Goal: Information Seeking & Learning: Learn about a topic

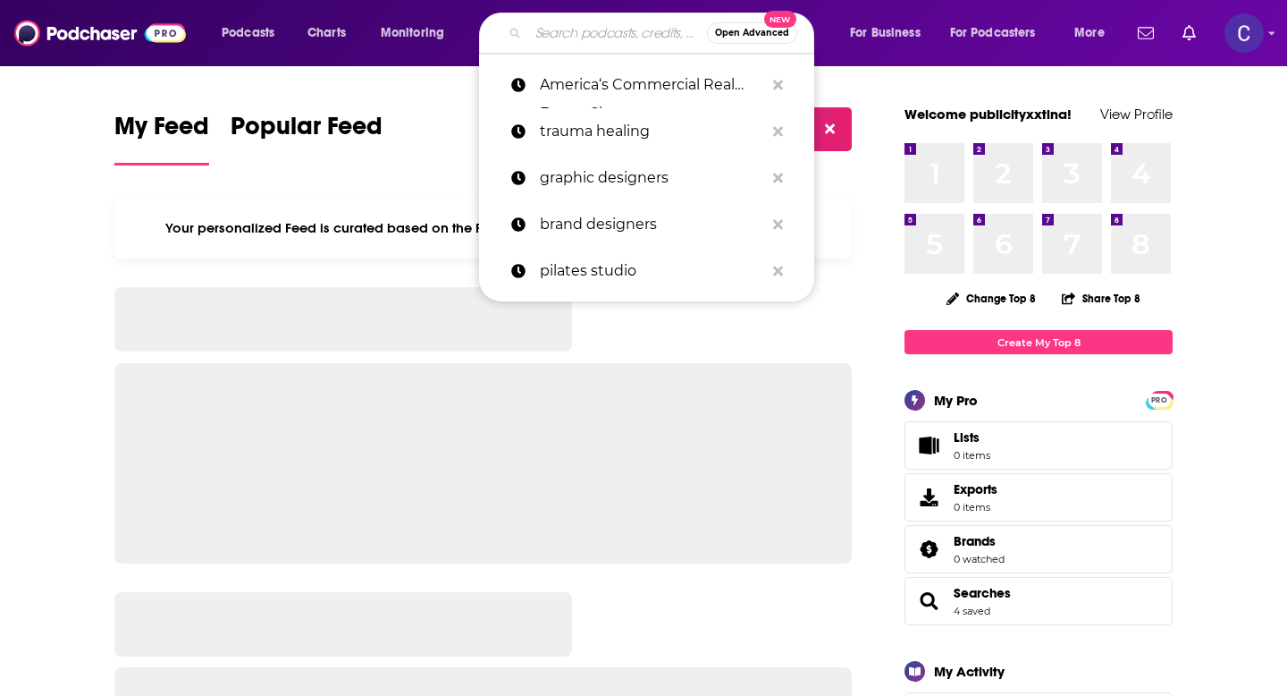
click at [568, 42] on input "Search podcasts, credits, & more..." at bounding box center [617, 33] width 179 height 29
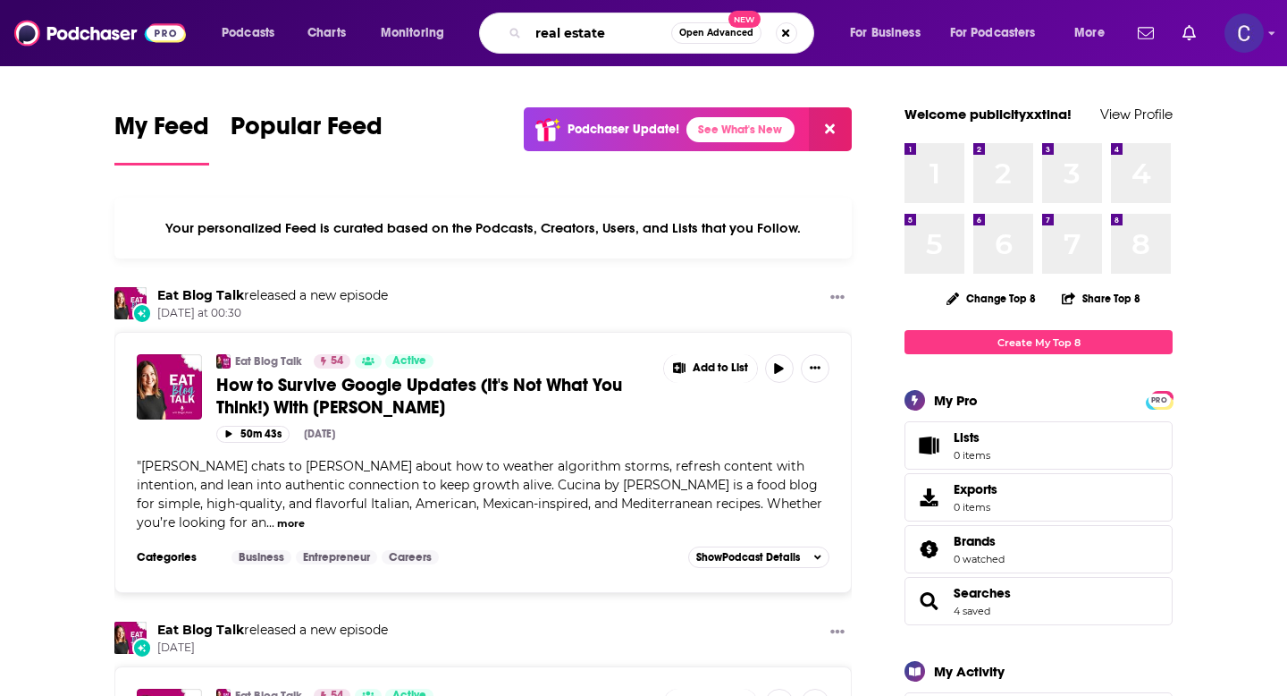
type input "real estate"
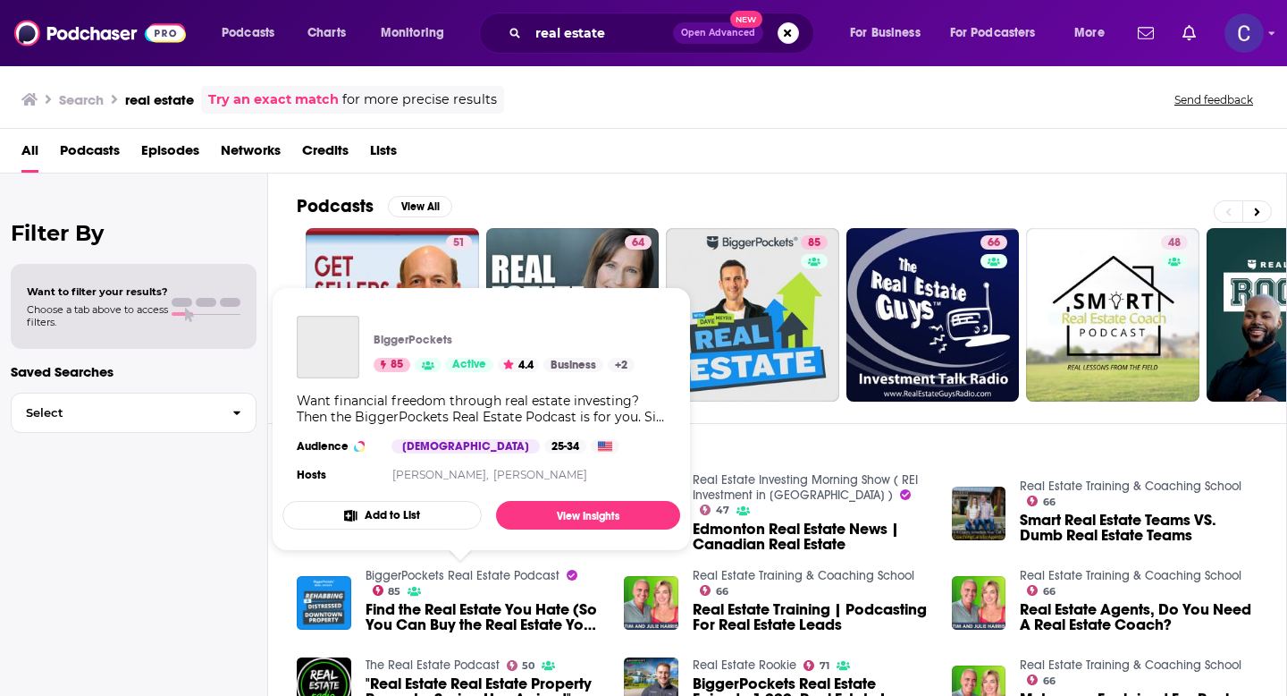
click at [487, 574] on link "BiggerPockets Real Estate Podcast" at bounding box center [463, 575] width 194 height 15
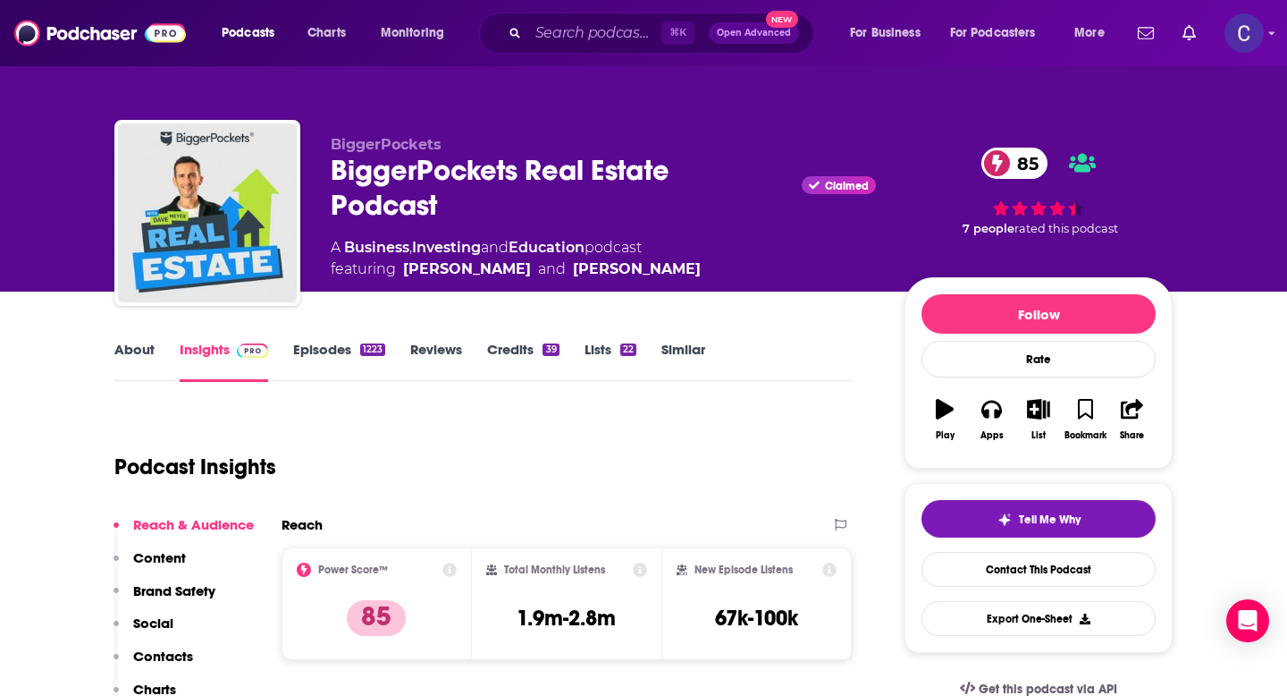
click at [129, 356] on link "About" at bounding box center [134, 361] width 40 height 41
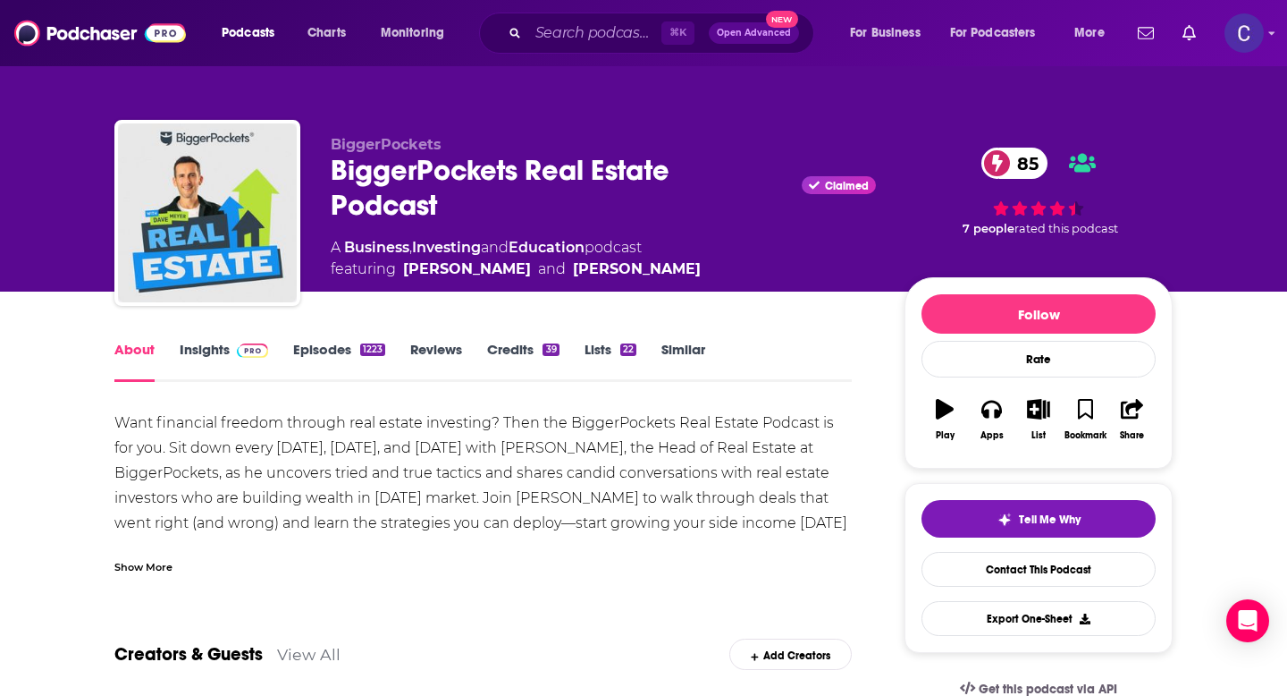
click at [161, 566] on div "Show More" at bounding box center [143, 565] width 58 height 17
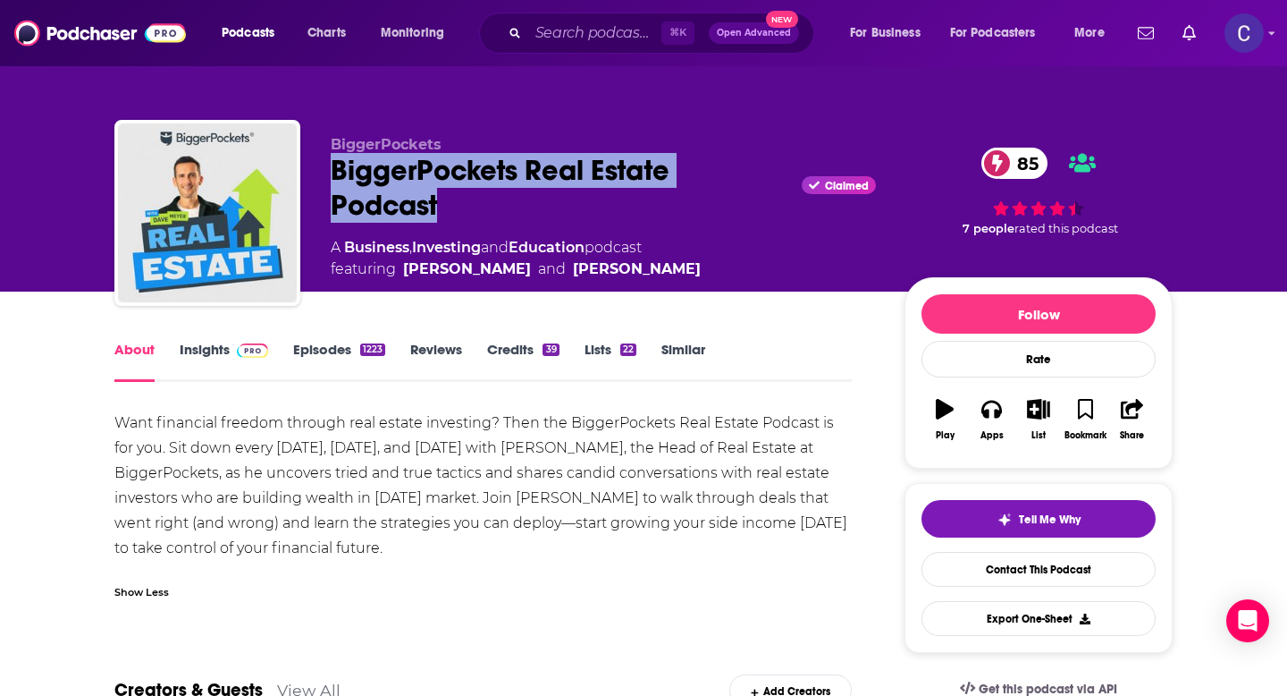
drag, startPoint x: 462, startPoint y: 203, endPoint x: 313, endPoint y: 172, distance: 152.6
click at [313, 172] on div "BiggerPockets BiggerPockets Real Estate Podcast Claimed 85 A Business , Investi…" at bounding box center [643, 216] width 1059 height 193
copy h1 "BiggerPockets Real Estate Podcast"
click at [219, 348] on link "Insights" at bounding box center [224, 361] width 89 height 41
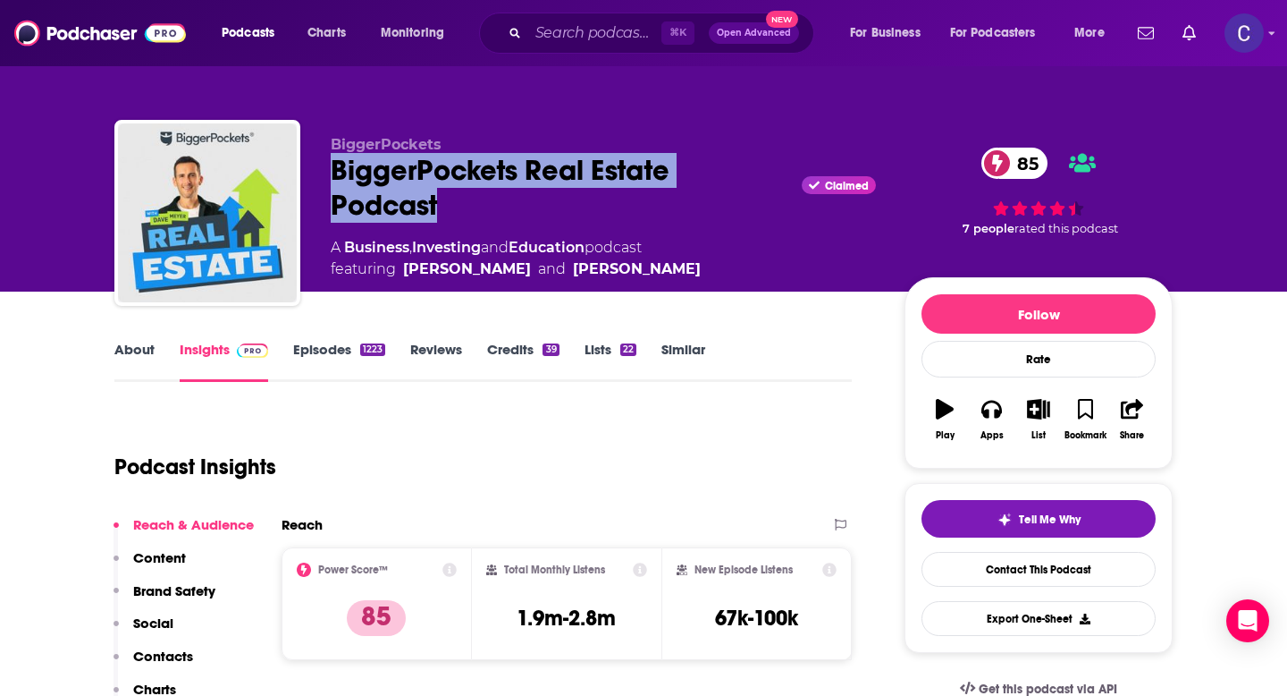
drag, startPoint x: 459, startPoint y: 205, endPoint x: 323, endPoint y: 181, distance: 137.9
click at [323, 181] on div "BiggerPockets BiggerPockets Real Estate Podcast Claimed 85 A Business , Investi…" at bounding box center [643, 216] width 1059 height 193
copy h2 "BiggerPockets Real Estate Podcast"
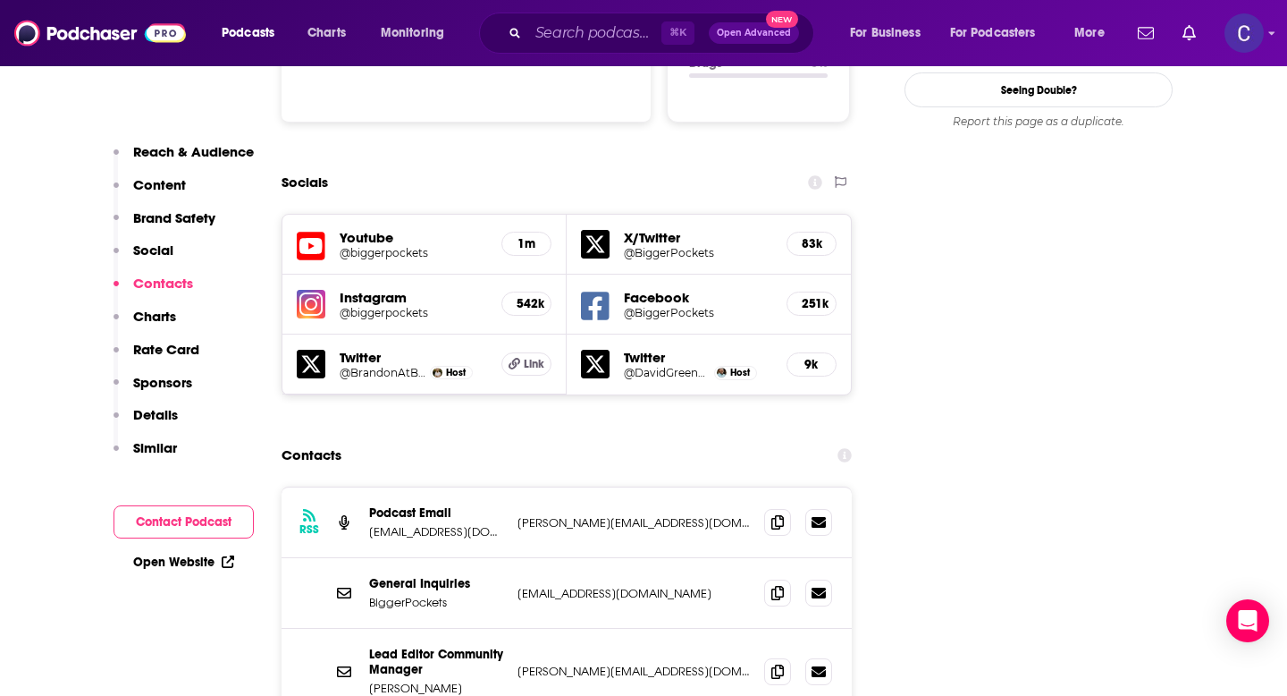
scroll to position [2006, 0]
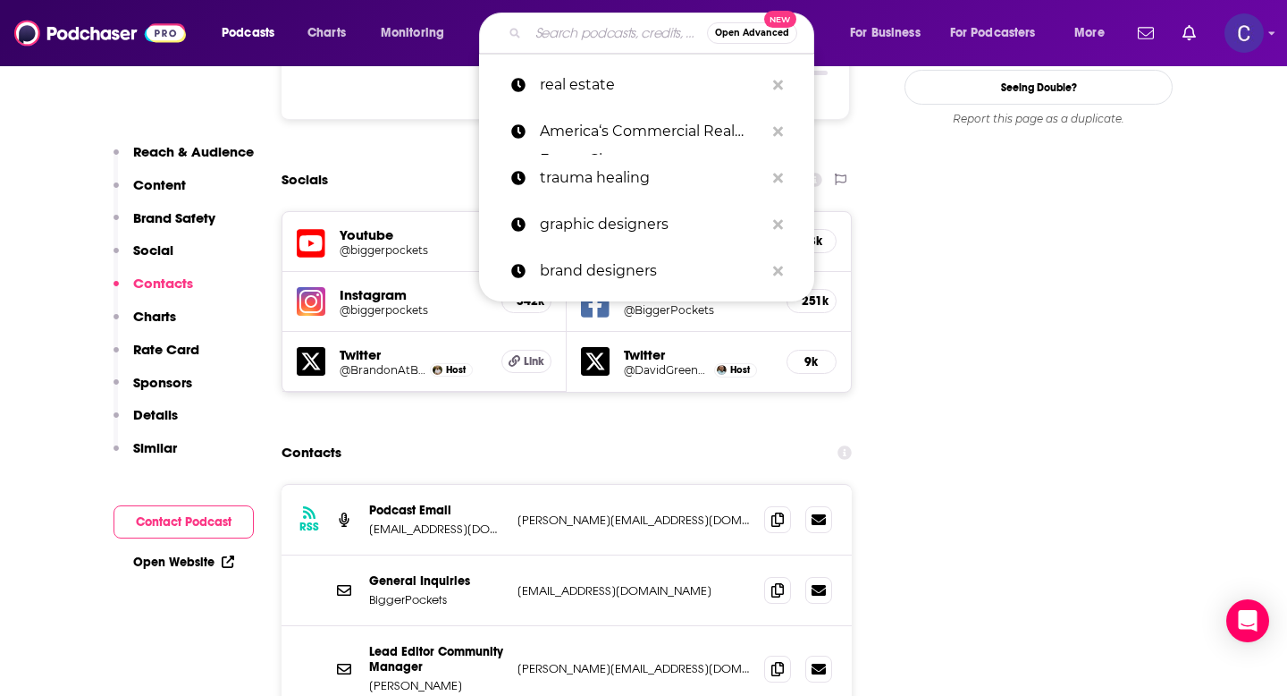
click at [561, 32] on input "Search podcasts, credits, & more..." at bounding box center [617, 33] width 179 height 29
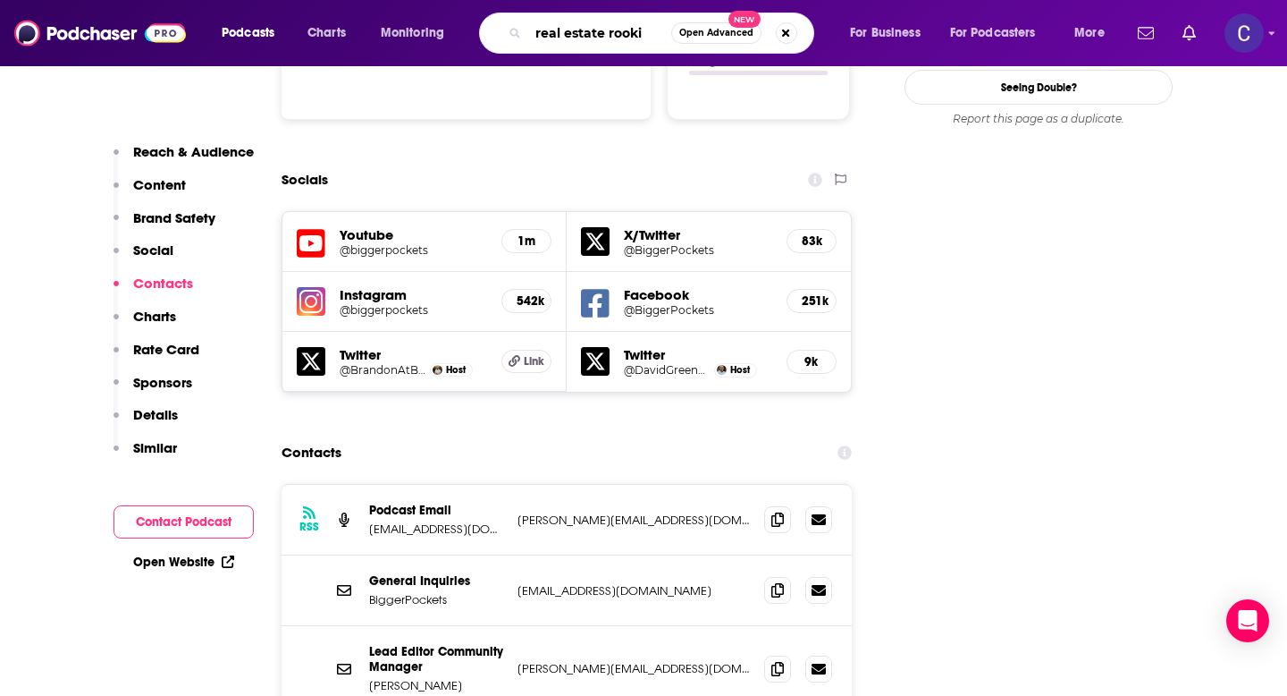
type input "real estate rookie"
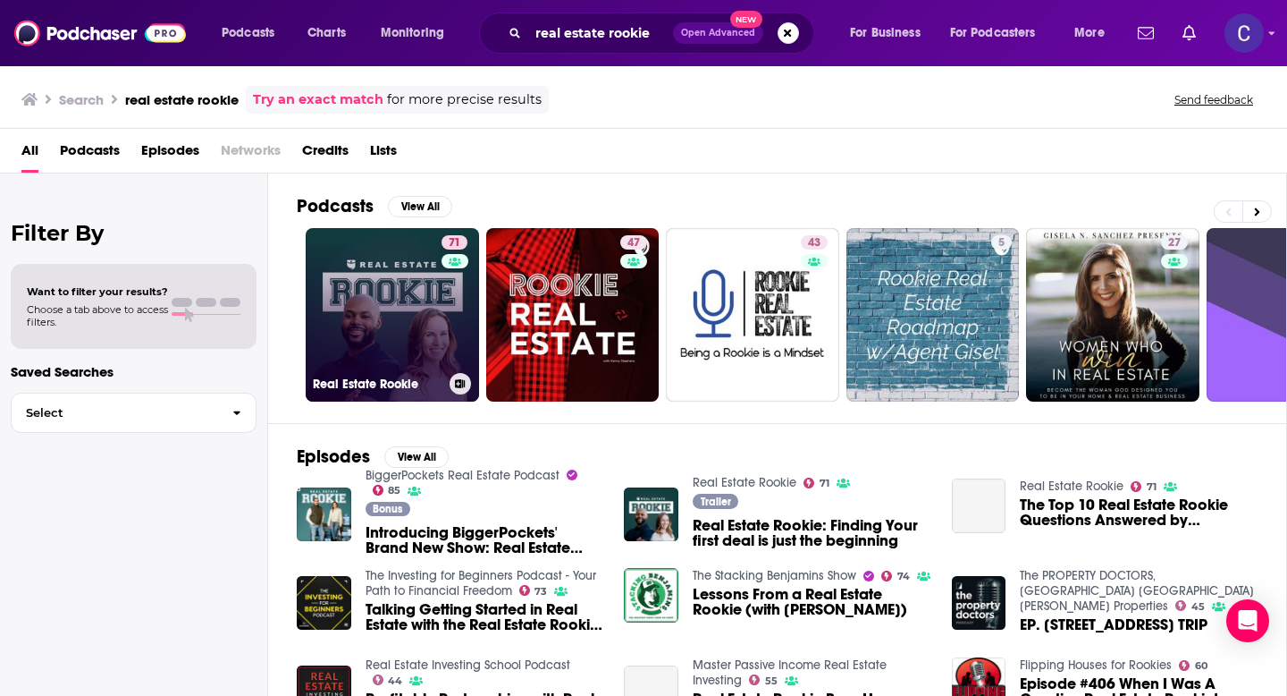
click at [393, 287] on link "71 Real Estate Rookie" at bounding box center [392, 314] width 173 height 173
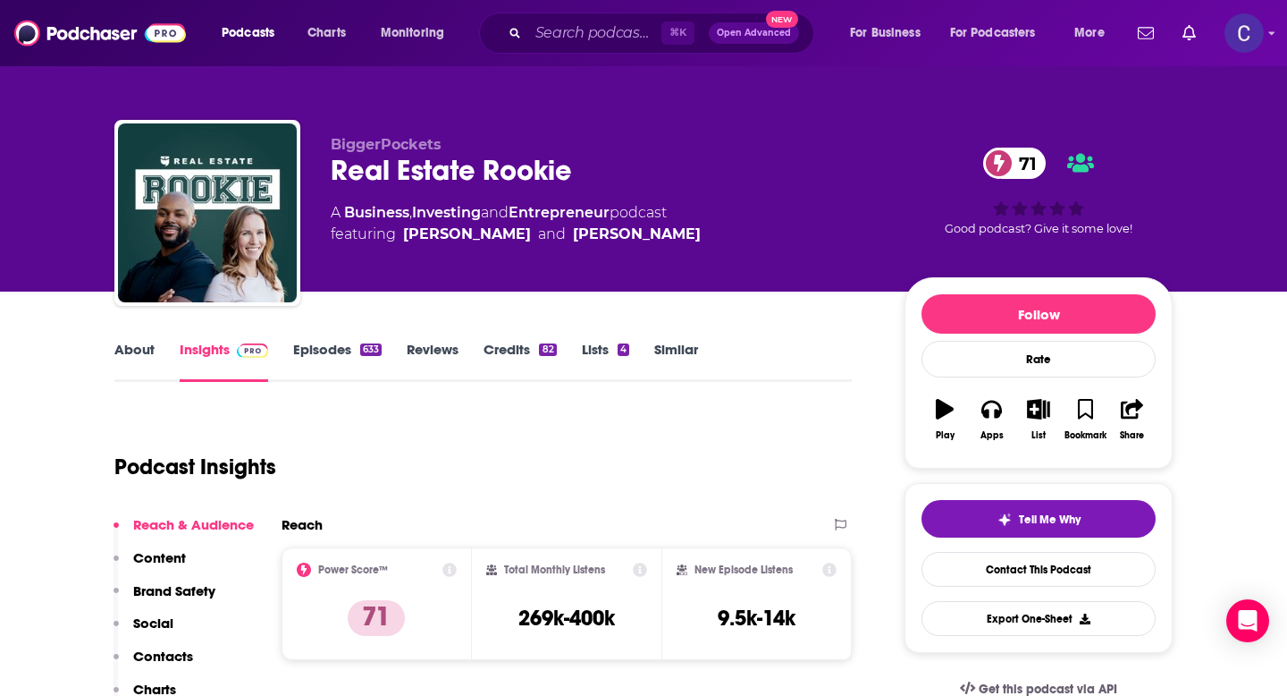
click at [117, 350] on link "About" at bounding box center [134, 361] width 40 height 41
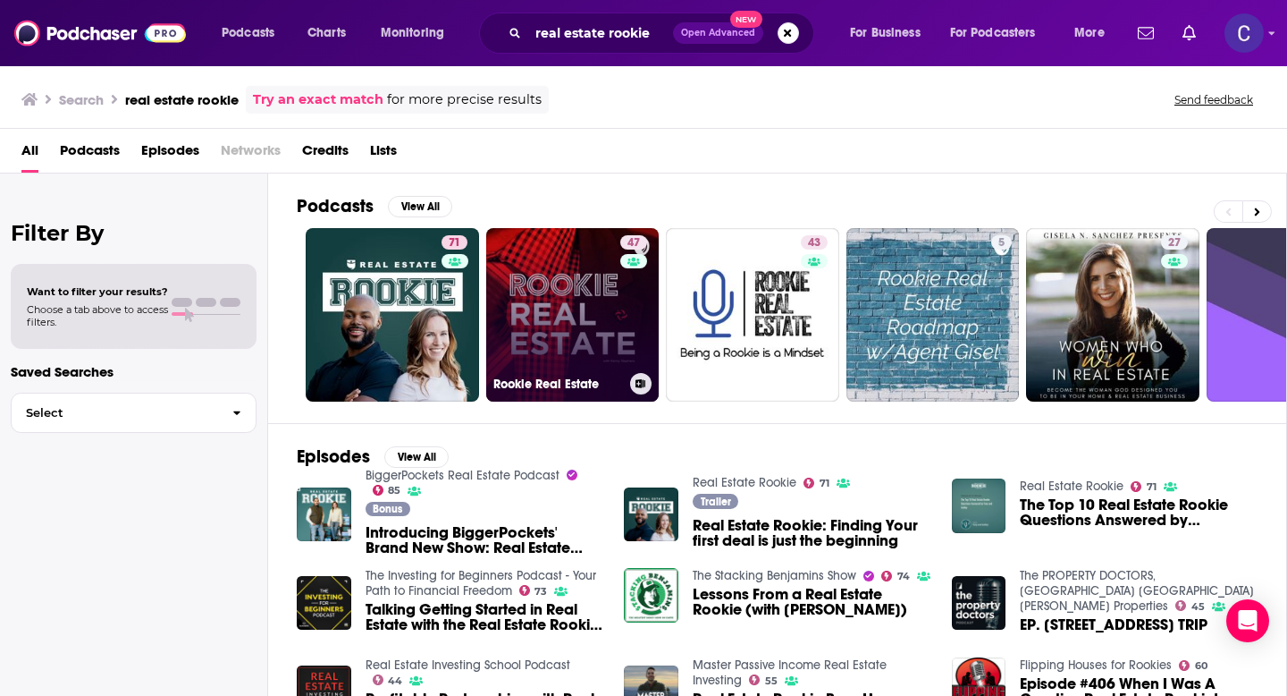
click at [567, 312] on link "47 Rookie Real Estate" at bounding box center [572, 314] width 173 height 173
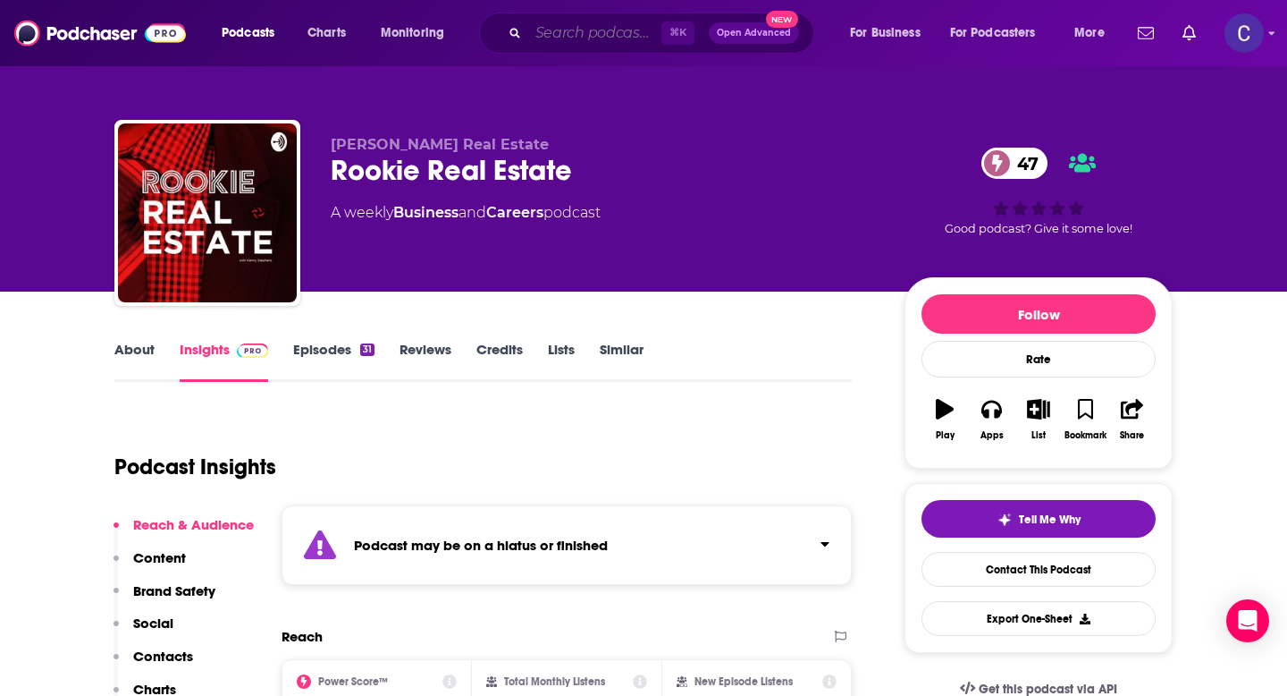
click at [600, 39] on input "Search podcasts, credits, & more..." at bounding box center [594, 33] width 133 height 29
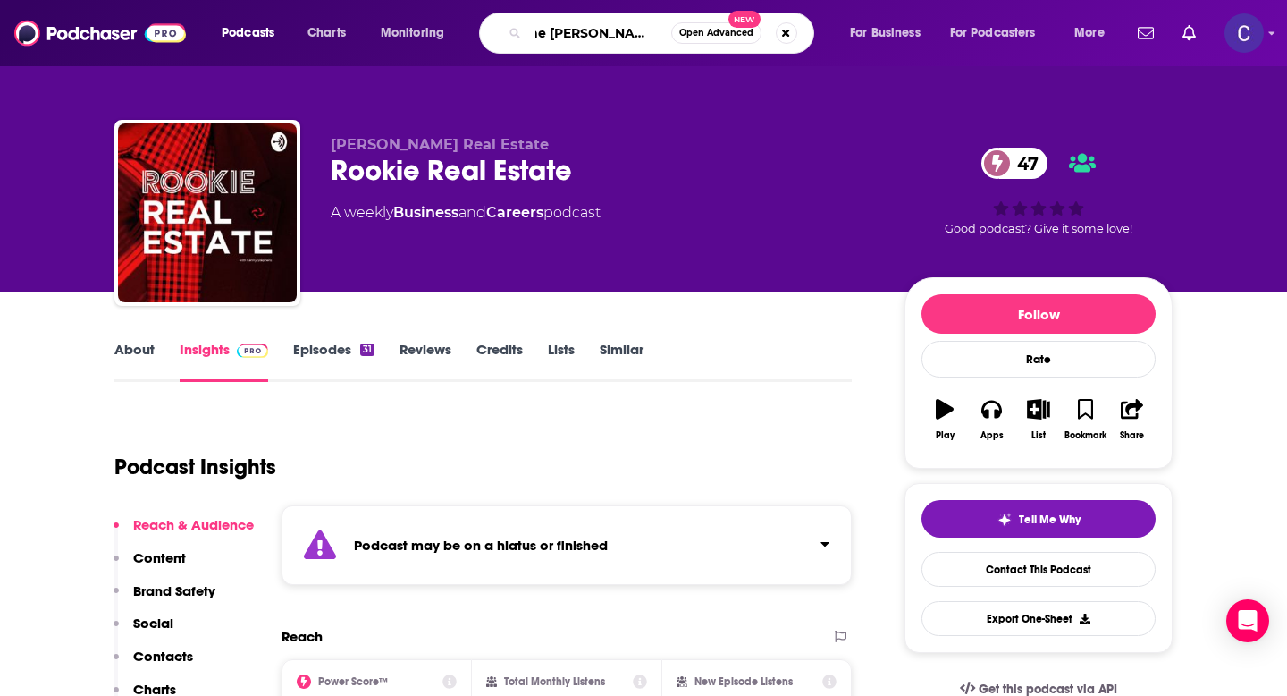
type input "the david greene show"
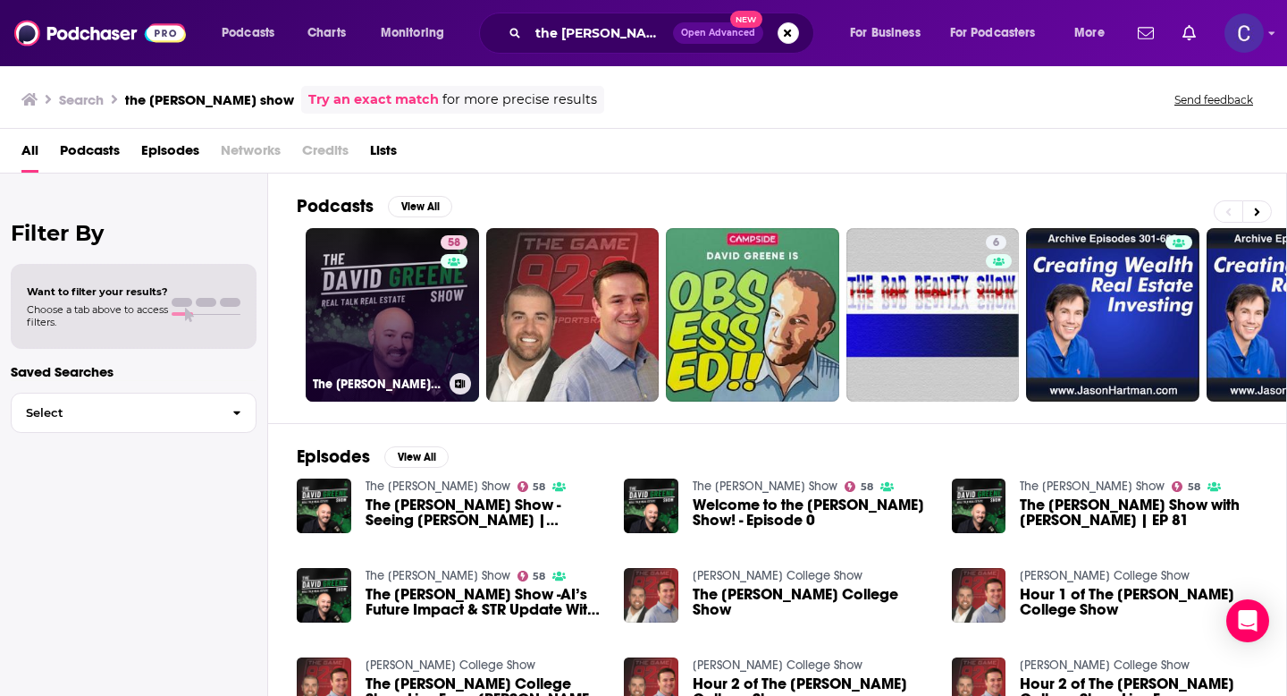
click at [409, 332] on link "58 The David Greene Show" at bounding box center [392, 314] width 173 height 173
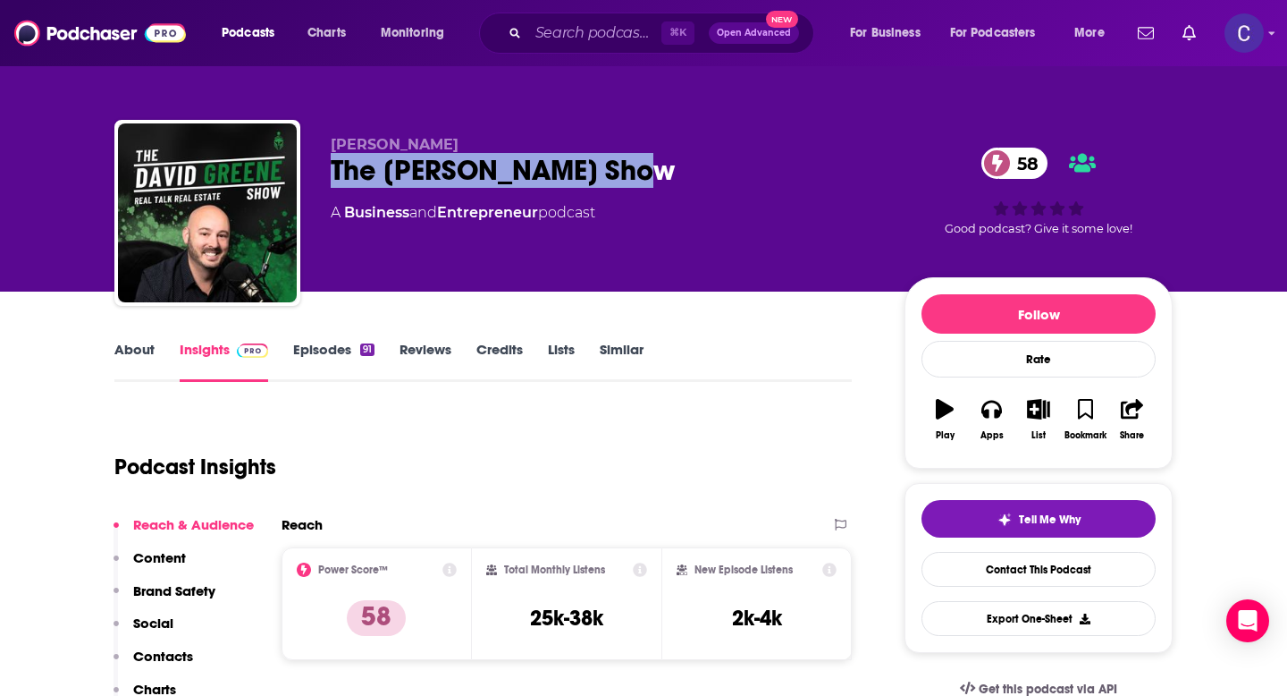
drag, startPoint x: 329, startPoint y: 174, endPoint x: 637, endPoint y: 170, distance: 307.6
click at [637, 170] on div "David Greene The David Greene Show 58 A Business and Entrepreneur podcast 58 Go…" at bounding box center [643, 216] width 1059 height 193
copy h2 "The David Greene Show"
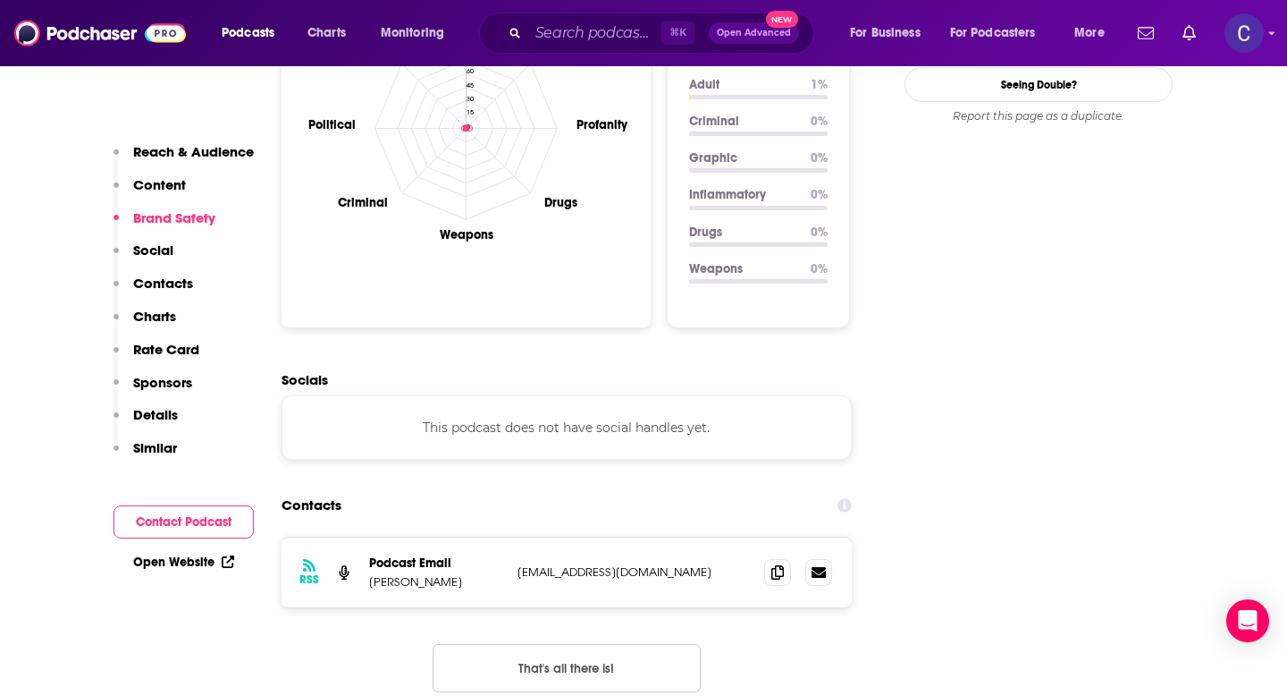
scroll to position [1801, 0]
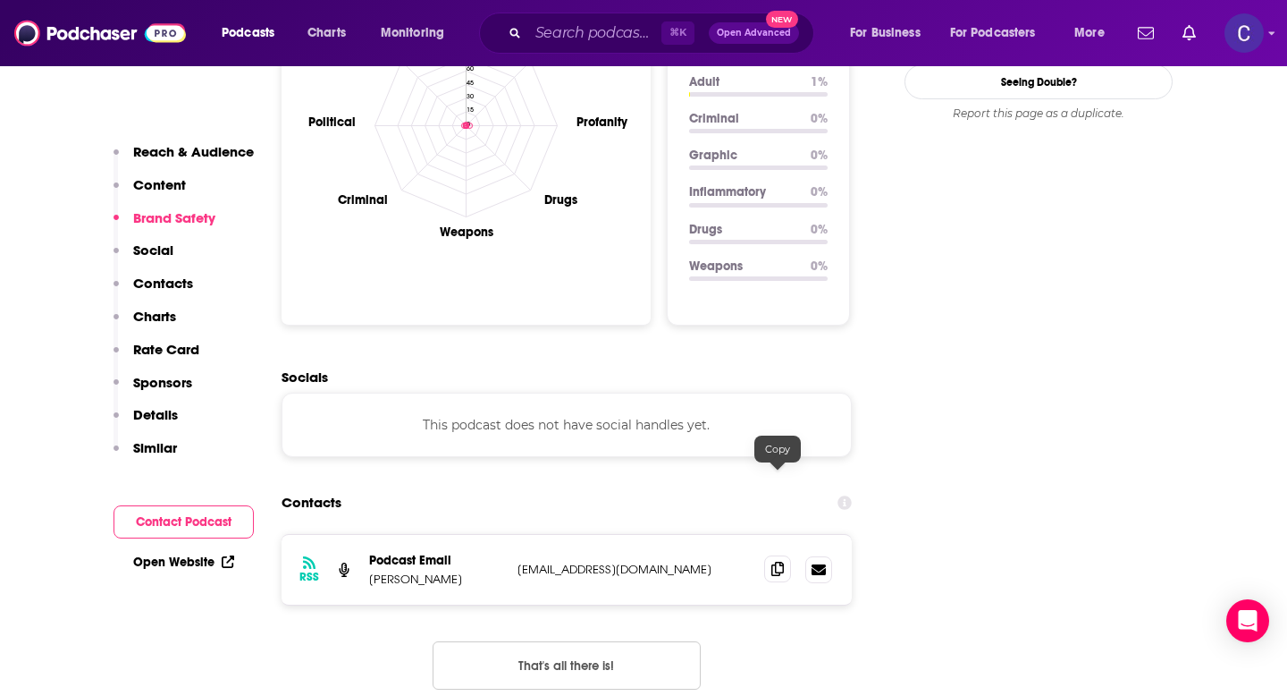
click at [779, 561] on icon at bounding box center [778, 568] width 13 height 14
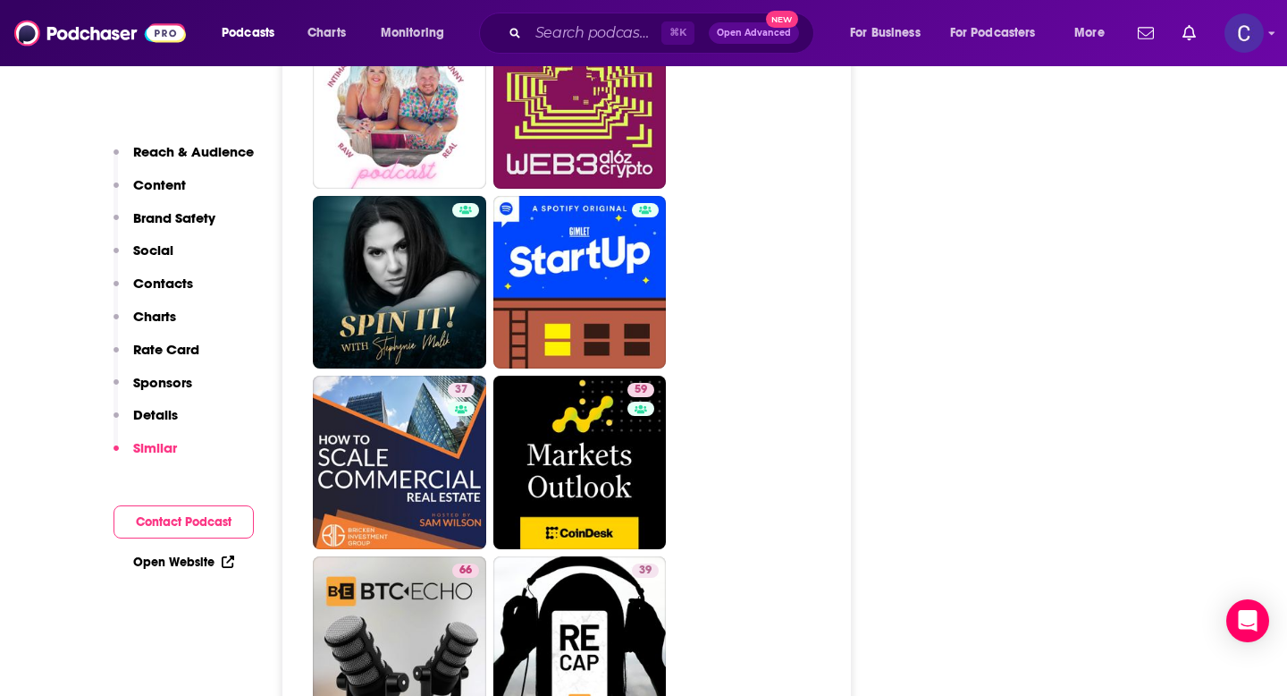
scroll to position [7083, 0]
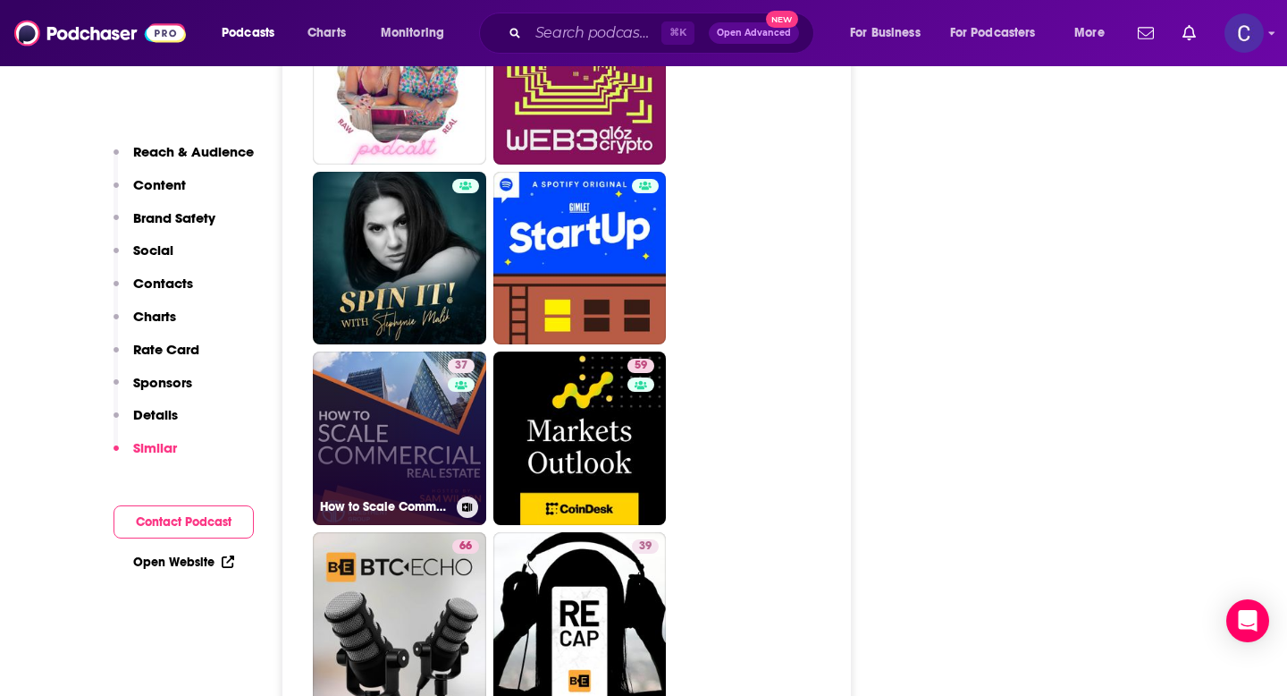
click at [381, 377] on link "37 How to Scale Commercial Real Estate" at bounding box center [399, 437] width 173 height 173
type input "https://www.podchaser.com/podcasts/how-to-scale-commercial-real-e-1546648"
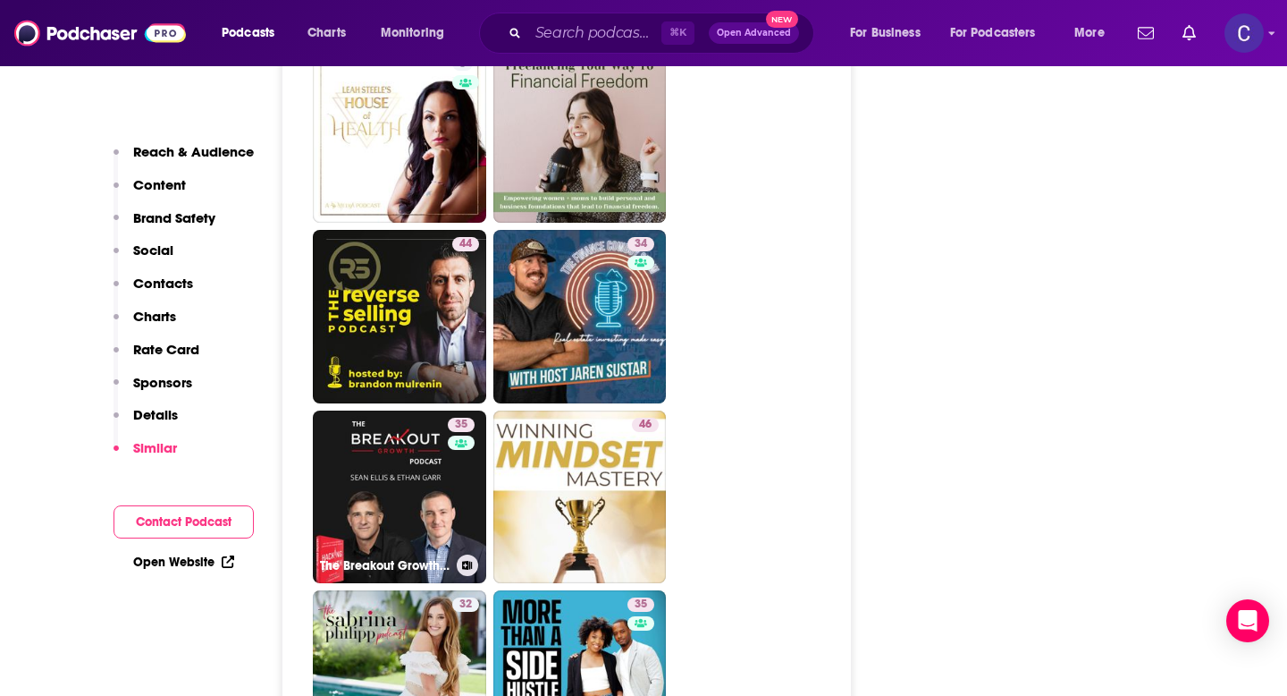
scroll to position [4447, 0]
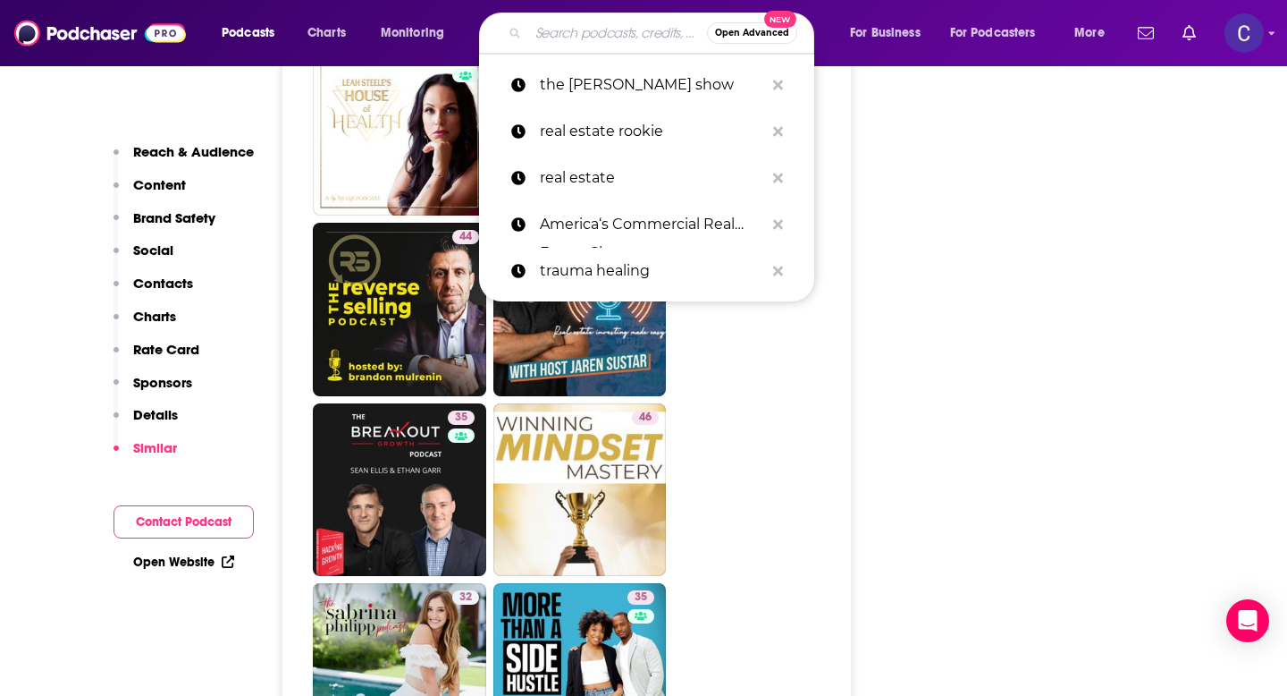
click at [576, 28] on input "Search podcasts, credits, & more..." at bounding box center [617, 33] width 179 height 29
paste input "Real Estate Pros"
type input "Real Estate Pros"
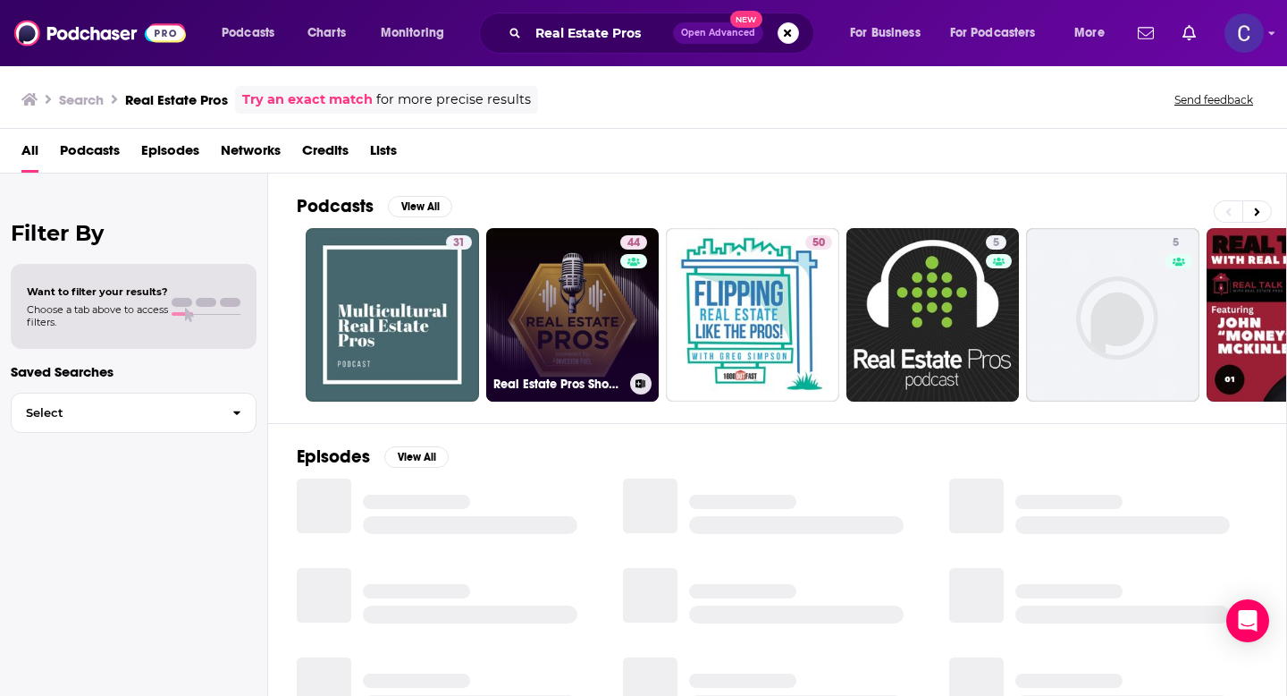
click at [599, 300] on link "44 Real Estate Pros Show - Powered By Investor Fuel" at bounding box center [572, 314] width 173 height 173
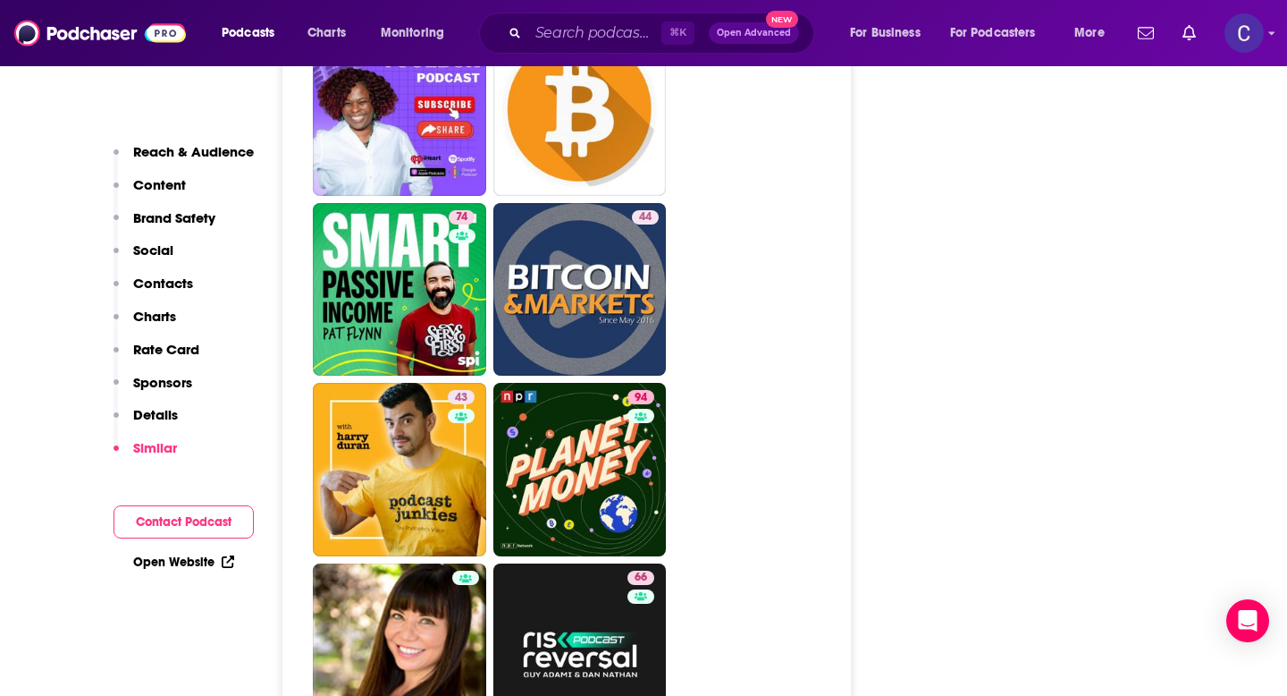
scroll to position [6137, 0]
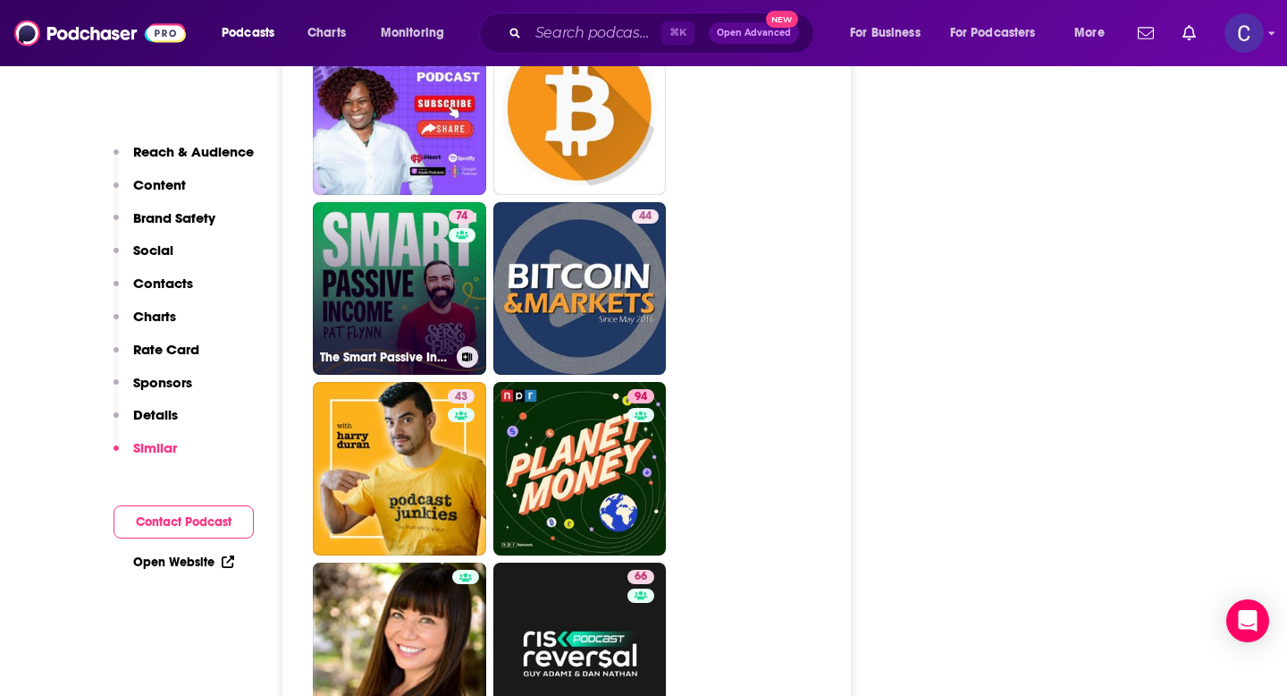
click at [404, 202] on link "74 The Smart Passive Income Online Business and Blogging Podcast" at bounding box center [399, 288] width 173 height 173
type input "https://www.podchaser.com/podcasts/the-smart-passive-income-onlin-7064"
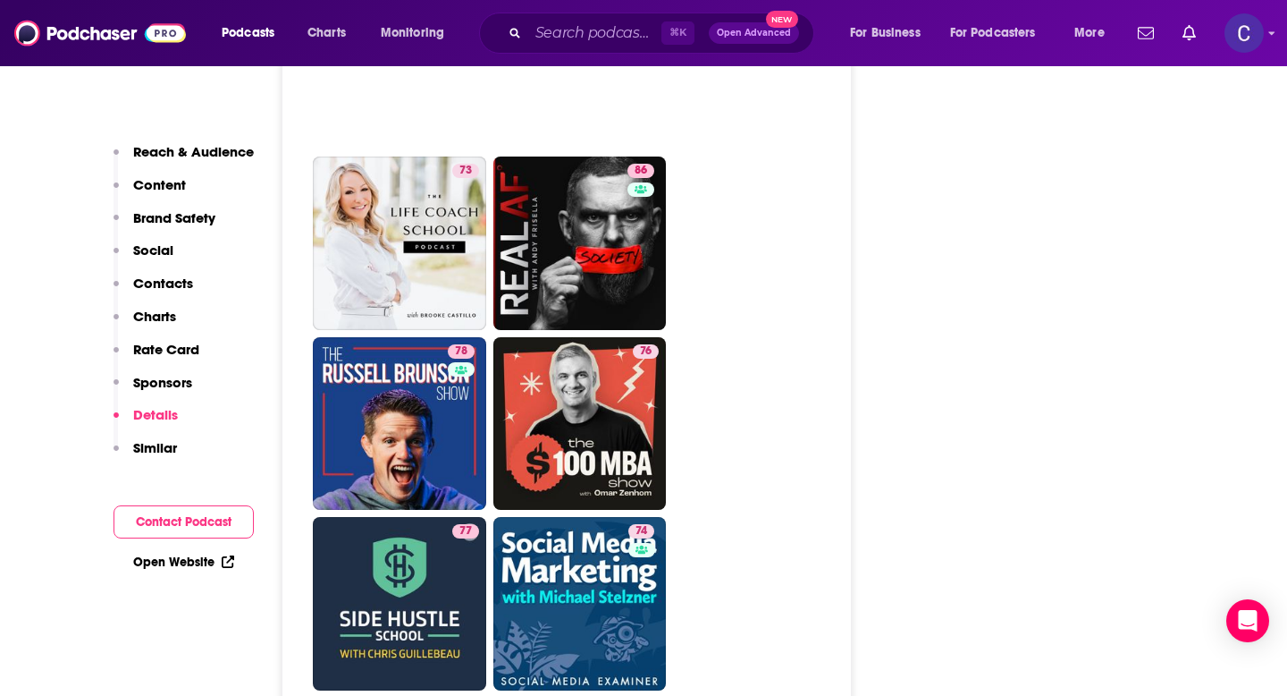
scroll to position [5904, 0]
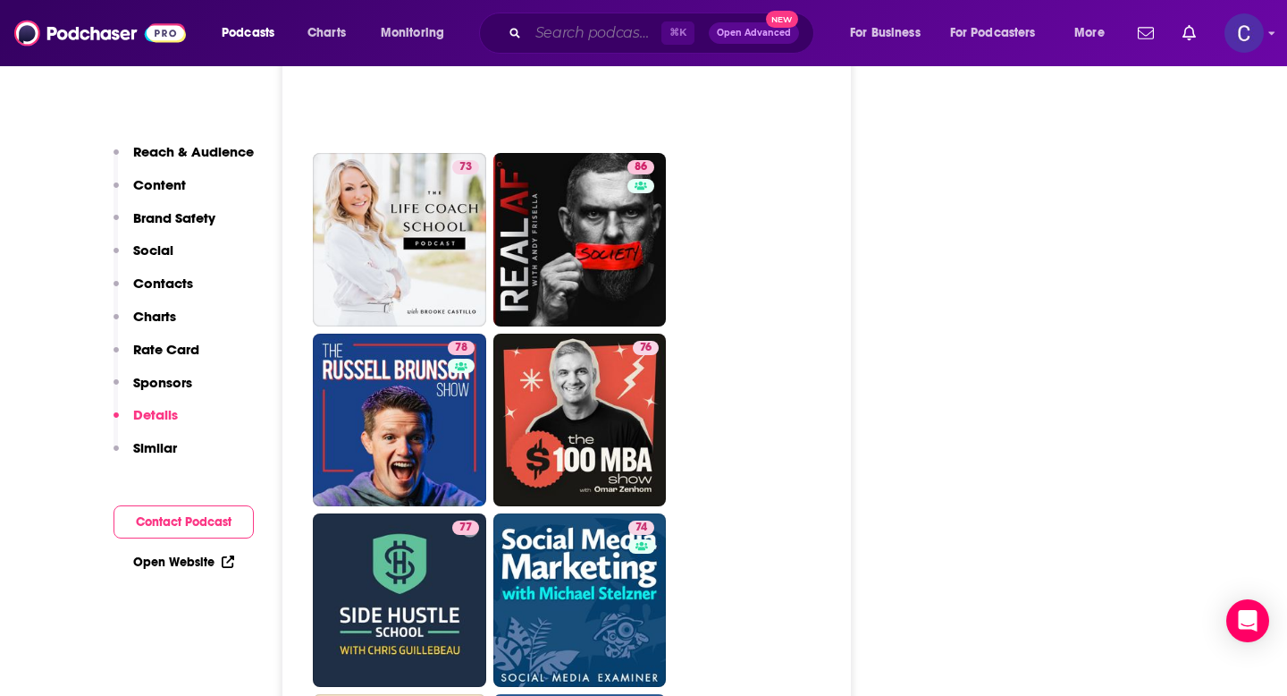
click at [597, 41] on input "Search podcasts, credits, & more..." at bounding box center [594, 33] width 133 height 29
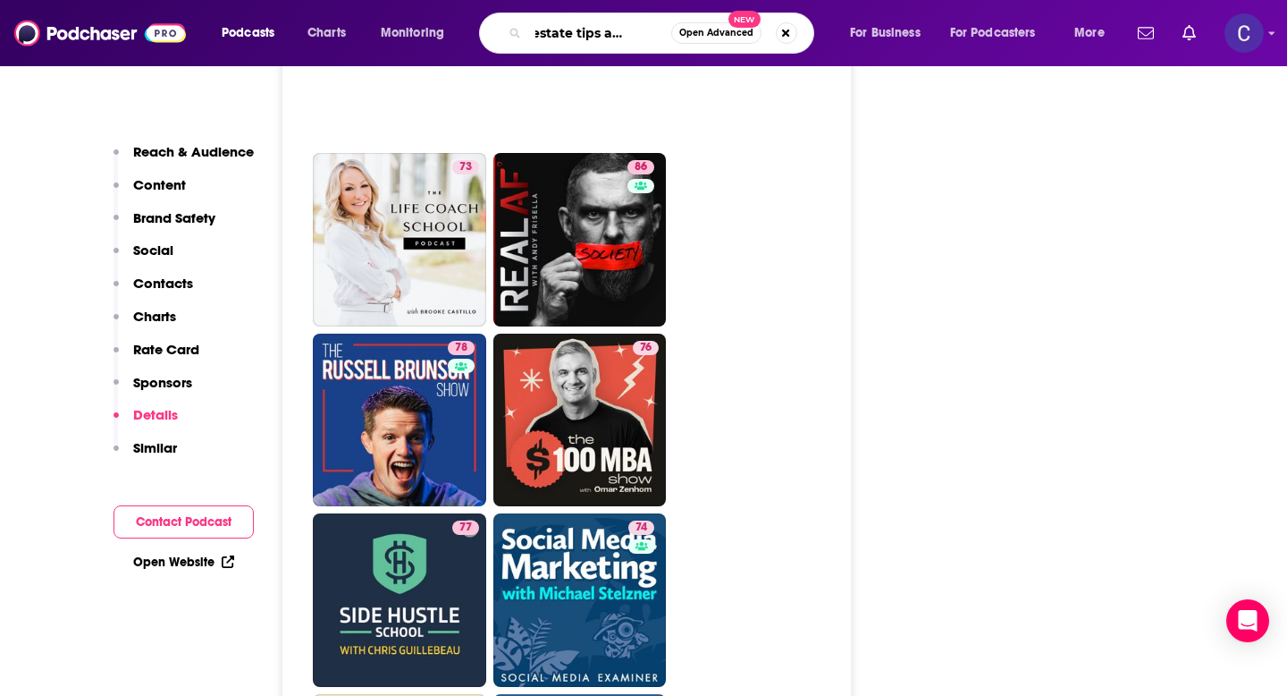
type input "real estate tips and tricks"
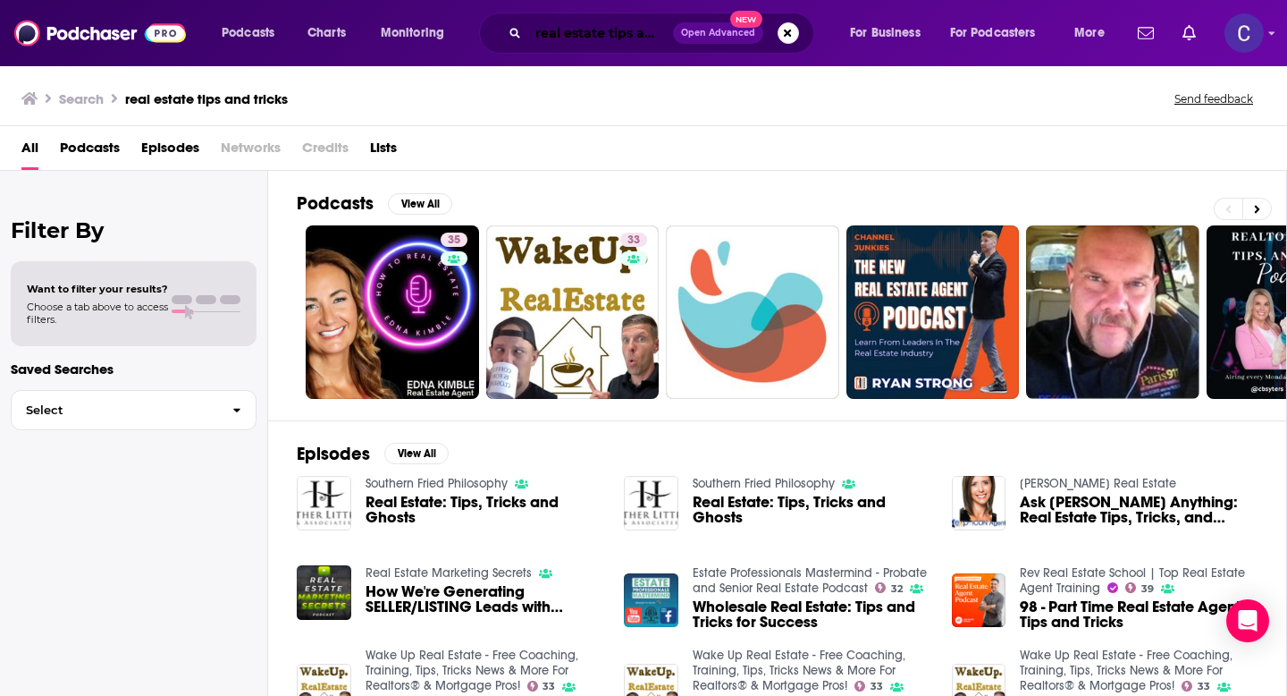
click at [646, 34] on input "real estate tips and tricks" at bounding box center [600, 33] width 145 height 29
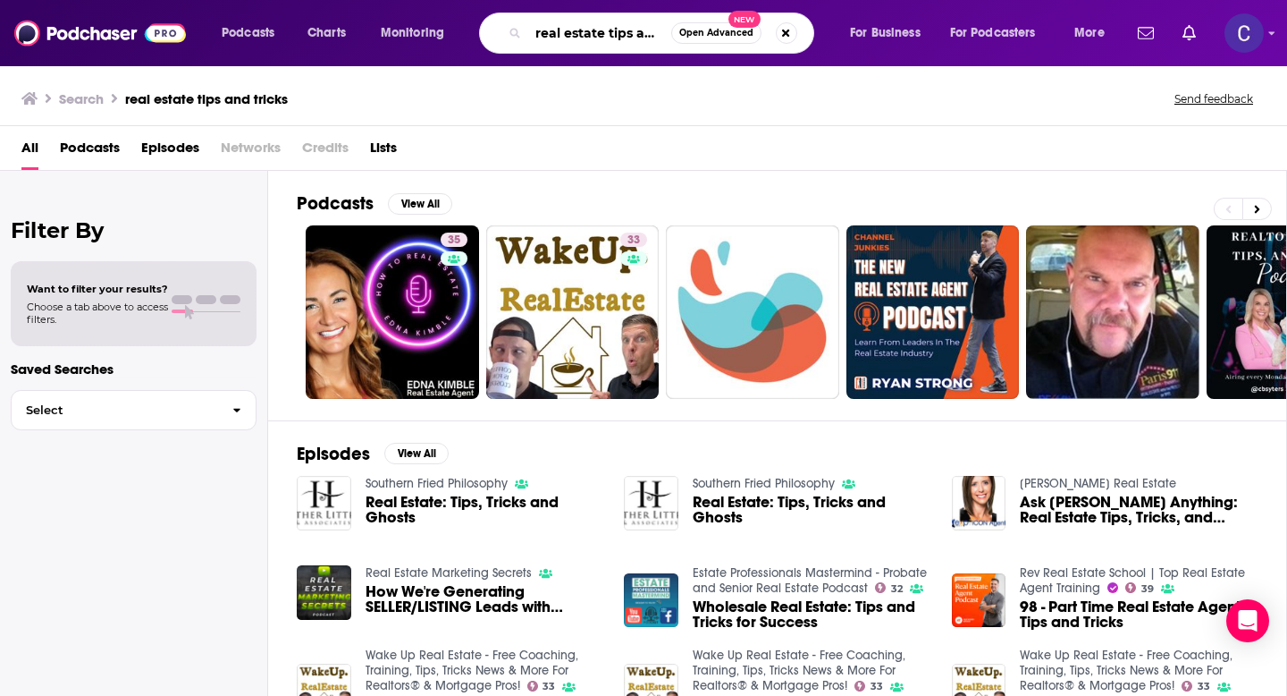
click at [646, 34] on input "real estate tips and tricks" at bounding box center [599, 33] width 143 height 29
type input "real estate tips tricks and tech"
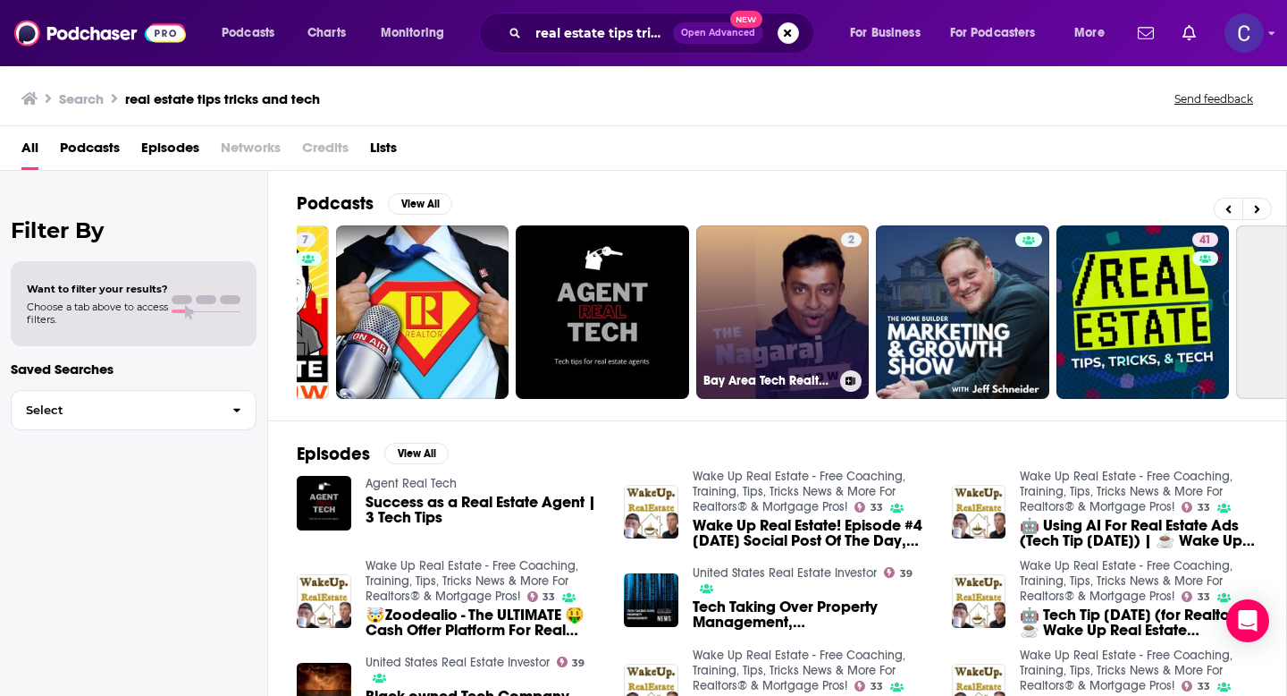
scroll to position [0, 165]
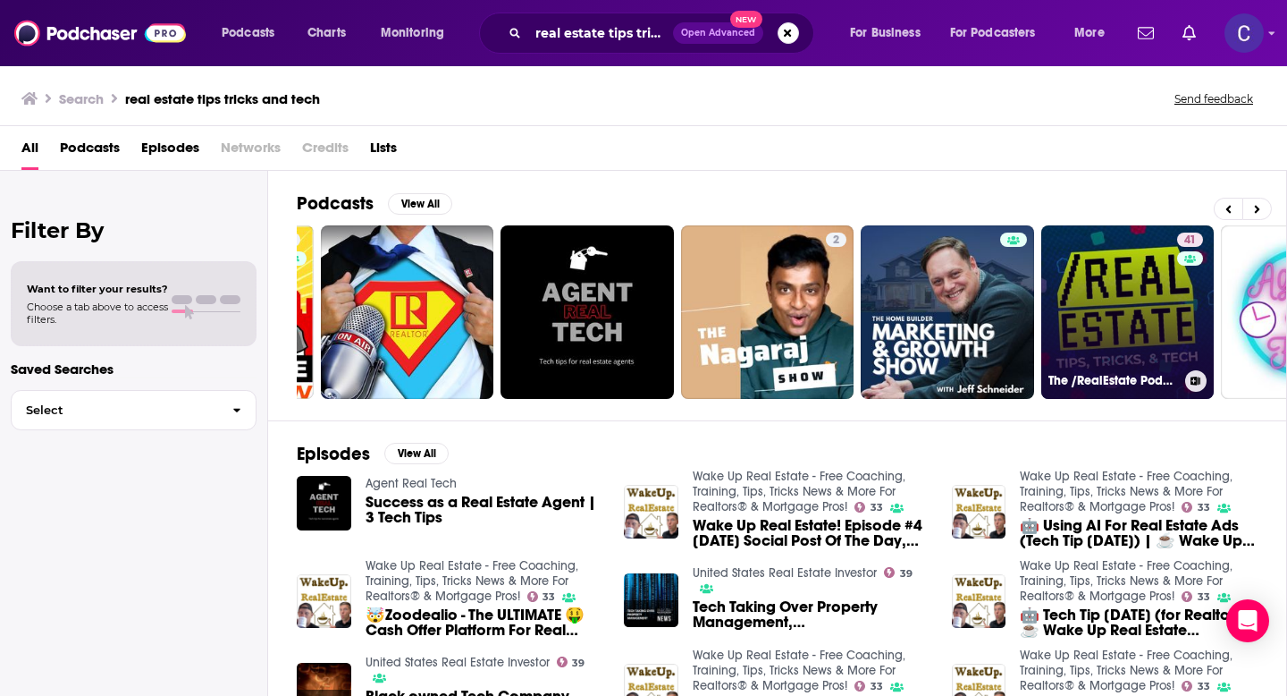
click at [1069, 339] on link "41 The /RealEstate Podcast" at bounding box center [1128, 311] width 173 height 173
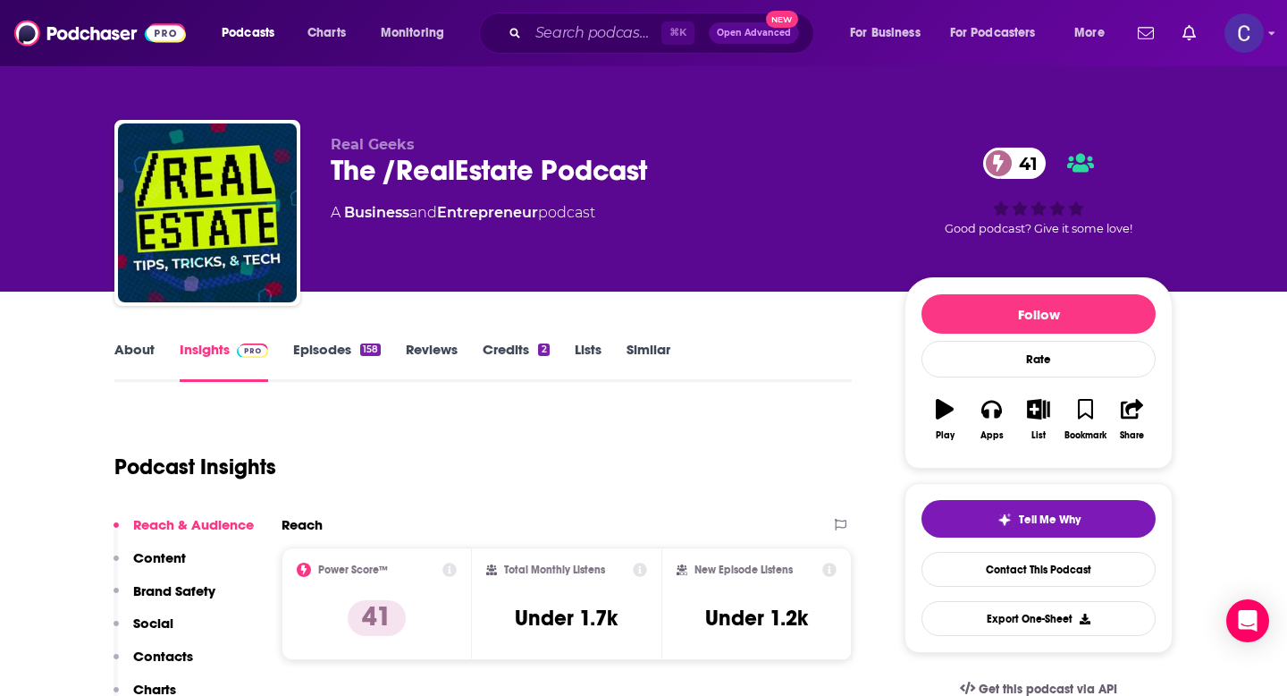
click at [135, 357] on link "About" at bounding box center [134, 361] width 40 height 41
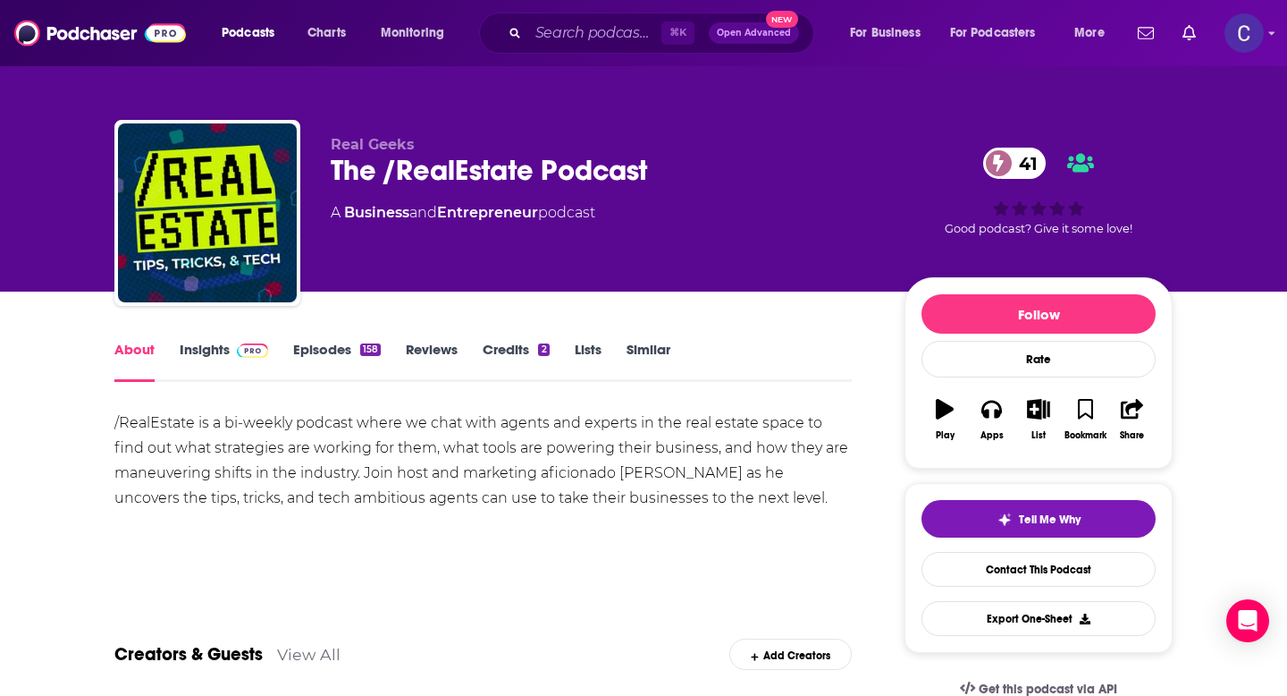
drag, startPoint x: 331, startPoint y: 173, endPoint x: 653, endPoint y: 201, distance: 323.1
click at [653, 201] on div "Real Geeks The /RealEstate Podcast 41 A Business and Entrepreneur podcast" at bounding box center [603, 207] width 545 height 143
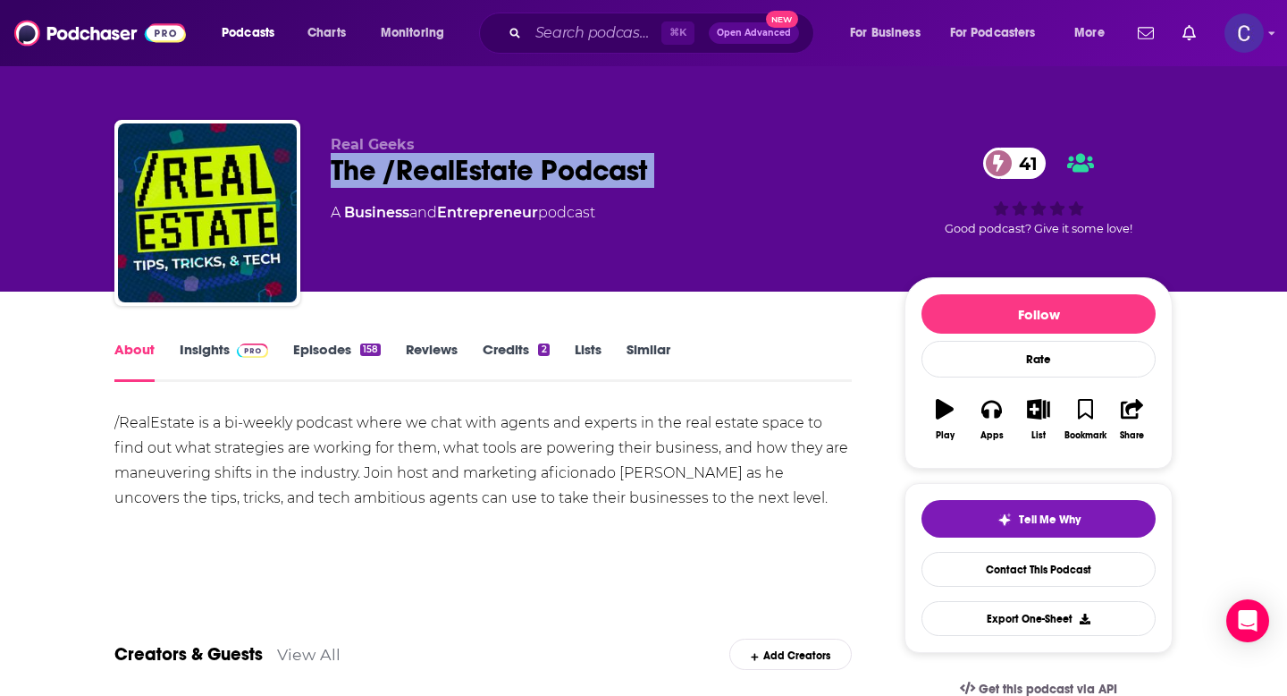
copy div "The /RealEstate Podcast 41"
click at [212, 350] on link "Insights" at bounding box center [224, 361] width 89 height 41
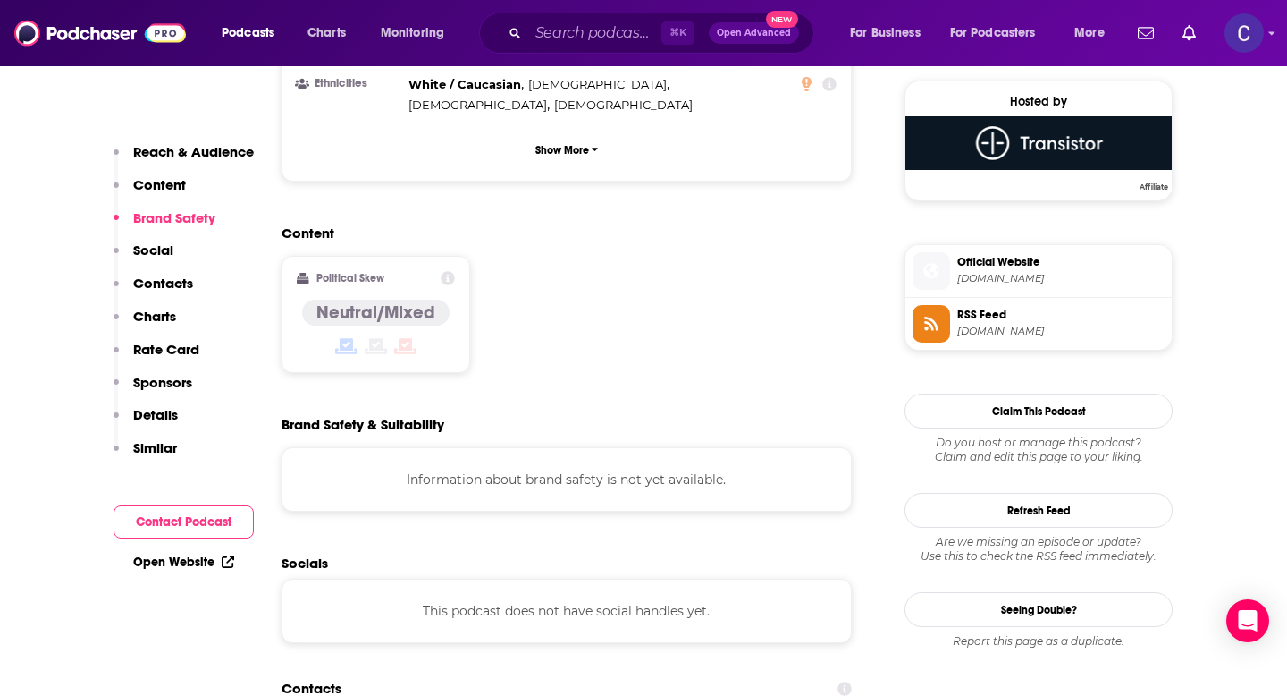
scroll to position [1370, 0]
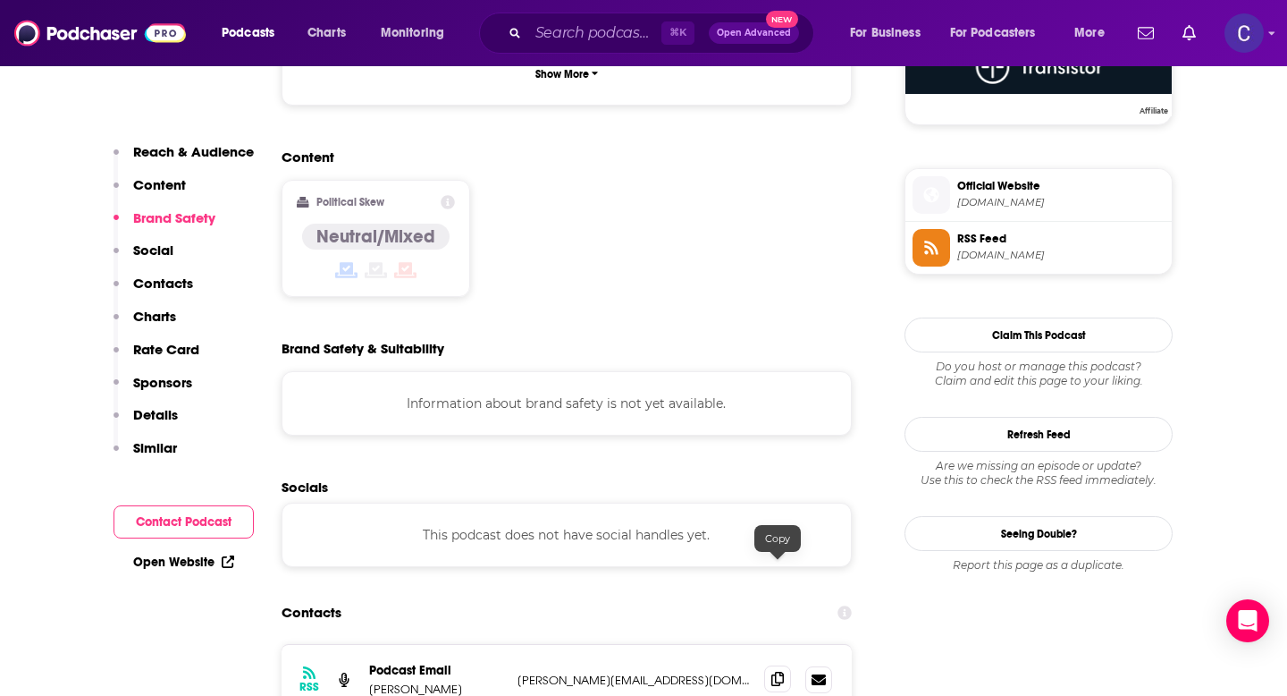
click at [778, 671] on icon at bounding box center [778, 678] width 13 height 14
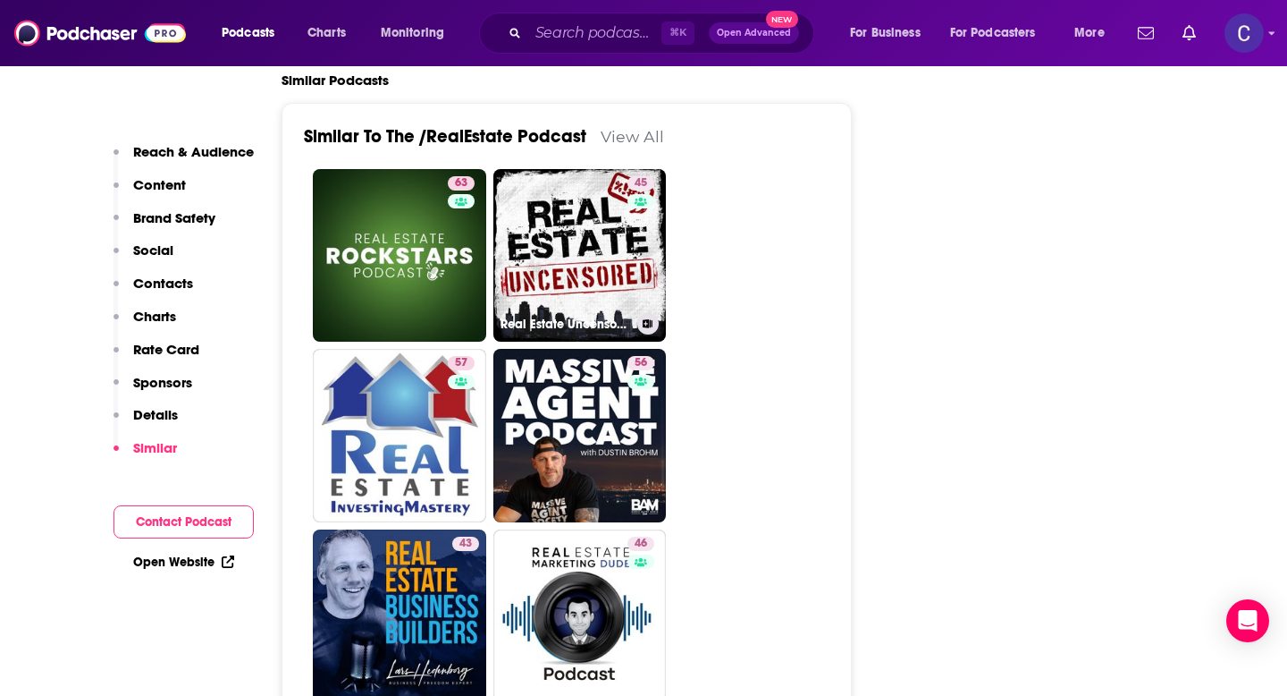
scroll to position [3170, 0]
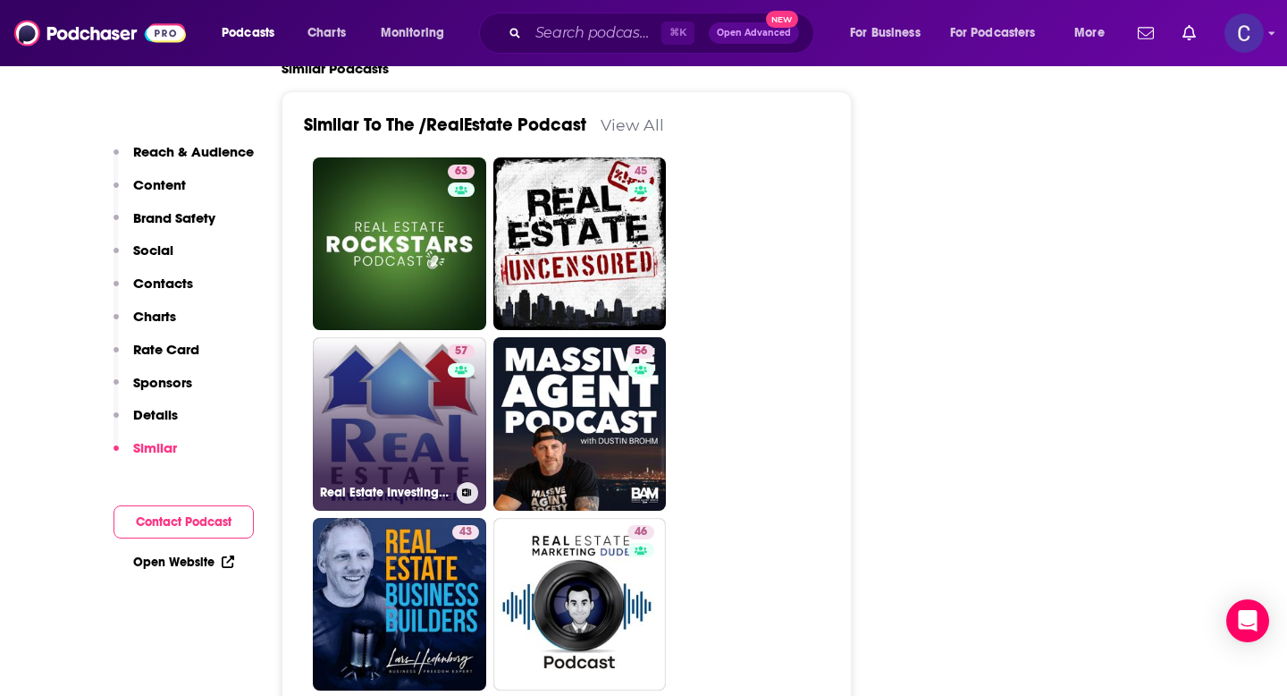
click at [413, 349] on link "57 Real Estate Investing Mastery Podcast" at bounding box center [399, 423] width 173 height 173
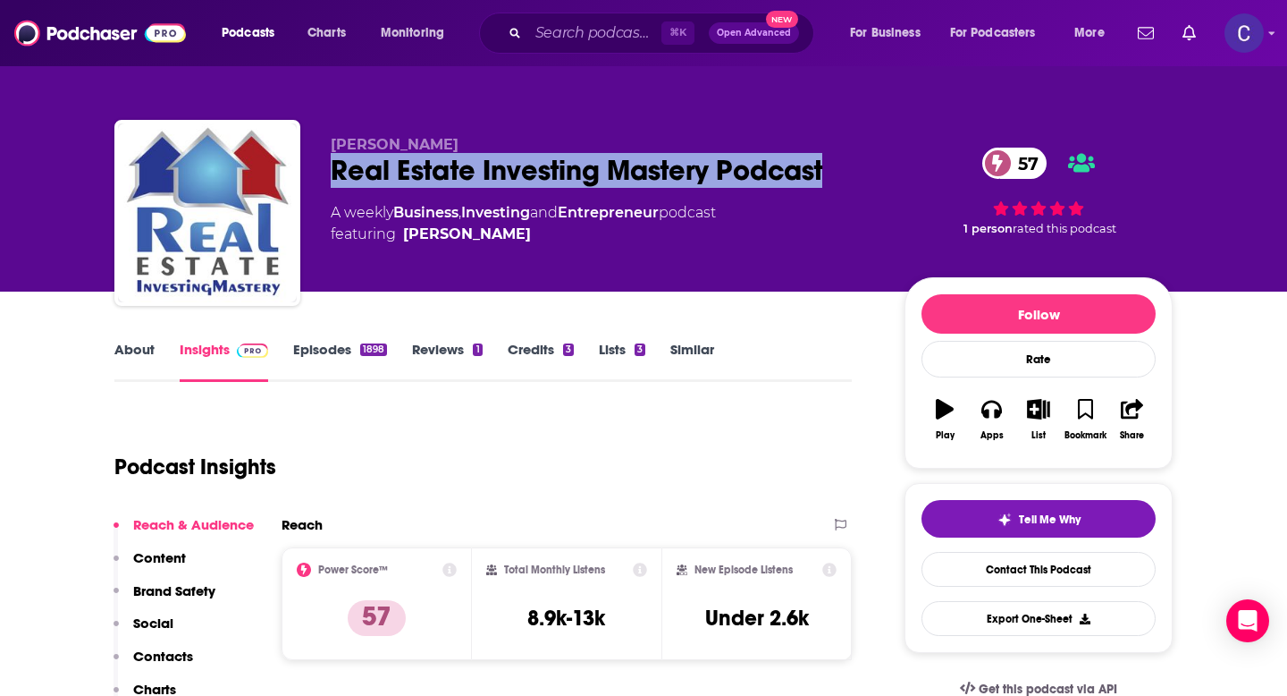
drag, startPoint x: 331, startPoint y: 167, endPoint x: 830, endPoint y: 181, distance: 499.1
click at [830, 181] on div "Real Estate Investing Mastery Podcast 57" at bounding box center [603, 170] width 545 height 35
copy h2 "Real Estate Investing Mastery Podcast"
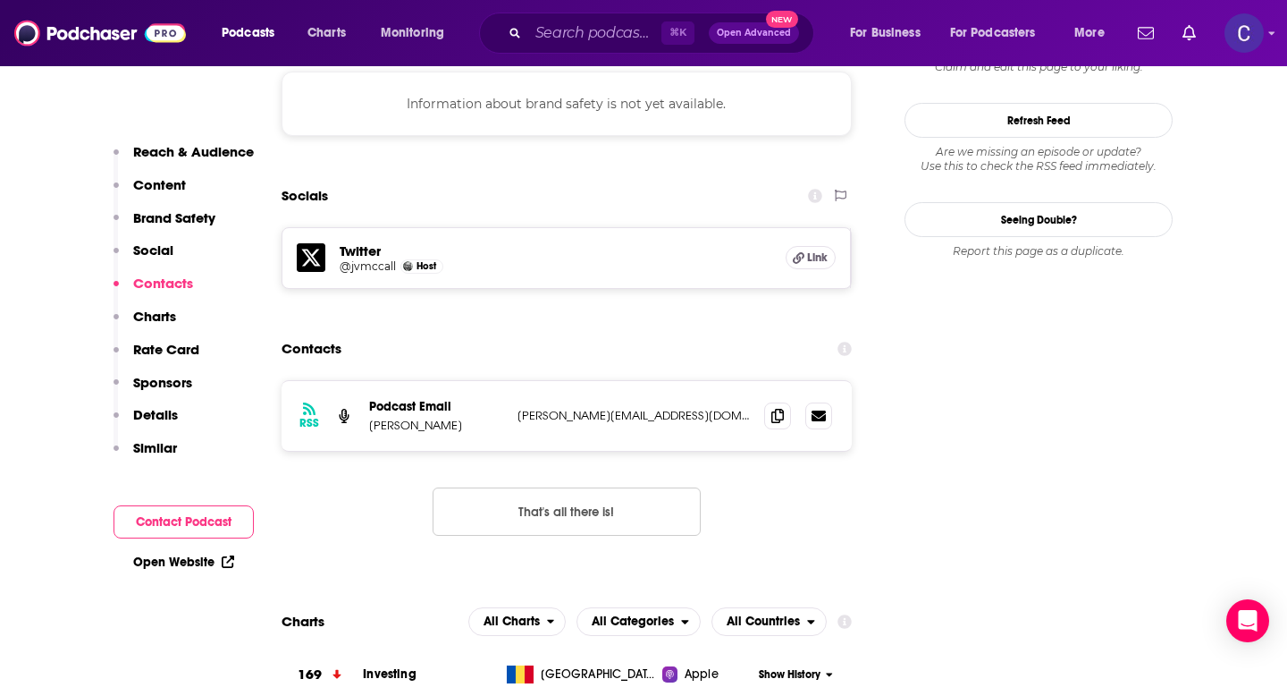
scroll to position [1626, 0]
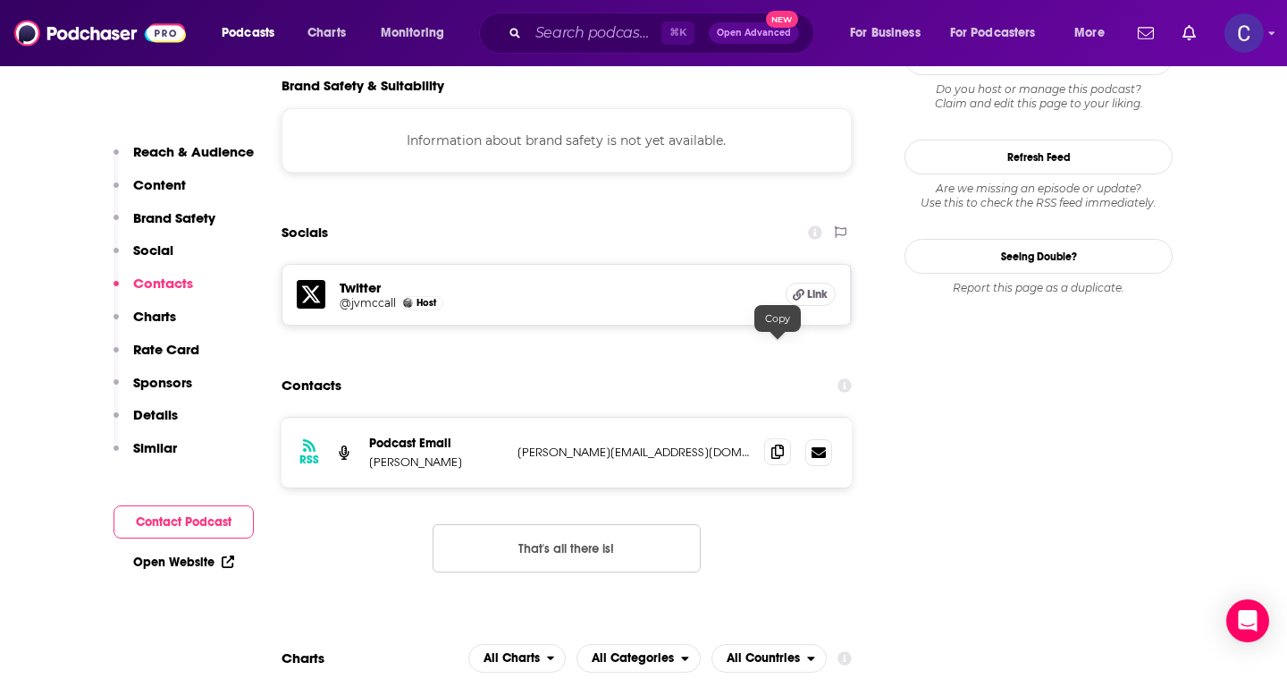
click at [769, 438] on span at bounding box center [777, 451] width 27 height 27
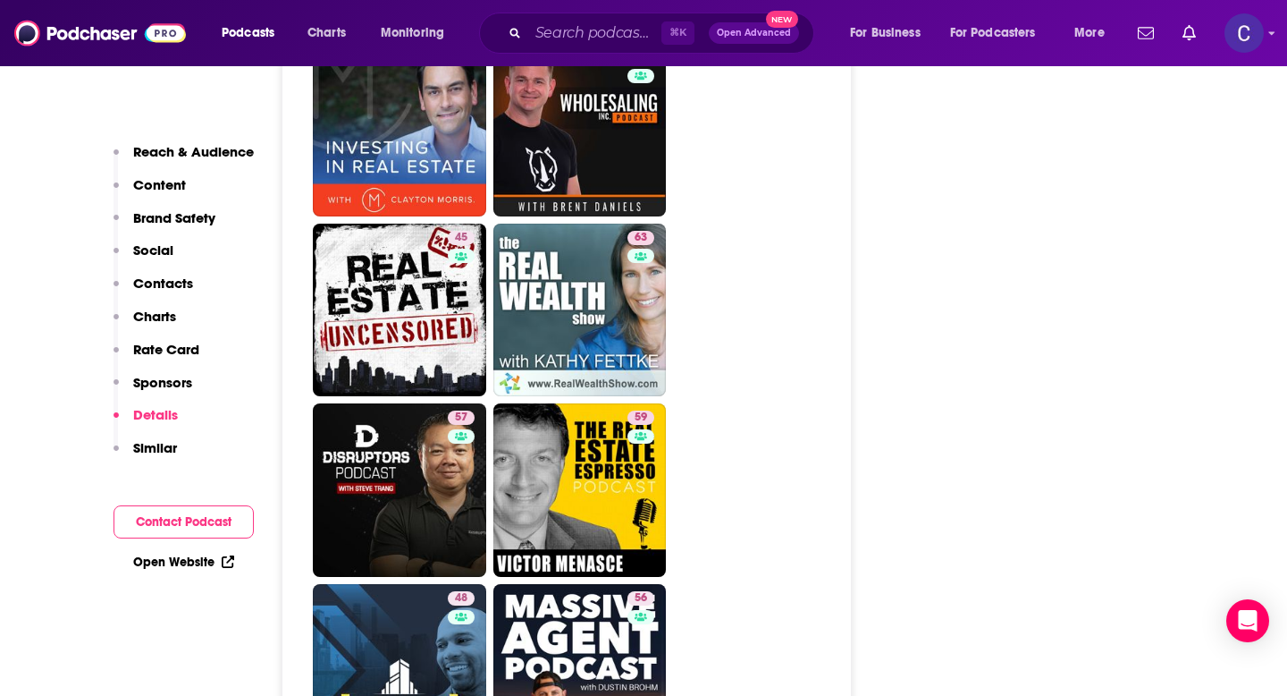
scroll to position [3676, 0]
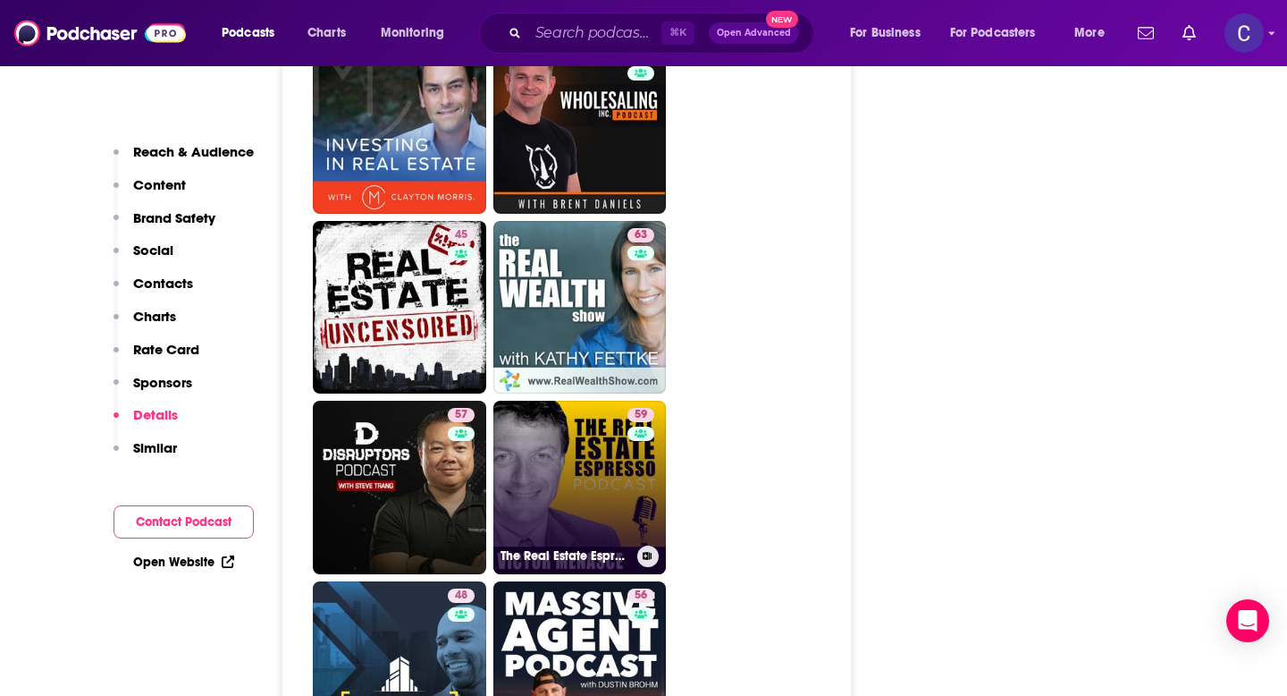
click at [626, 401] on link "59 The Real Estate Espresso Podcast" at bounding box center [580, 487] width 173 height 173
type input "https://www.podchaser.com/podcasts/the-real-estate-espresso-podca-614681"
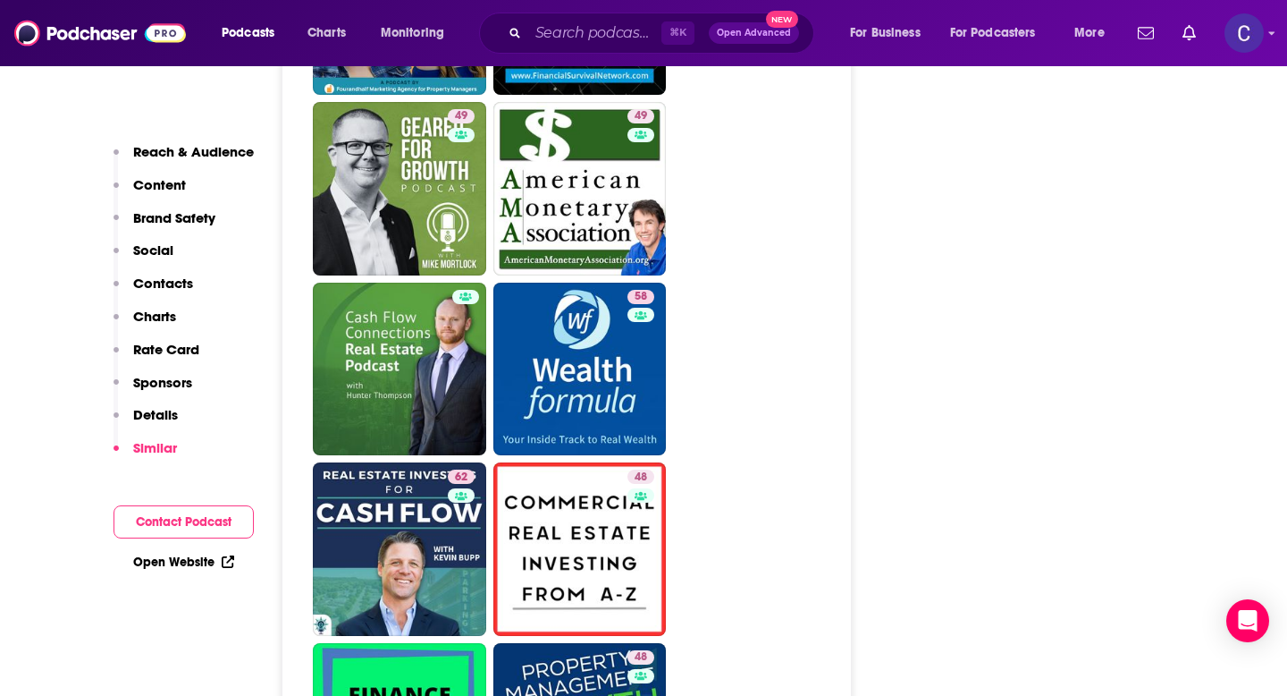
scroll to position [4656, 0]
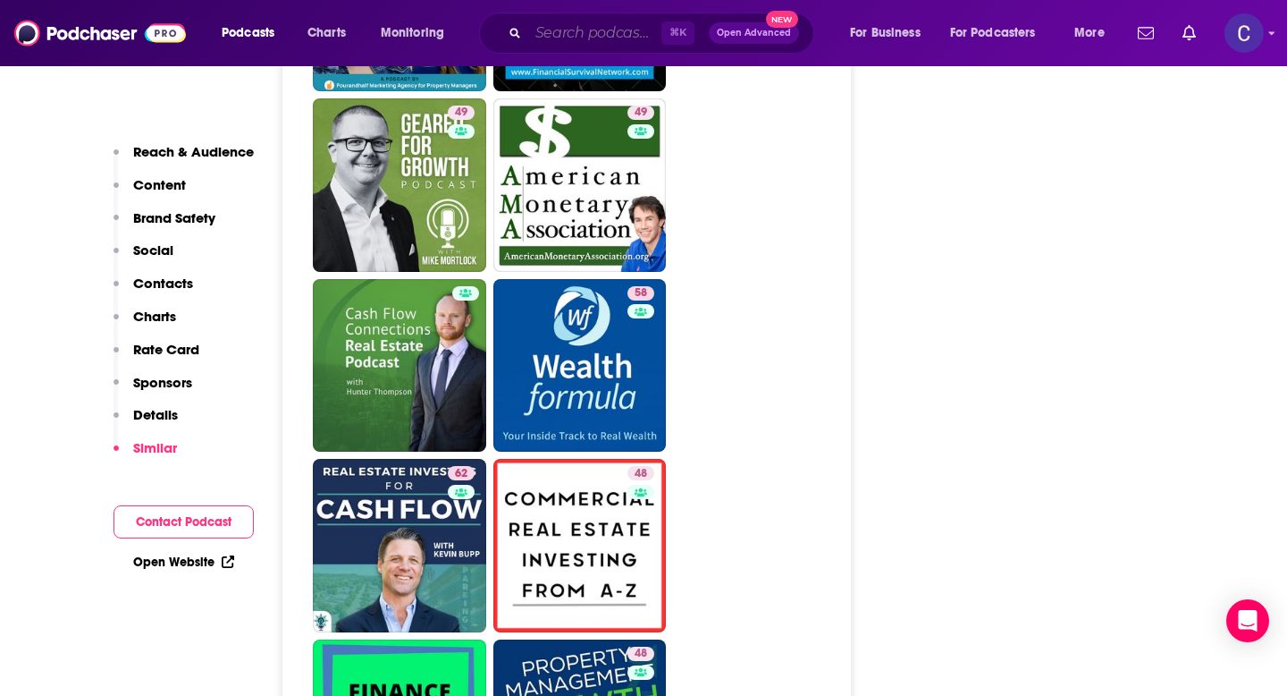
click at [553, 30] on input "Search podcasts, credits, & more..." at bounding box center [594, 33] width 133 height 29
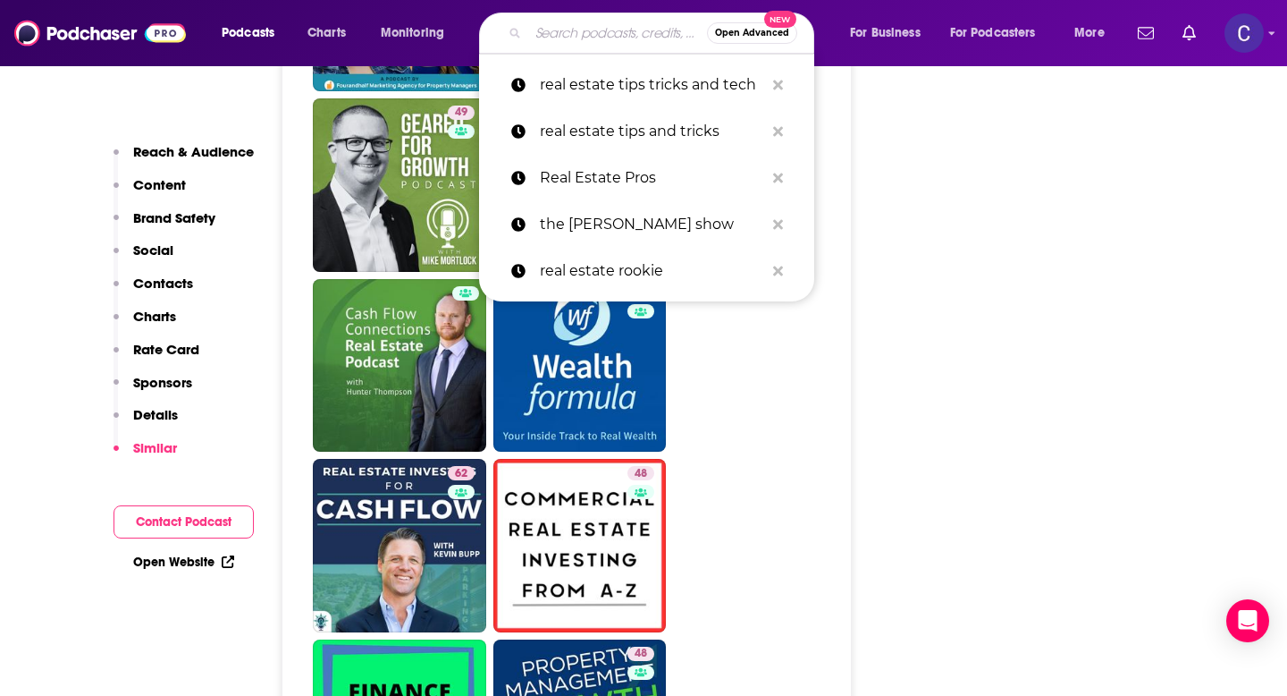
paste input "Mindful Leadership with Marc Lesser"
type input "Mindful Leadership with Marc Lesser"
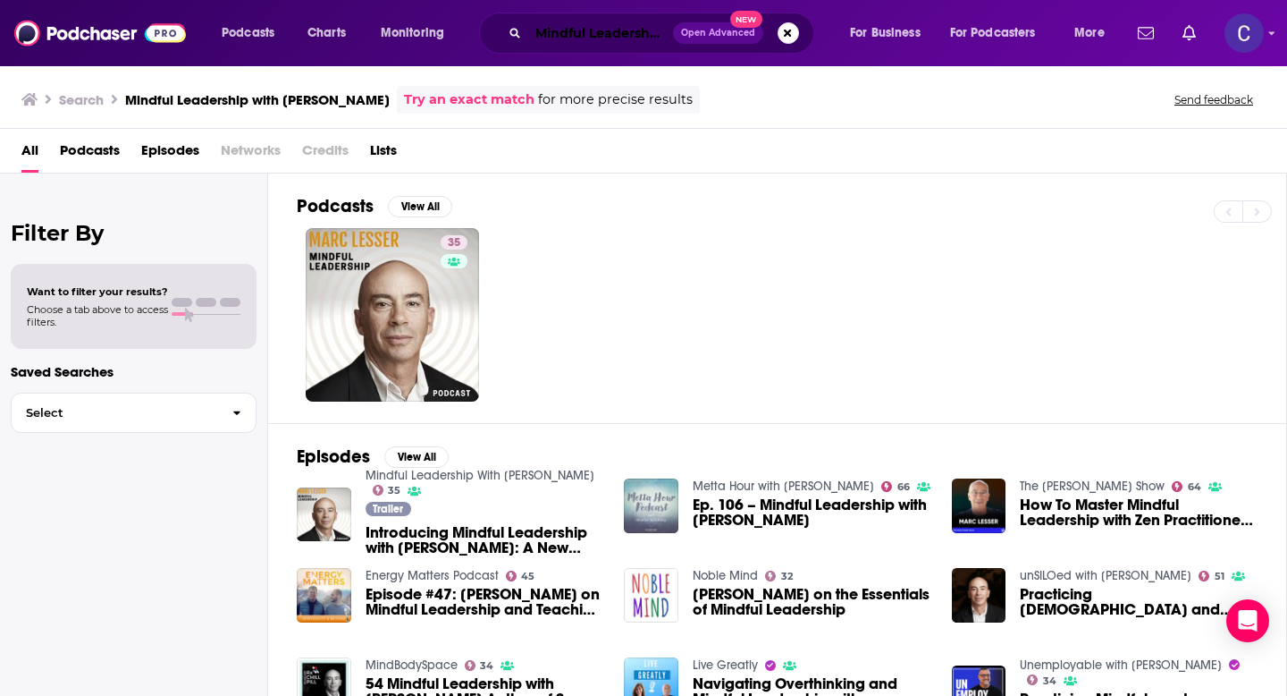
click at [579, 29] on input "Mindful Leadership with Marc Lesser" at bounding box center [600, 33] width 145 height 29
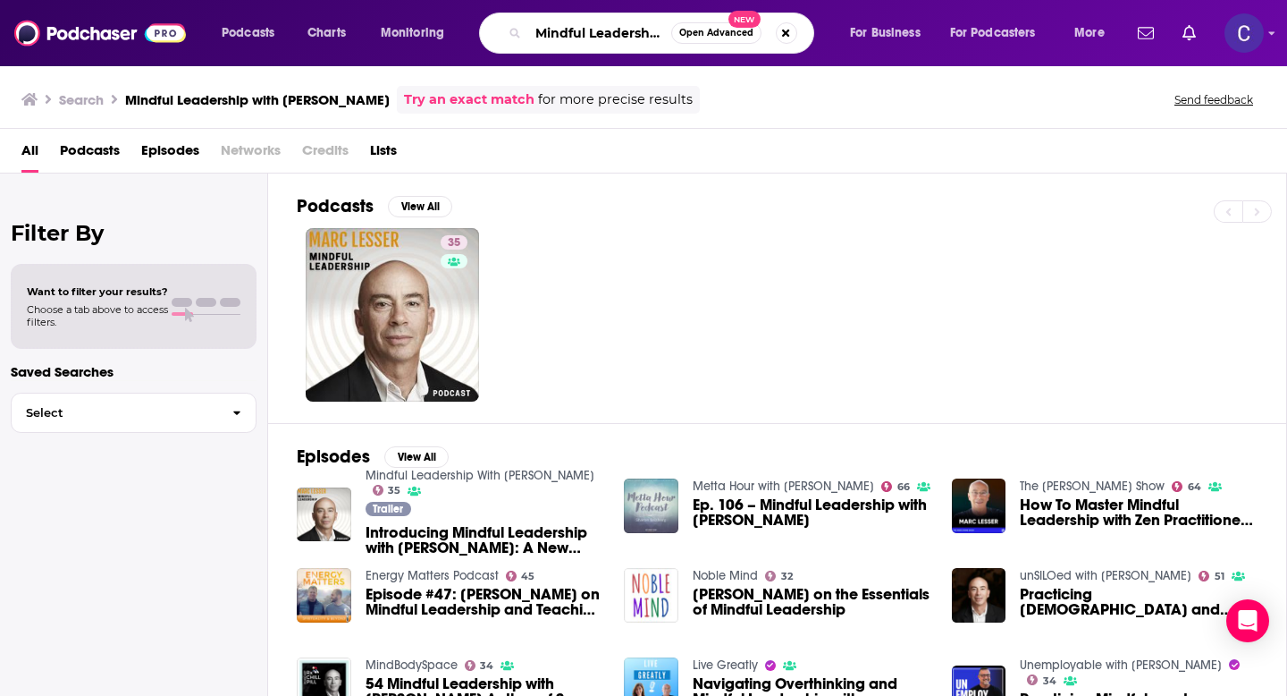
click at [579, 29] on input "Mindful Leadership with Marc Lesser" at bounding box center [599, 33] width 143 height 29
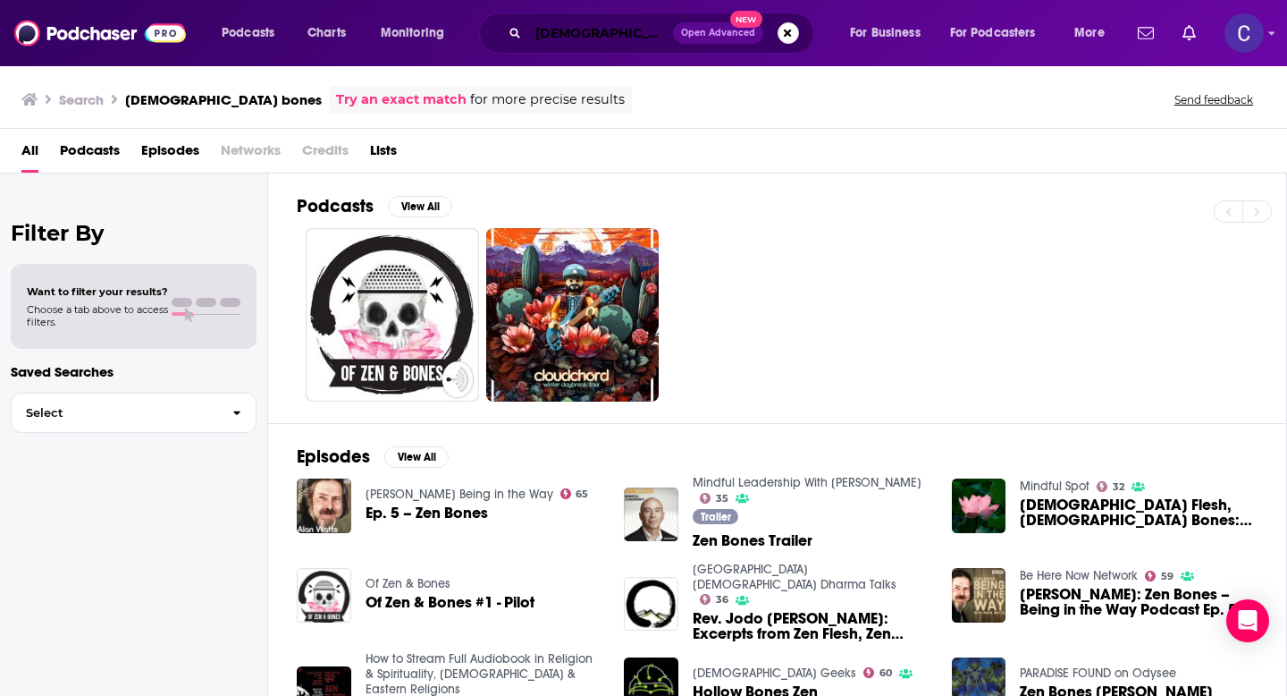
click at [565, 37] on input "zen bones" at bounding box center [600, 33] width 145 height 29
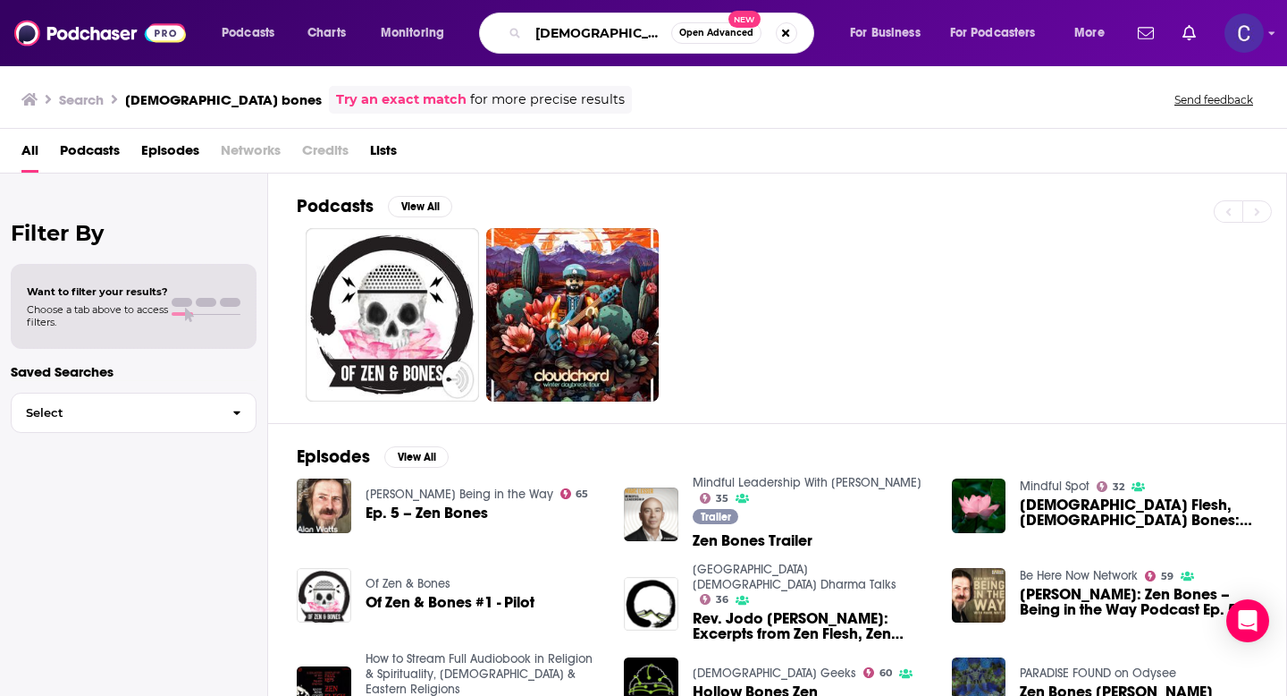
click at [565, 37] on input "zen bones" at bounding box center [599, 33] width 143 height 29
paste input "The Mindset Mentor"
type input "The Mindset Mentor"
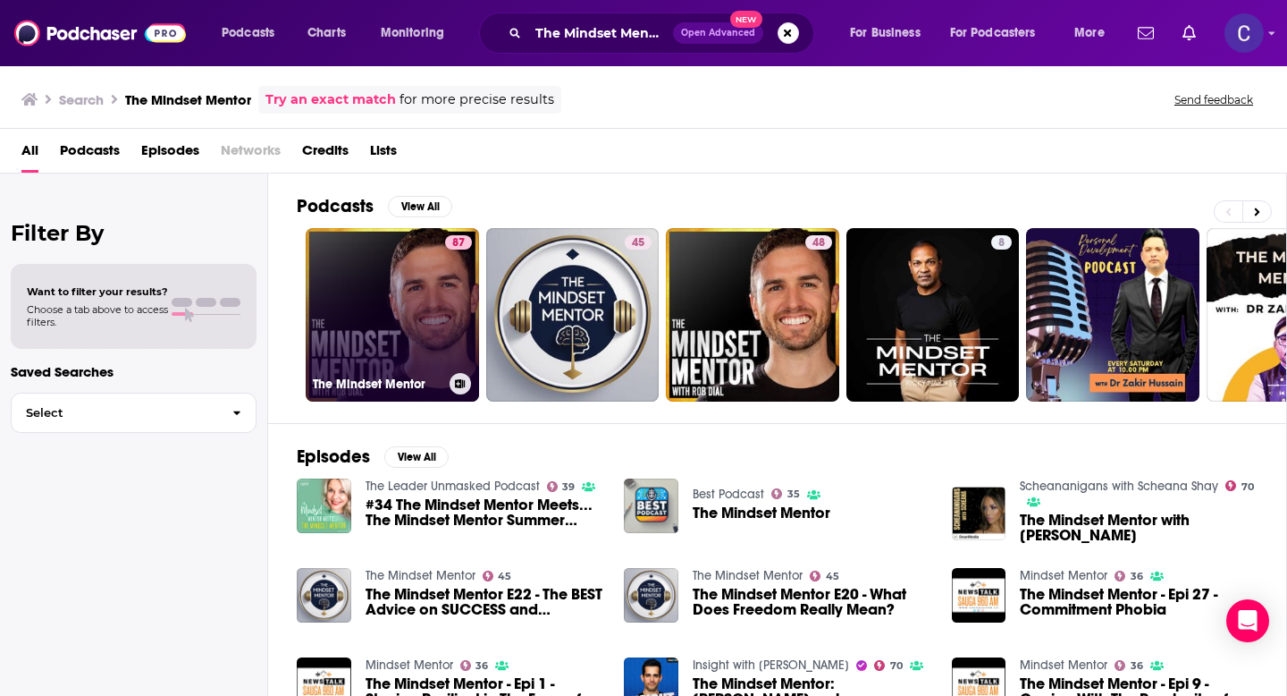
click at [390, 288] on link "87 The Mindset Mentor" at bounding box center [392, 314] width 173 height 173
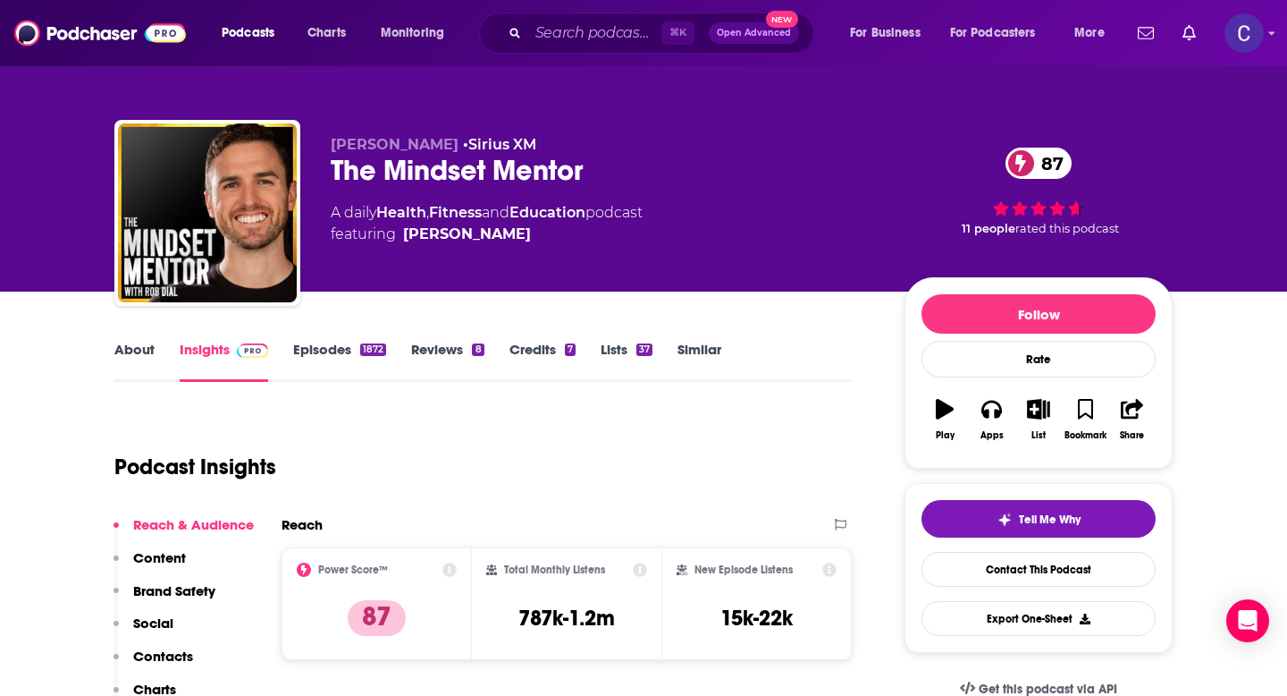
click at [131, 357] on link "About" at bounding box center [134, 361] width 40 height 41
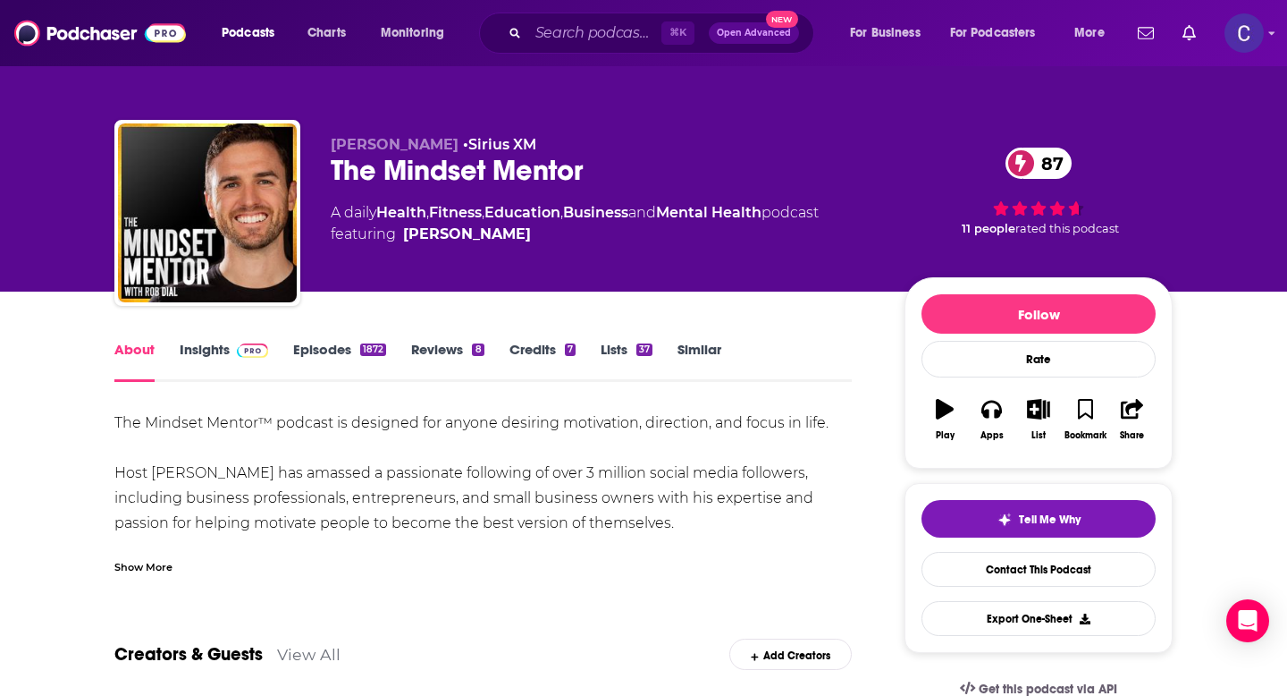
click at [205, 350] on link "Insights" at bounding box center [224, 361] width 89 height 41
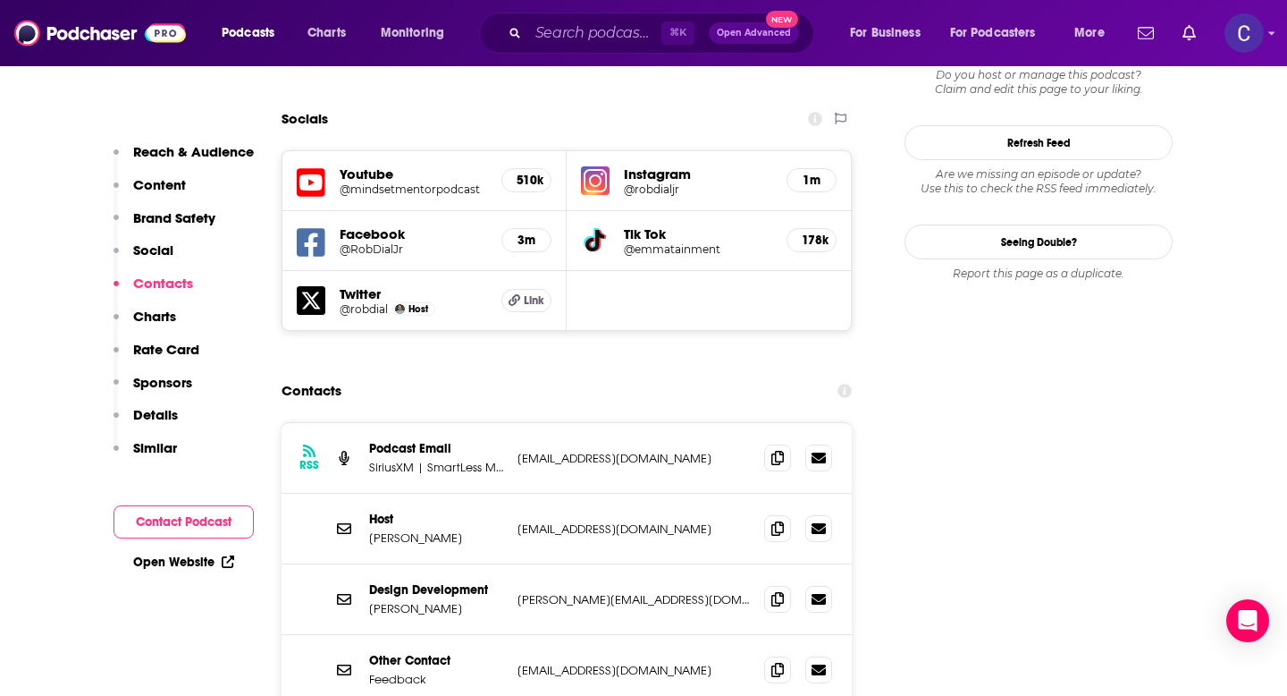
scroll to position [2029, 0]
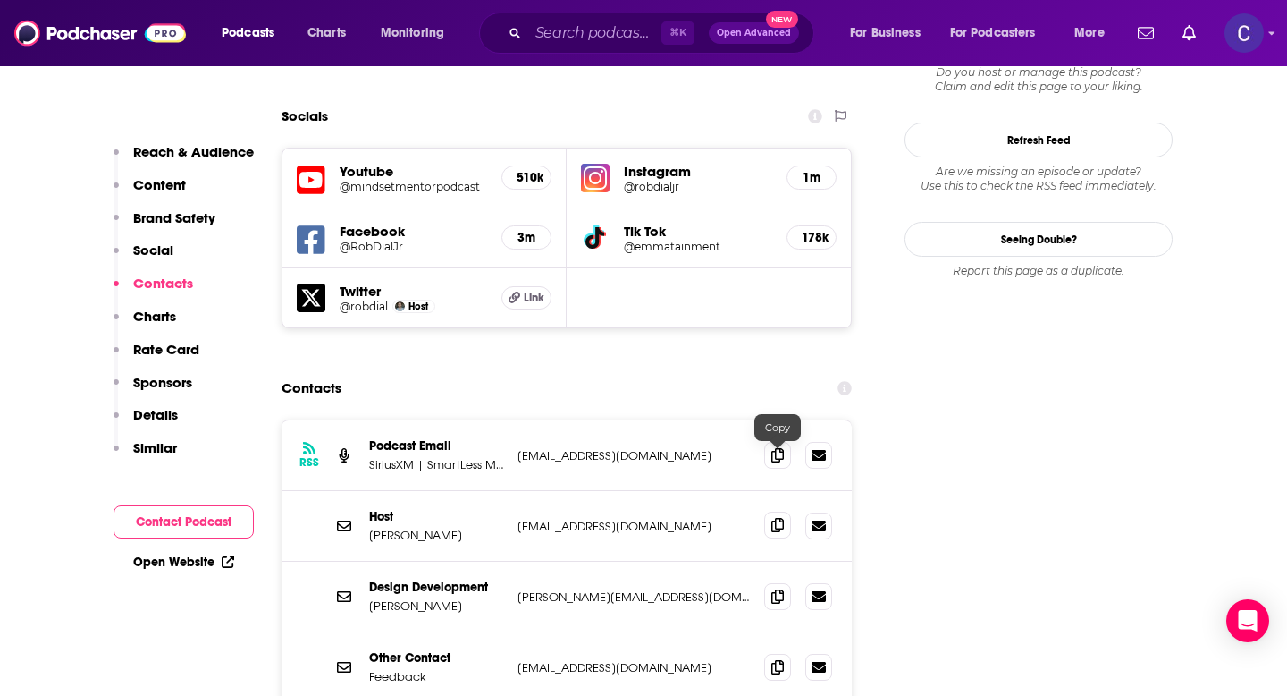
click at [774, 518] on icon at bounding box center [778, 525] width 13 height 14
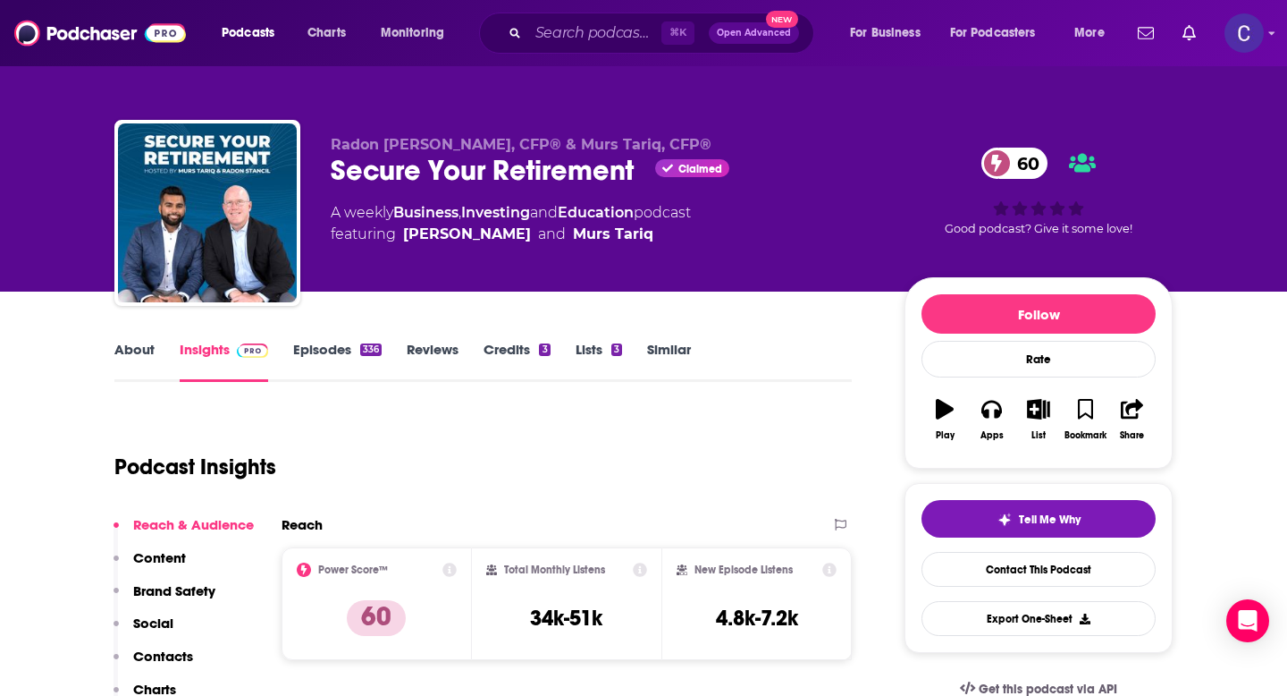
click at [134, 350] on link "About" at bounding box center [134, 361] width 40 height 41
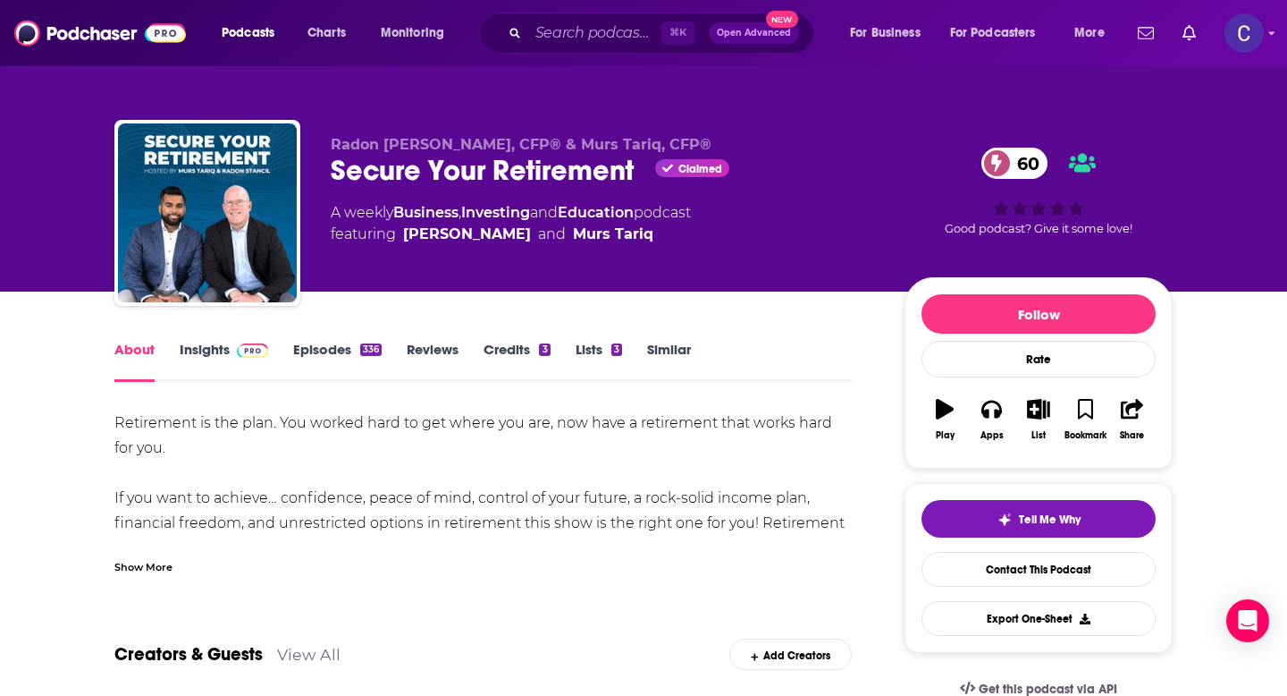
click at [139, 563] on div "Show More" at bounding box center [143, 565] width 58 height 17
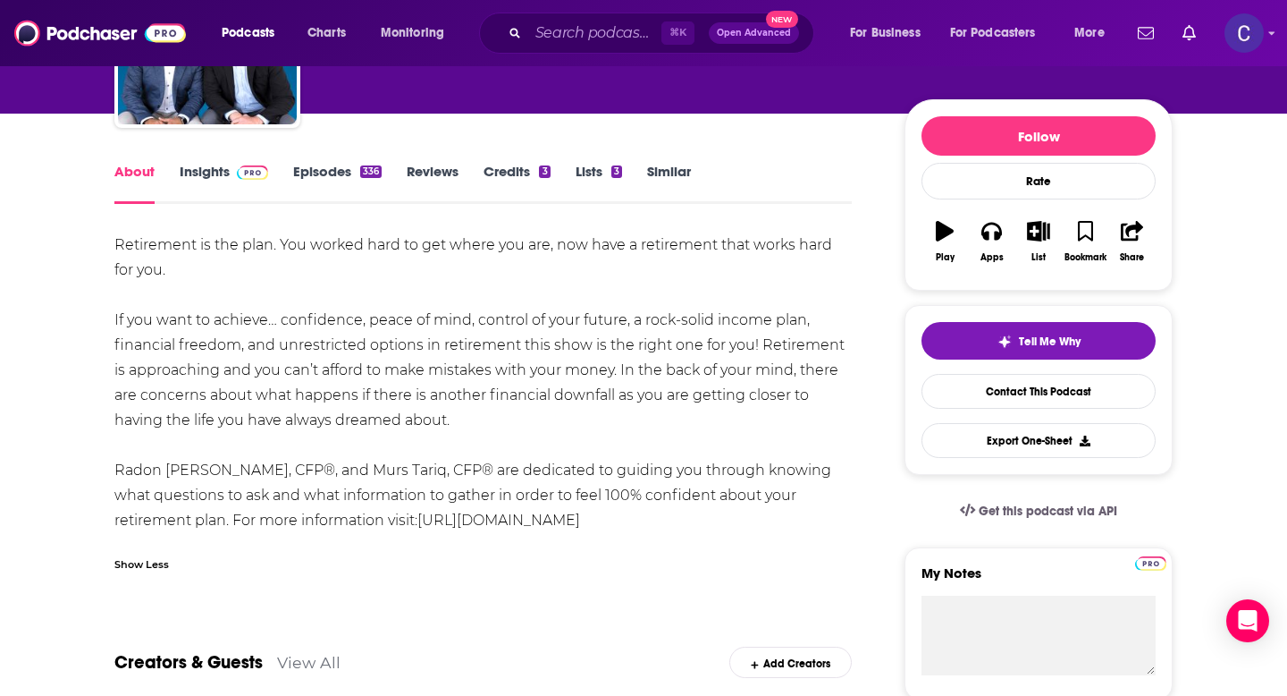
scroll to position [189, 0]
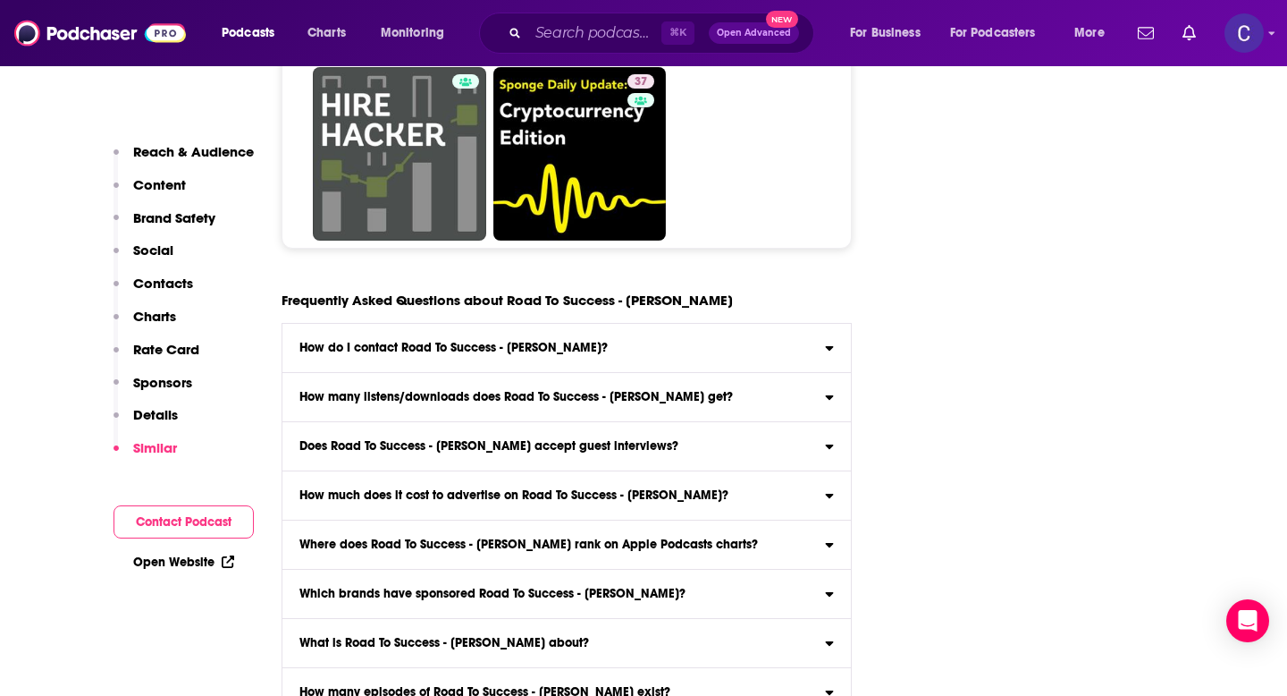
scroll to position [10032, 0]
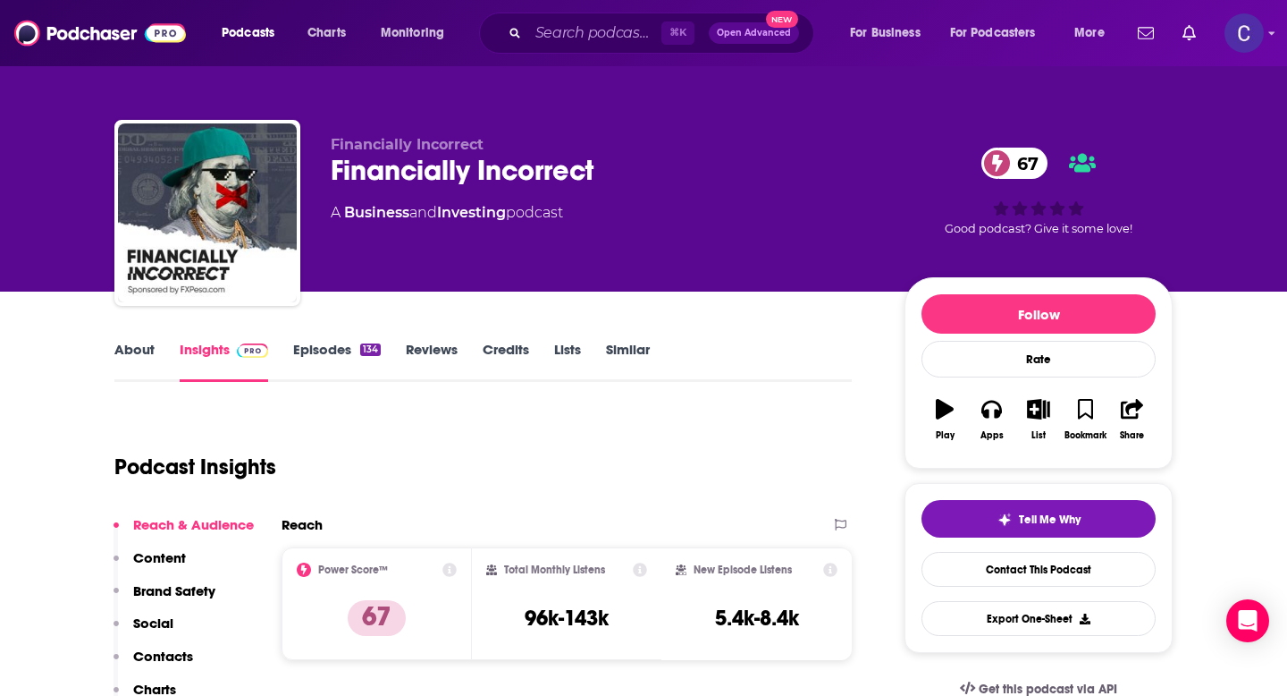
click at [138, 350] on link "About" at bounding box center [134, 361] width 40 height 41
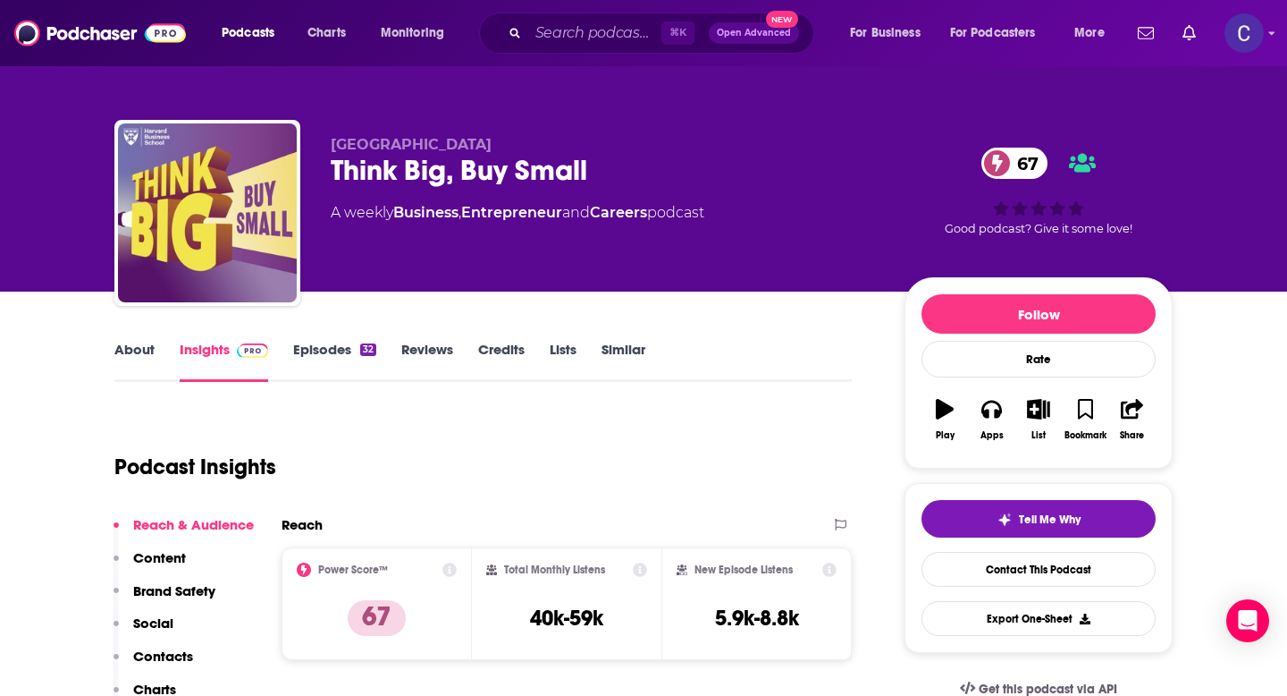
click at [139, 349] on link "About" at bounding box center [134, 361] width 40 height 41
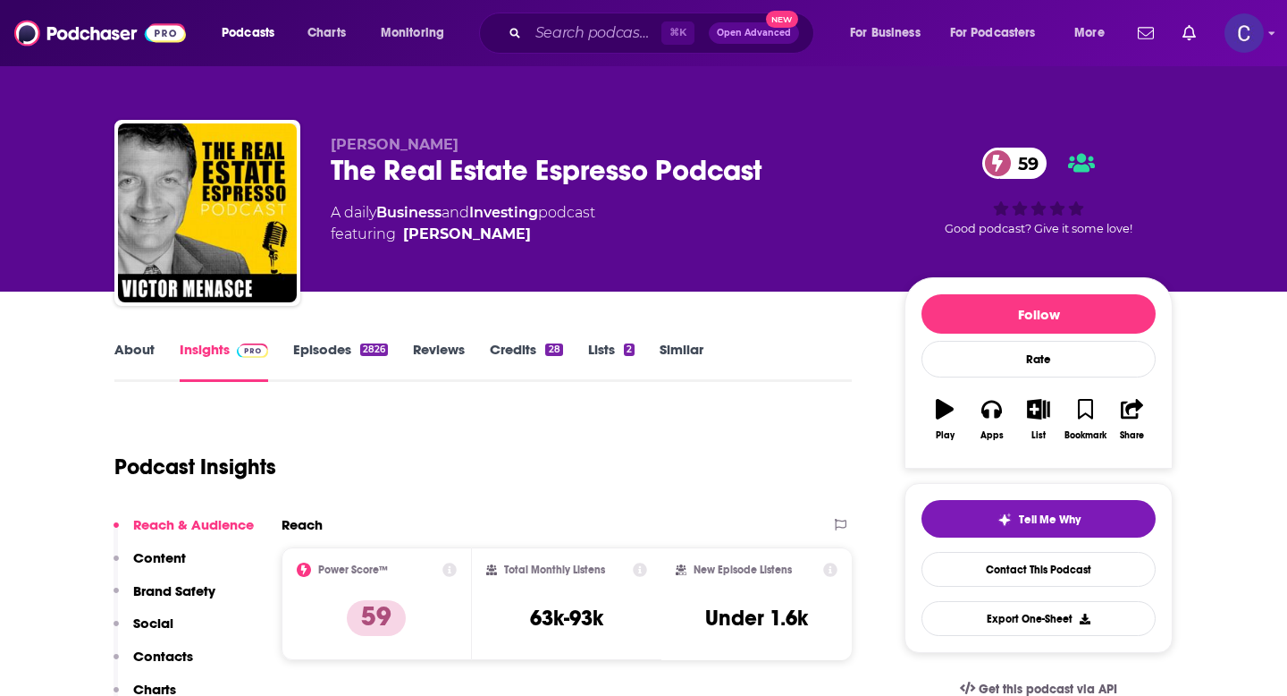
click at [134, 353] on link "About" at bounding box center [134, 361] width 40 height 41
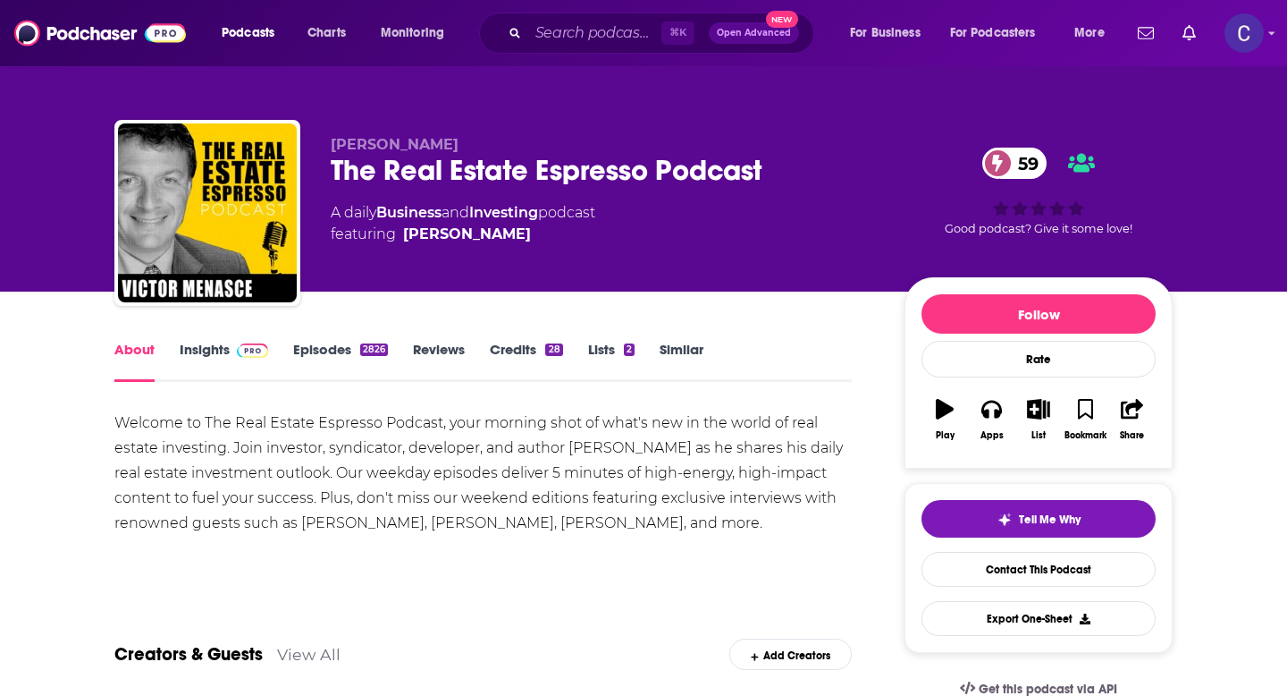
click at [205, 346] on link "Insights" at bounding box center [224, 361] width 89 height 41
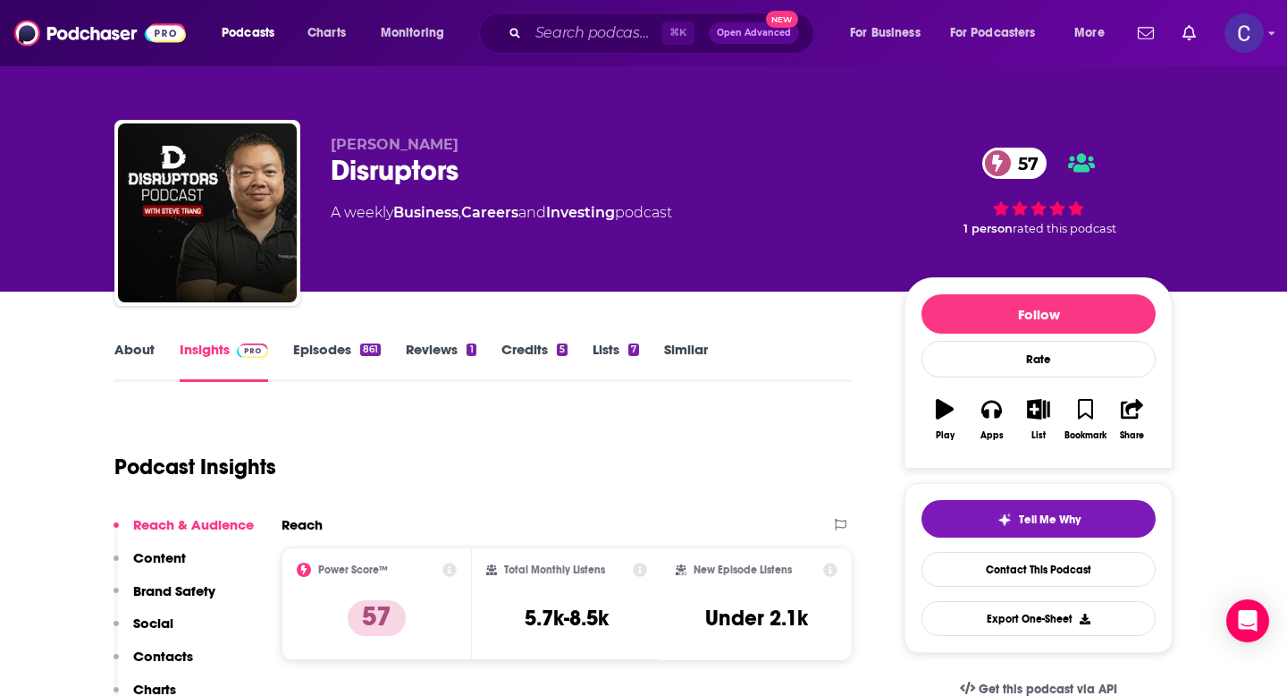
click at [129, 351] on link "About" at bounding box center [134, 361] width 40 height 41
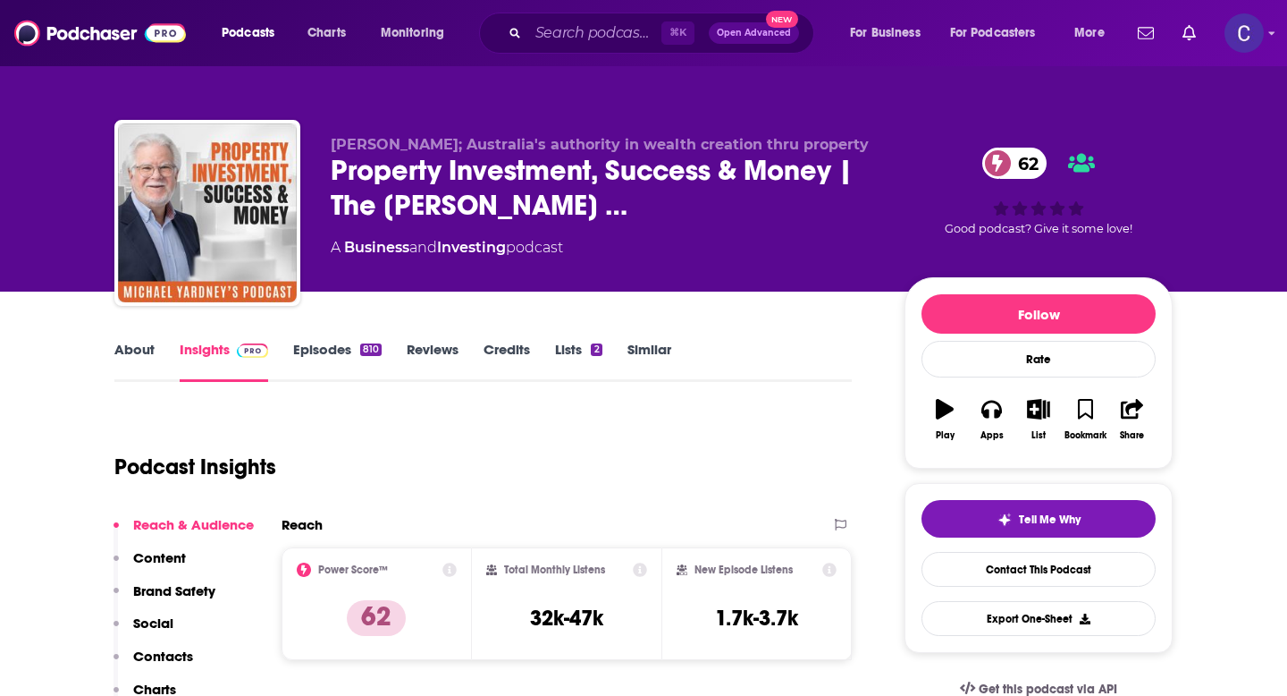
click at [139, 350] on link "About" at bounding box center [134, 361] width 40 height 41
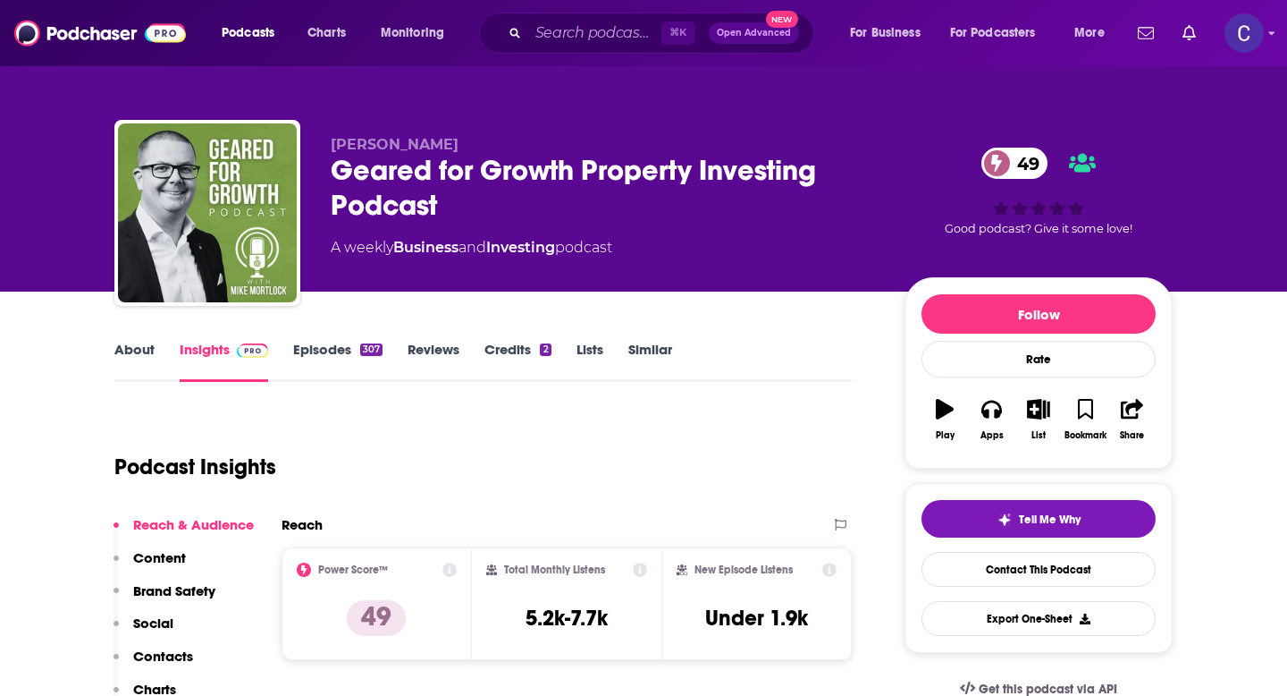
click at [131, 353] on link "About" at bounding box center [134, 361] width 40 height 41
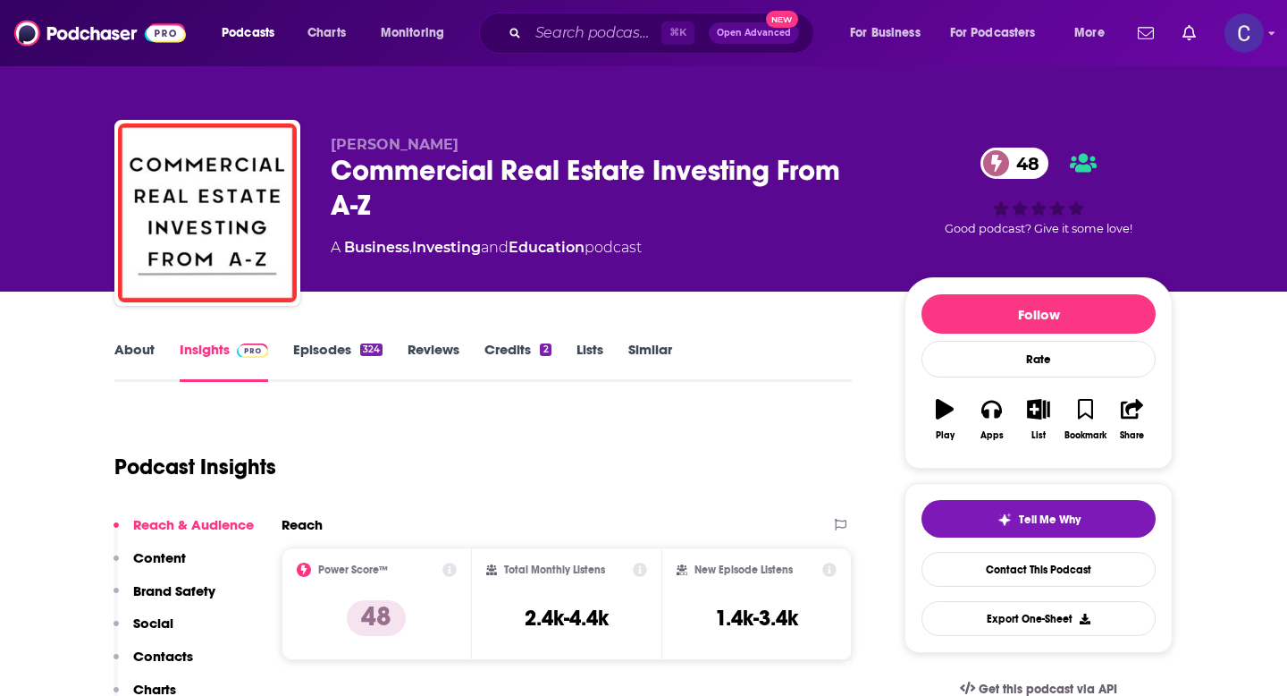
click at [131, 345] on link "About" at bounding box center [134, 361] width 40 height 41
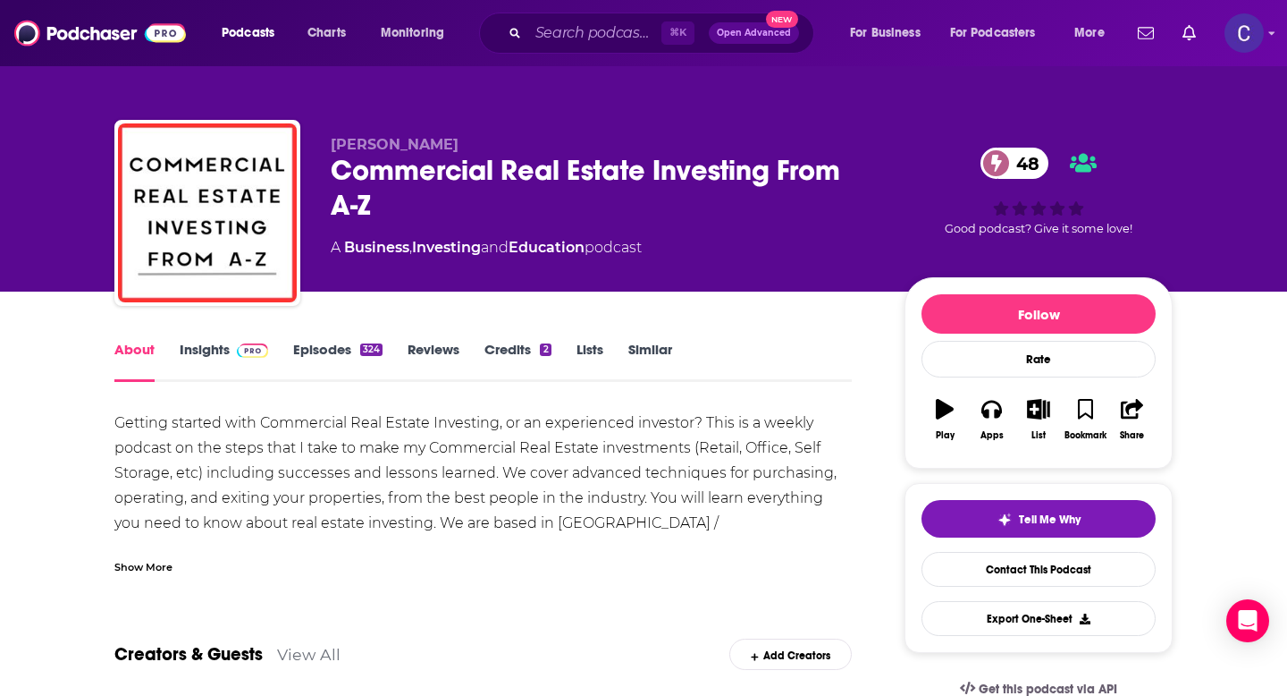
click at [139, 570] on div "Show More" at bounding box center [143, 565] width 58 height 17
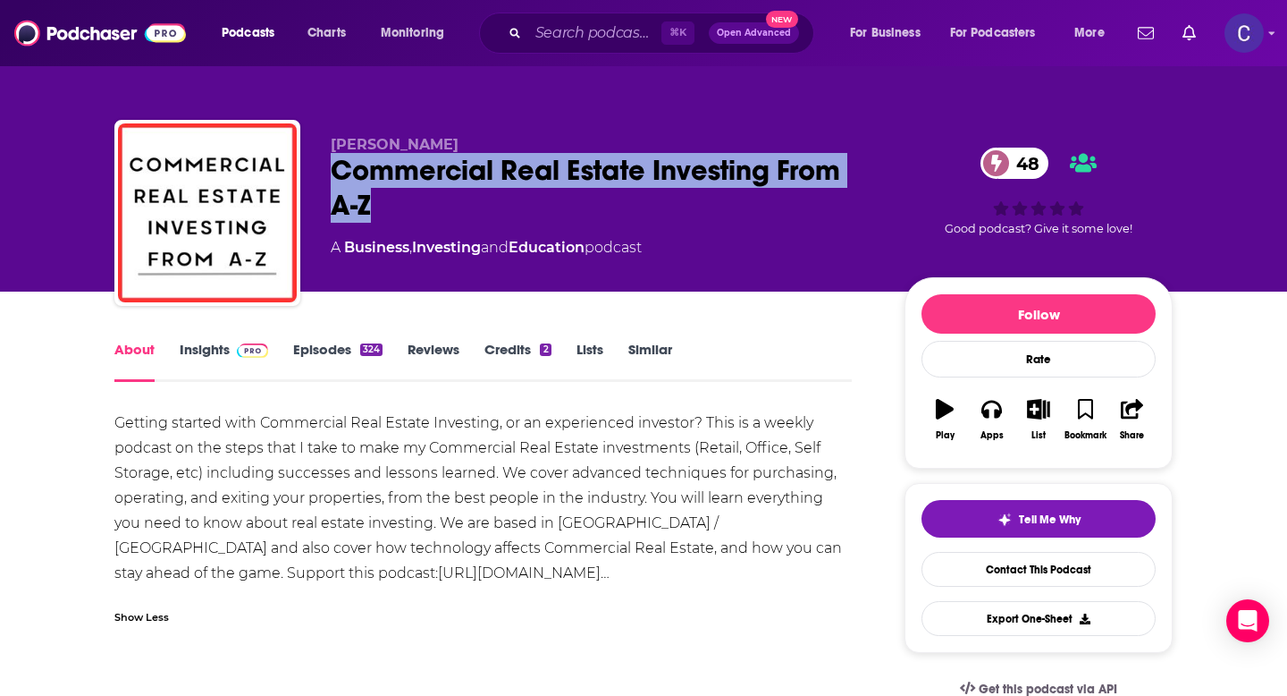
drag, startPoint x: 386, startPoint y: 201, endPoint x: 332, endPoint y: 165, distance: 65.7
click at [332, 165] on div "Commercial Real Estate Investing From A-Z 48" at bounding box center [603, 188] width 545 height 70
copy h1 "Commercial Real Estate Investing From A-Z"
click at [300, 165] on div "Steffany Boldrini Commercial Real Estate Investing From A-Z 48 A Business , Inv…" at bounding box center [643, 216] width 1059 height 193
copy h1 "Commercial Real Estate Investing From A-Z"
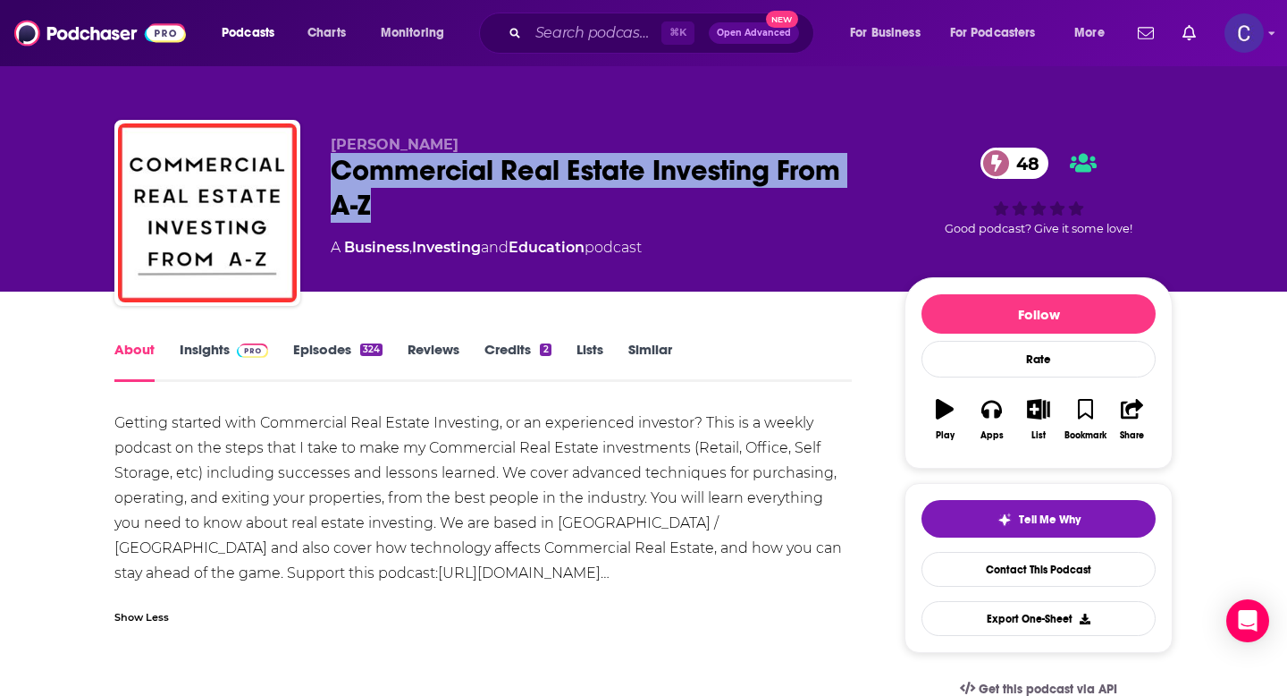
drag, startPoint x: 481, startPoint y: 148, endPoint x: 333, endPoint y: 147, distance: 148.4
click at [333, 147] on p "Steffany Boldrini" at bounding box center [603, 144] width 545 height 17
copy span "Steffany Boldrini"
click at [198, 351] on link "Insights" at bounding box center [224, 361] width 89 height 41
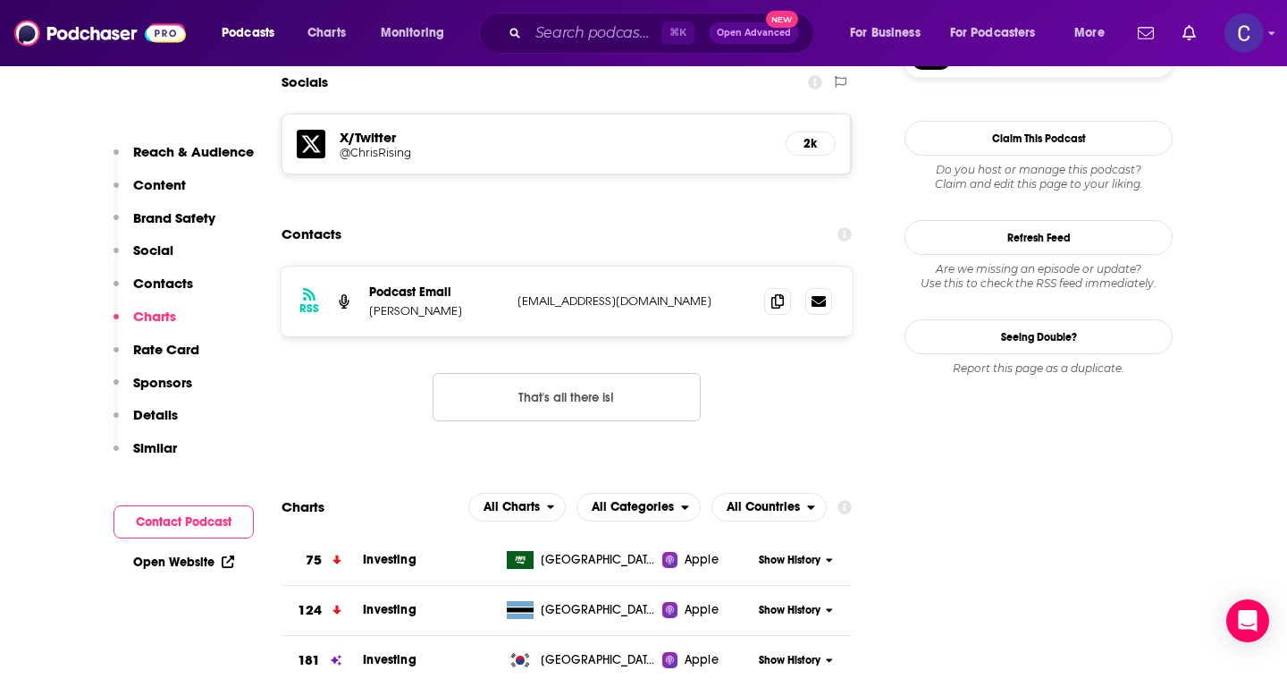
scroll to position [1760, 0]
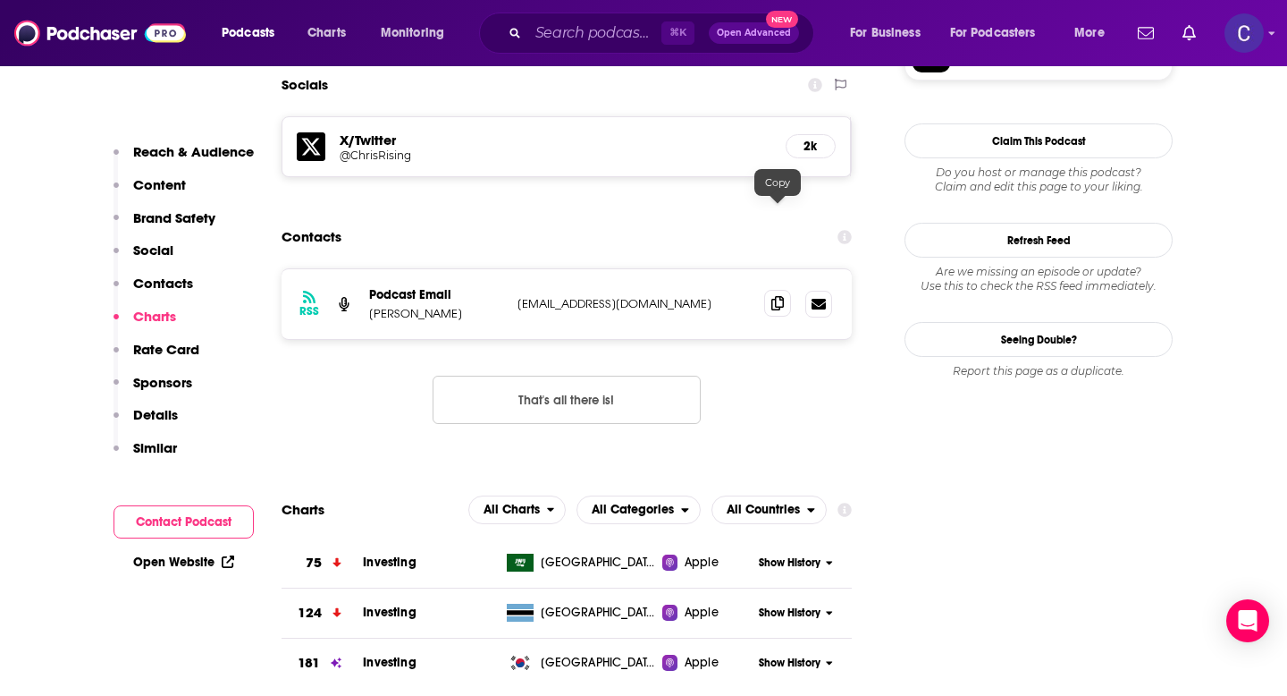
click at [769, 290] on span at bounding box center [777, 303] width 27 height 27
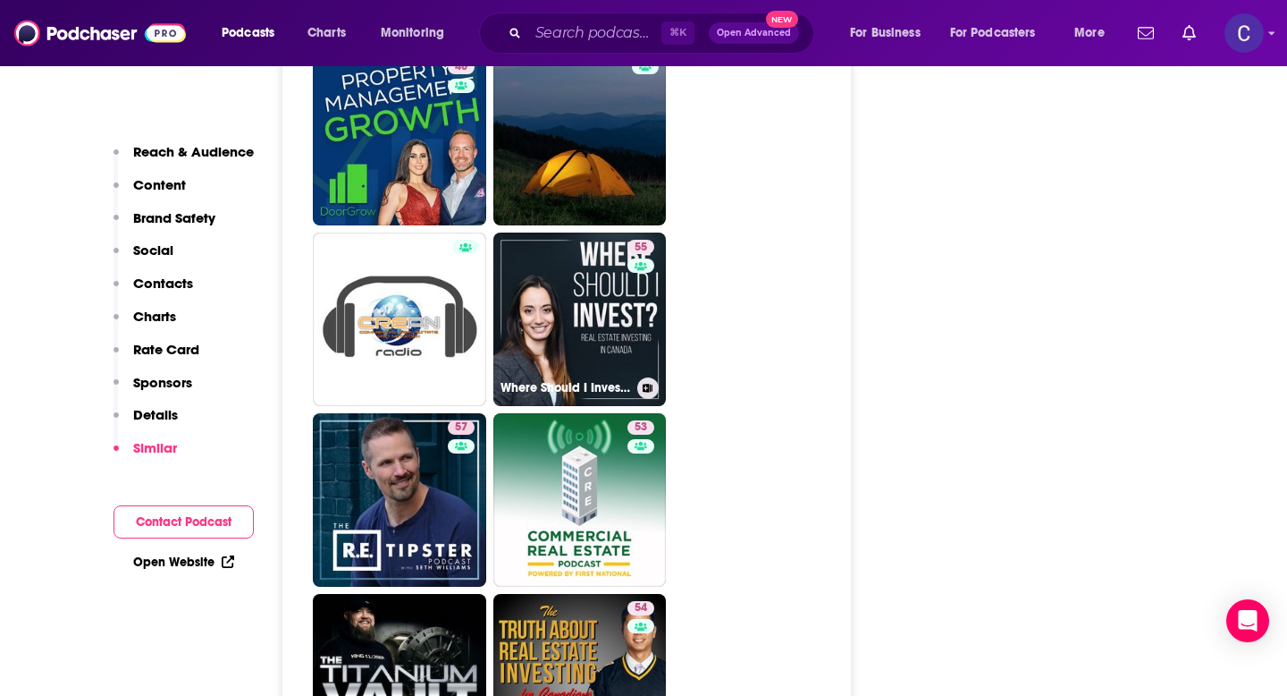
scroll to position [4651, 0]
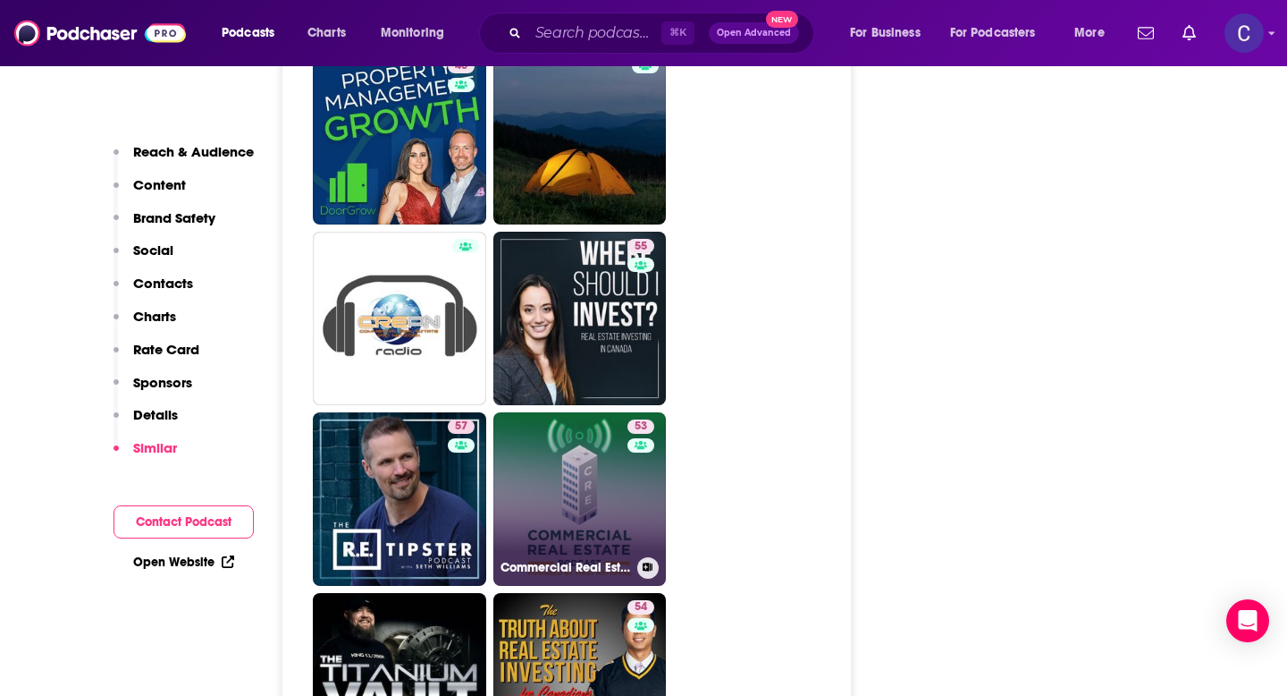
click at [611, 416] on link "53 Commercial Real Estate Podcast" at bounding box center [580, 498] width 173 height 173
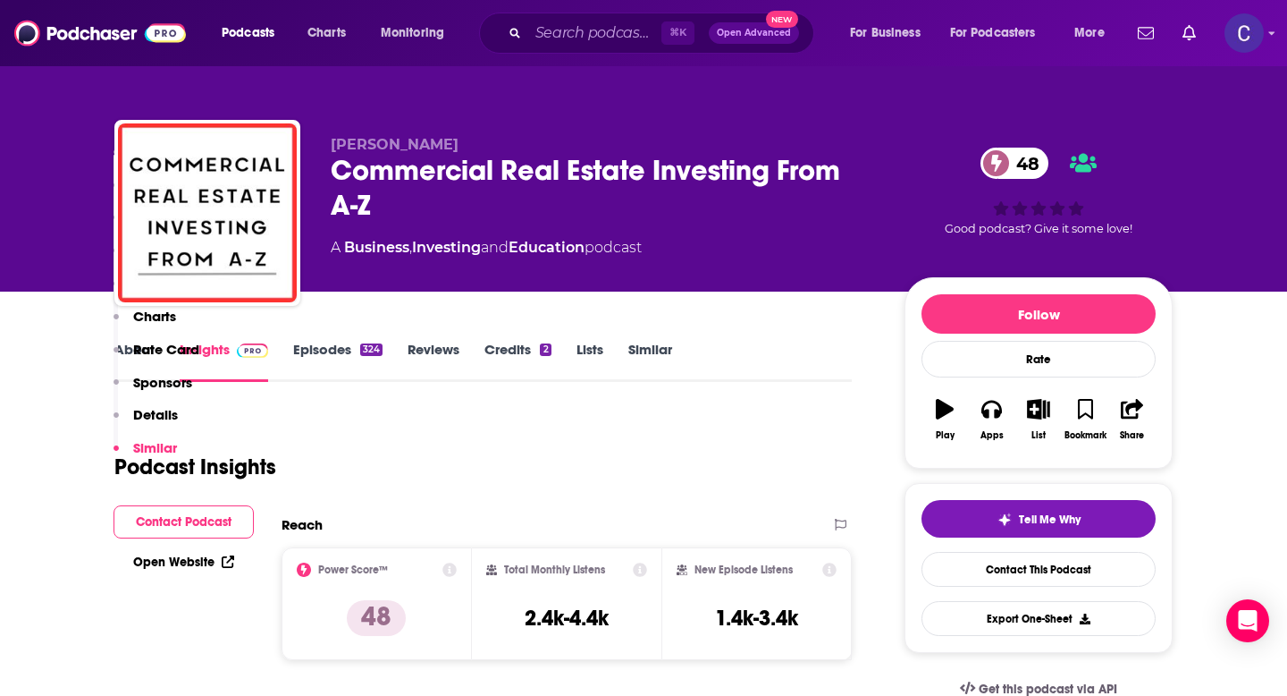
type input "https://www.podchaser.com/podcasts/commercial-real-estate-podcast-212174"
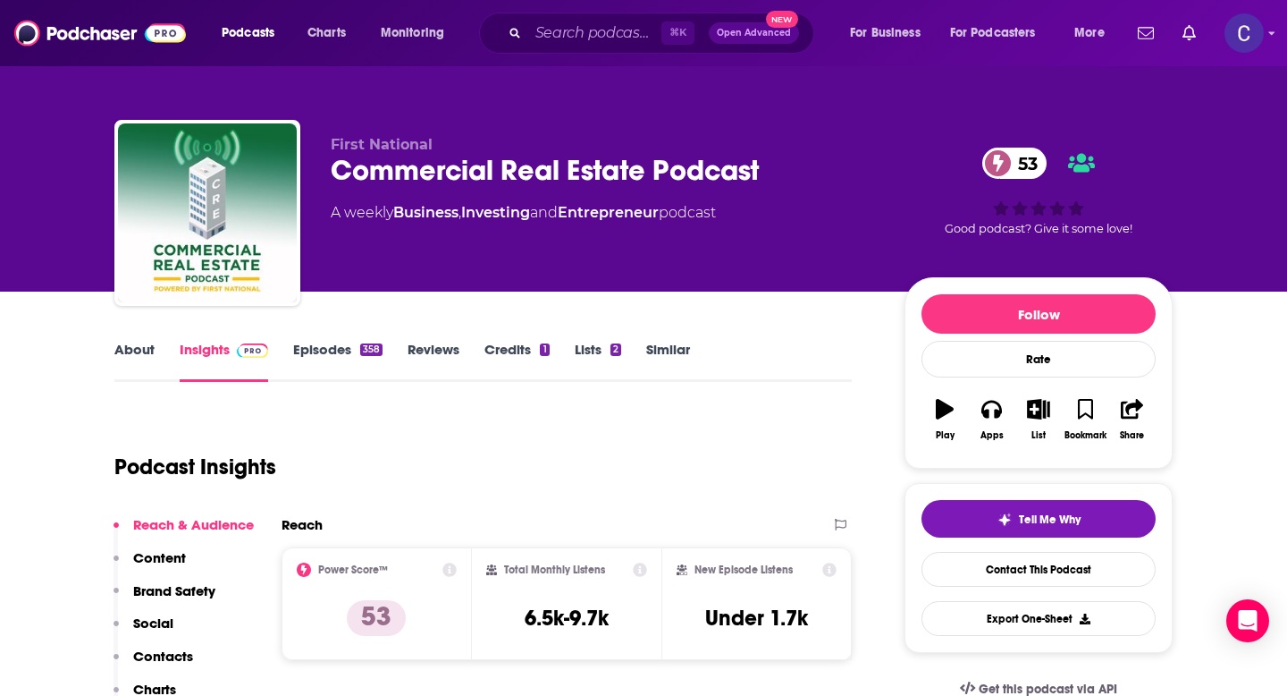
click at [135, 347] on link "About" at bounding box center [134, 361] width 40 height 41
click at [562, 32] on input "Search podcasts, credits, & more..." at bounding box center [594, 33] width 133 height 29
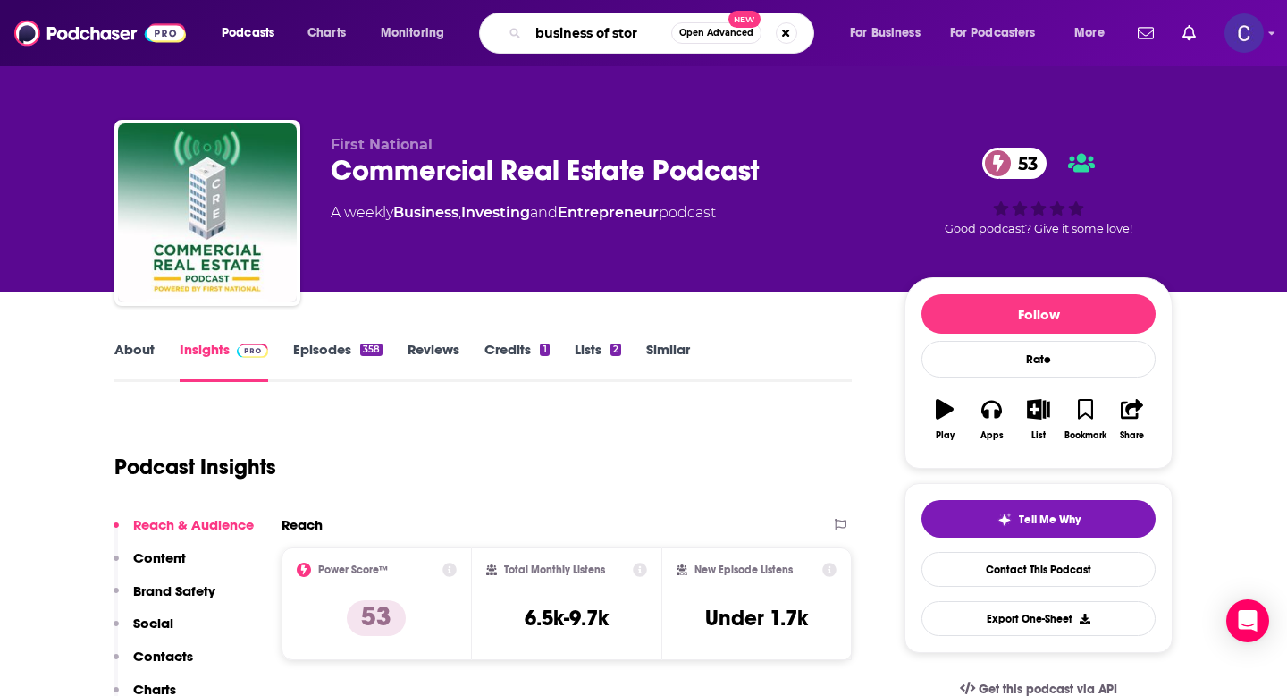
type input "business of story"
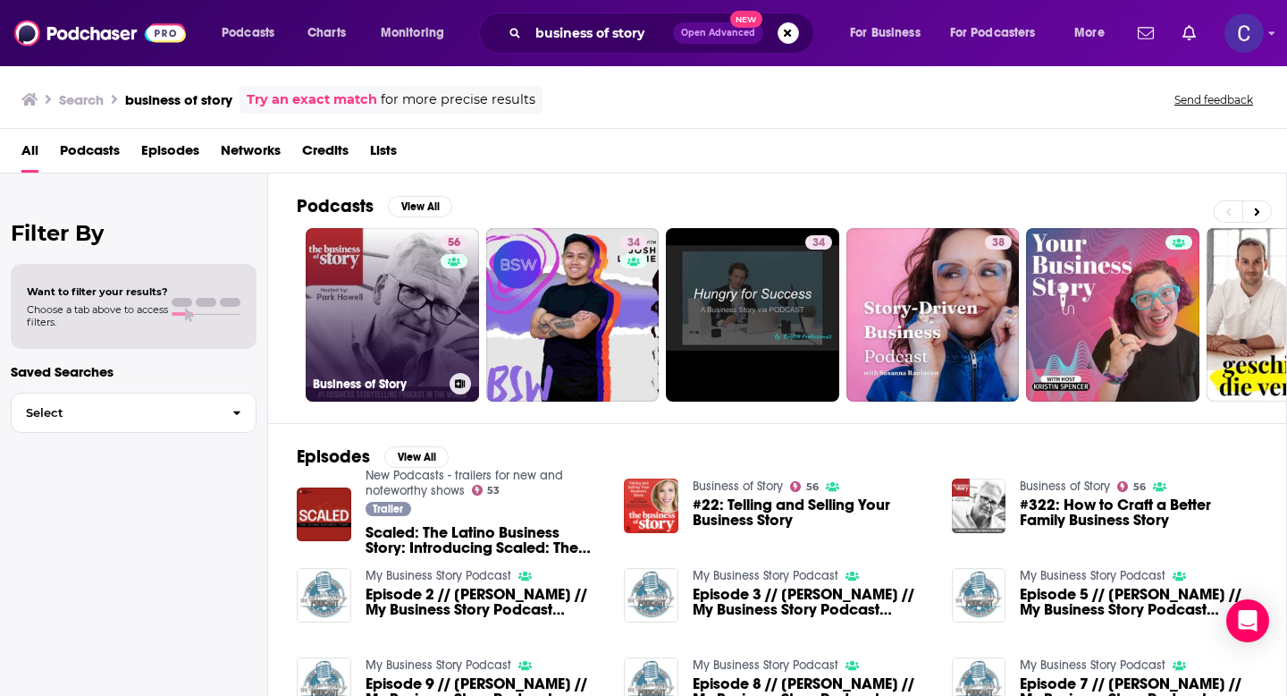
click at [397, 307] on link "56 Business of Story" at bounding box center [392, 314] width 173 height 173
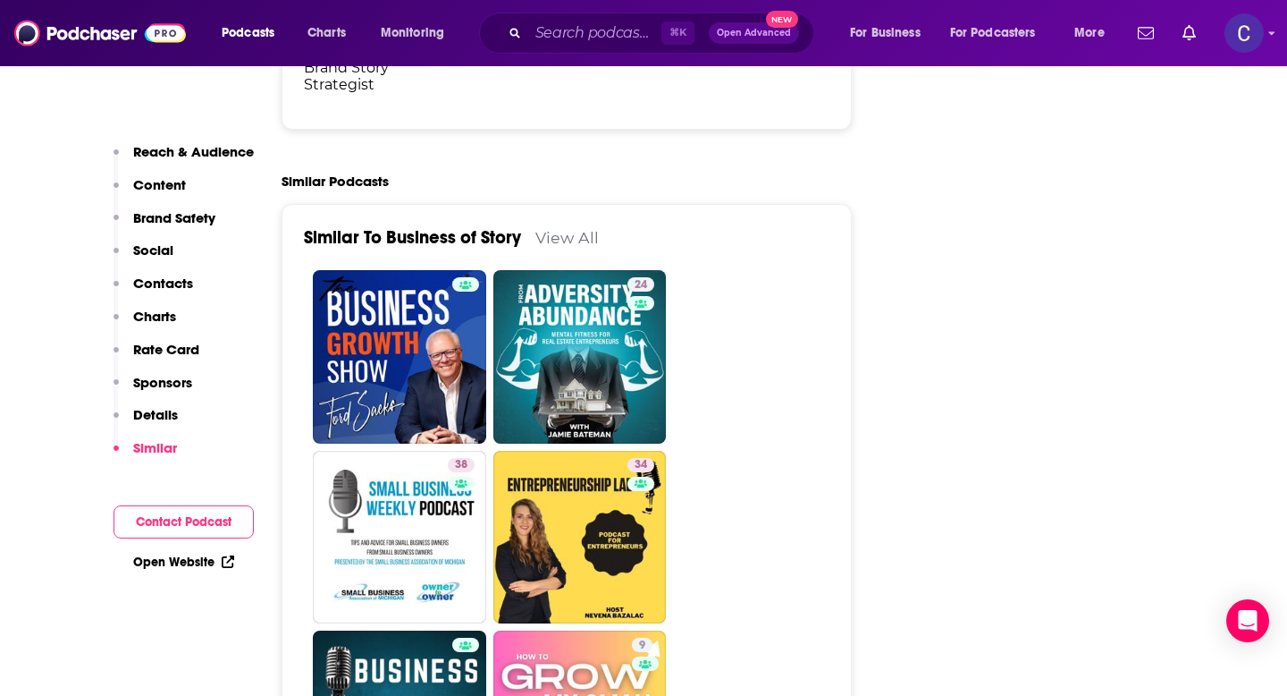
scroll to position [3524, 0]
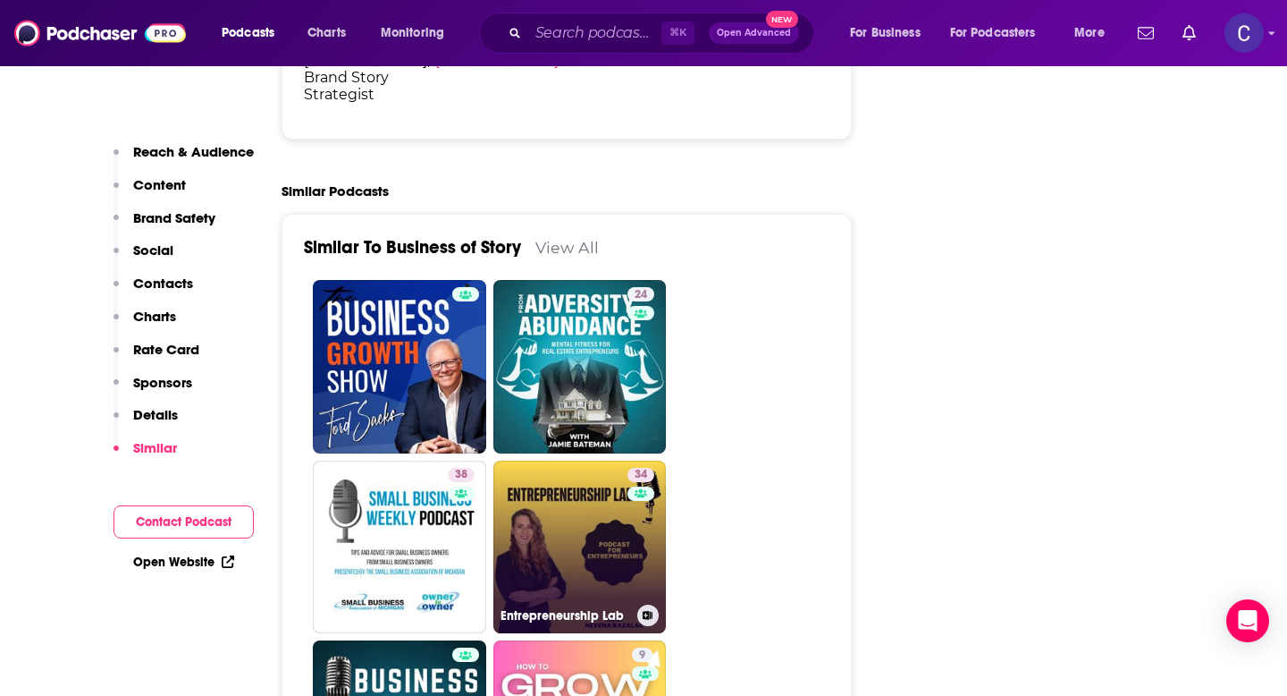
click at [584, 471] on link "34 Entrepreneurship Lab" at bounding box center [580, 546] width 173 height 173
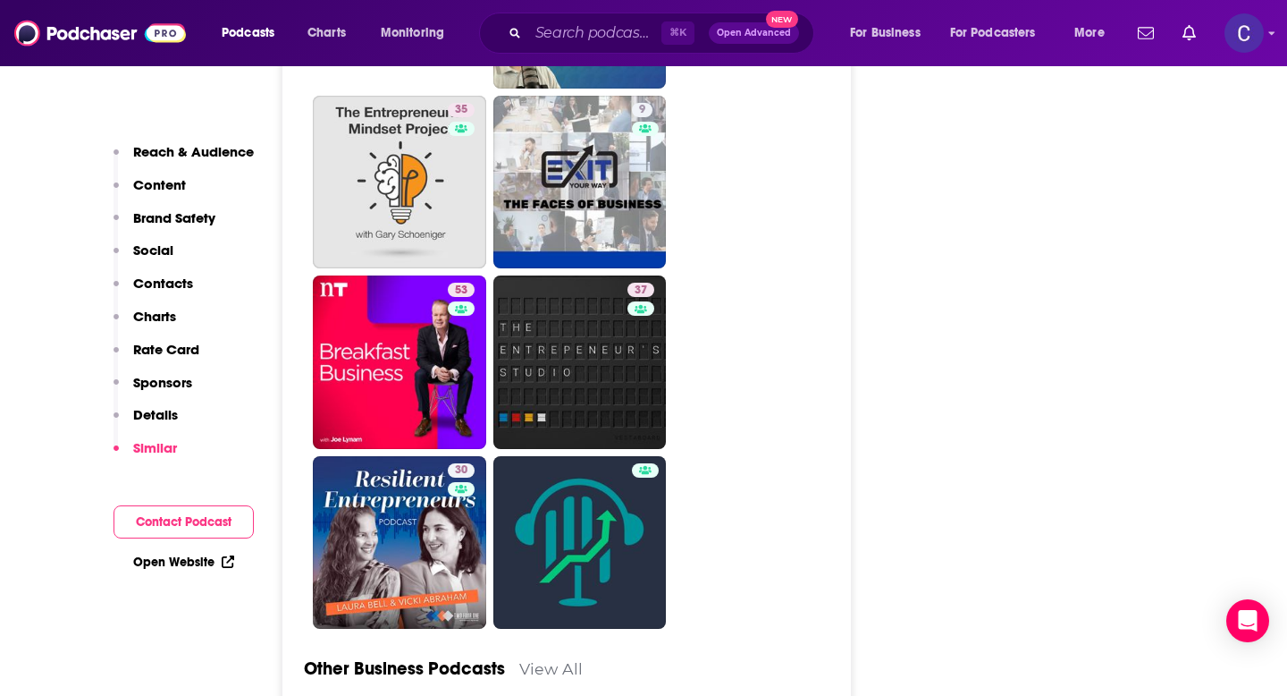
scroll to position [4582, 0]
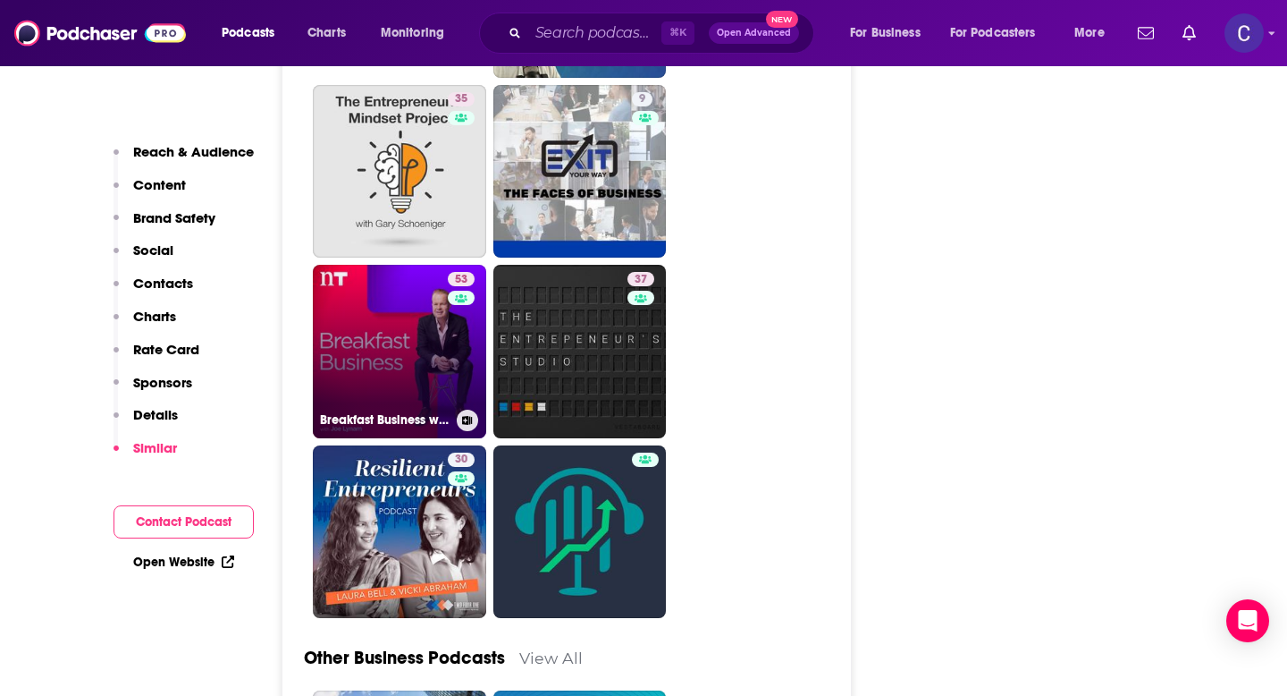
click at [429, 321] on link "53 Breakfast Business with Joe Lynam" at bounding box center [399, 351] width 173 height 173
type input "https://www.podchaser.com/podcasts/breakfast-business-with-joe-ly-823802"
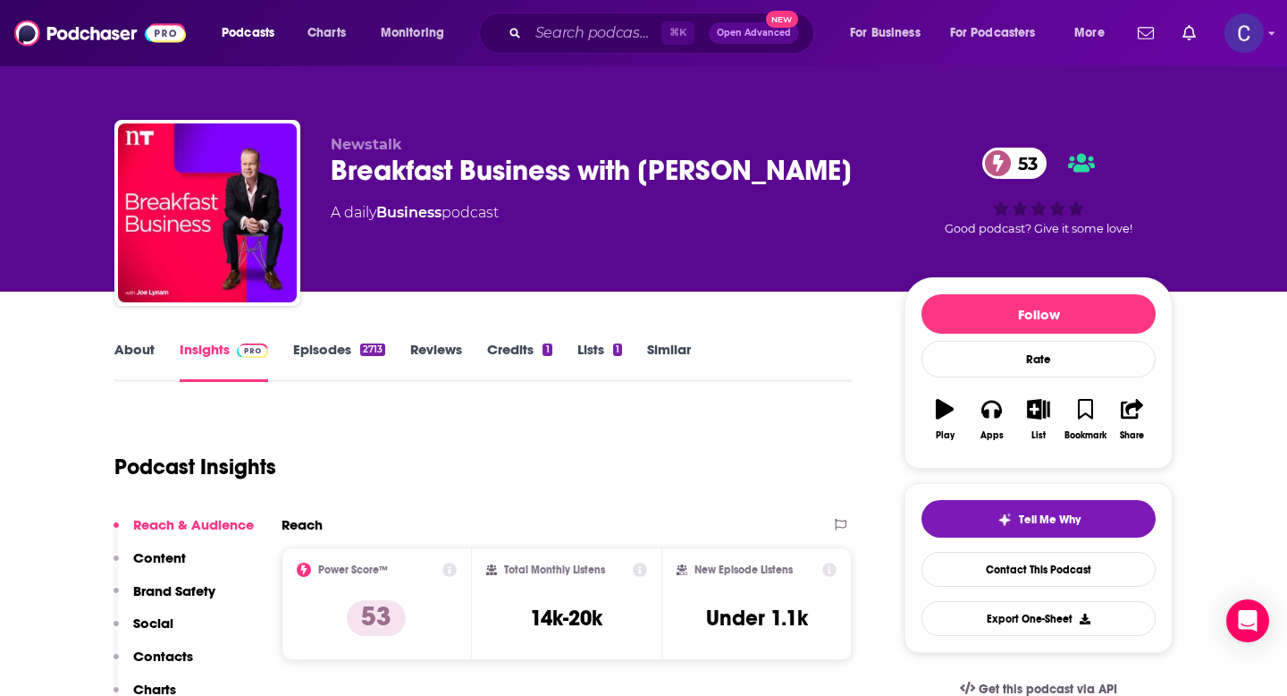
click at [131, 341] on link "About" at bounding box center [134, 361] width 40 height 41
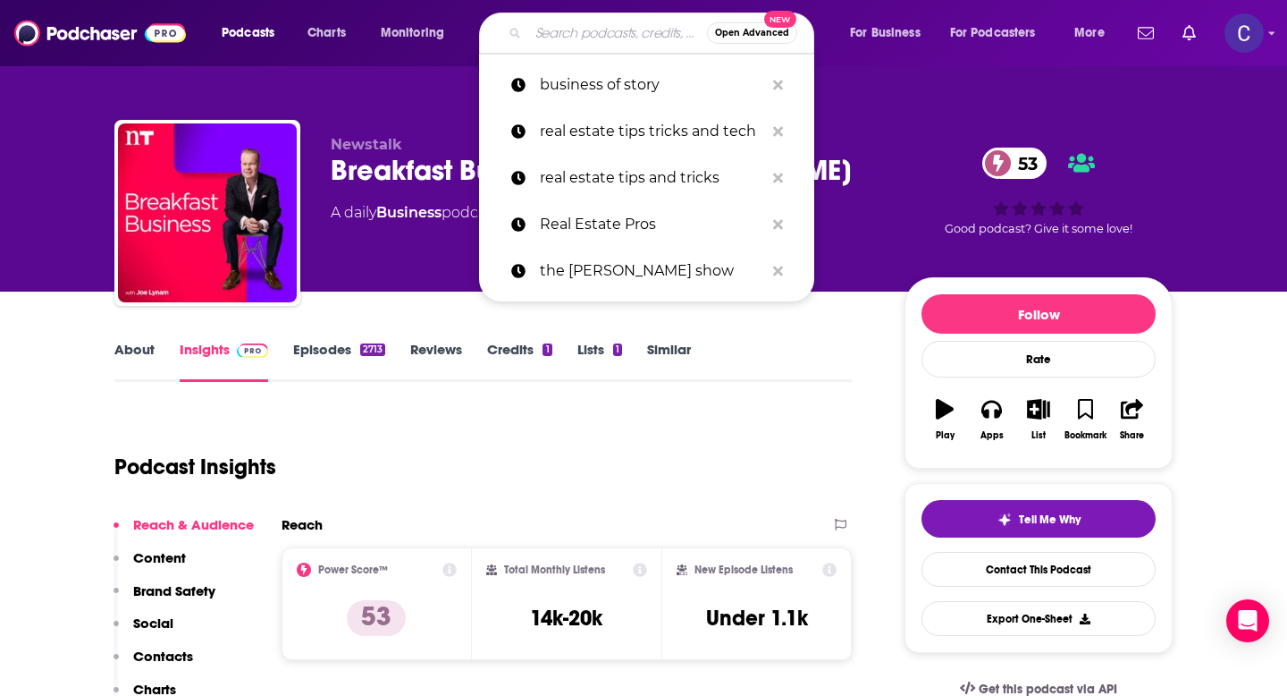
click at [587, 27] on input "Search podcasts, credits, & more..." at bounding box center [617, 33] width 179 height 29
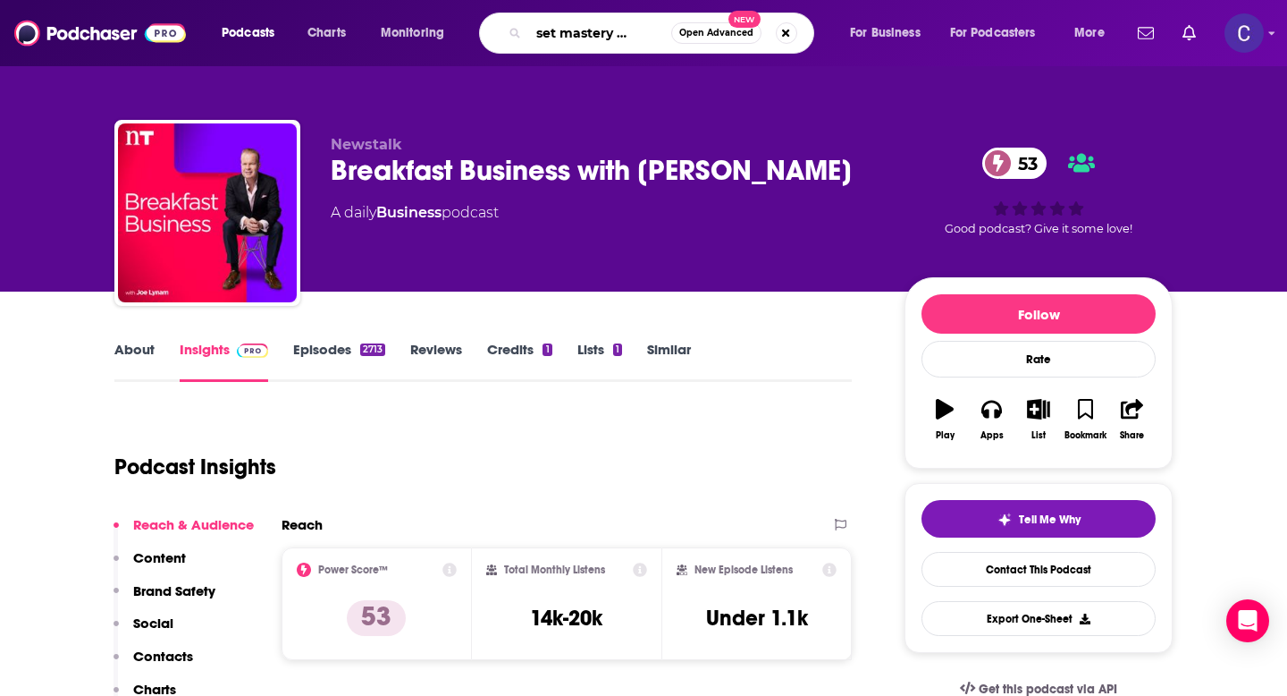
type input "mindset mastery moments"
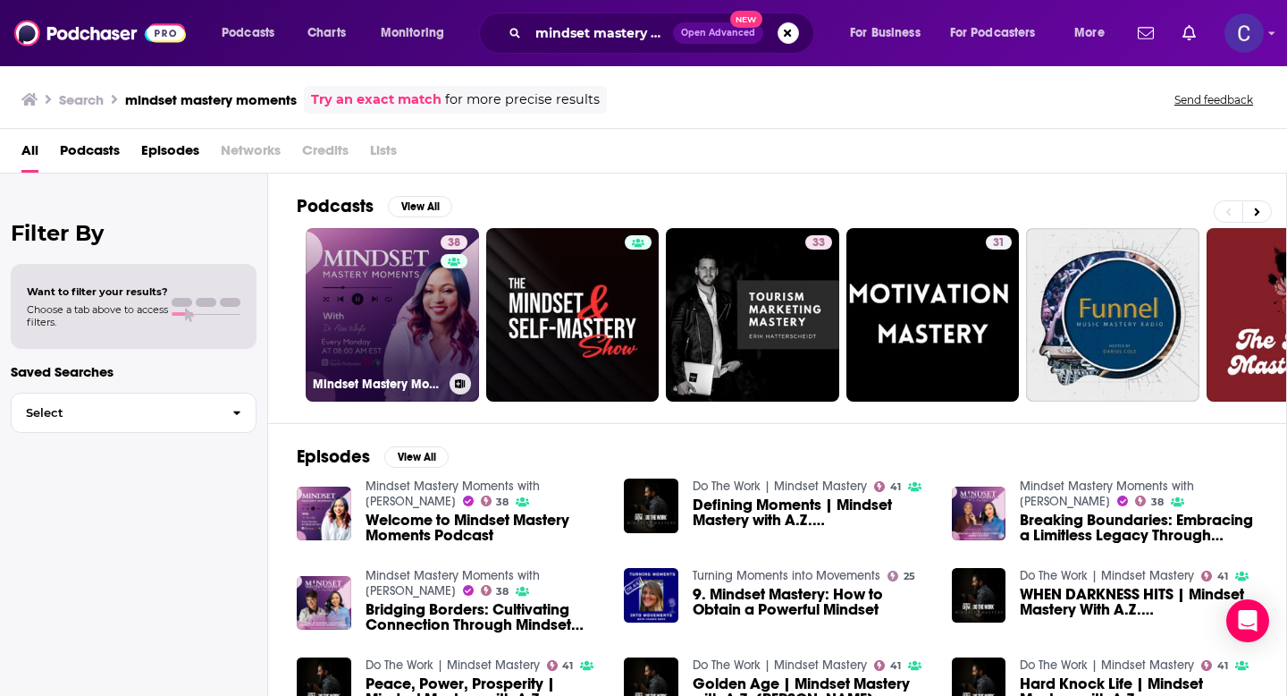
click at [376, 277] on link "38 Mindset Mastery Moments with Dr. Alisa Whyte" at bounding box center [392, 314] width 173 height 173
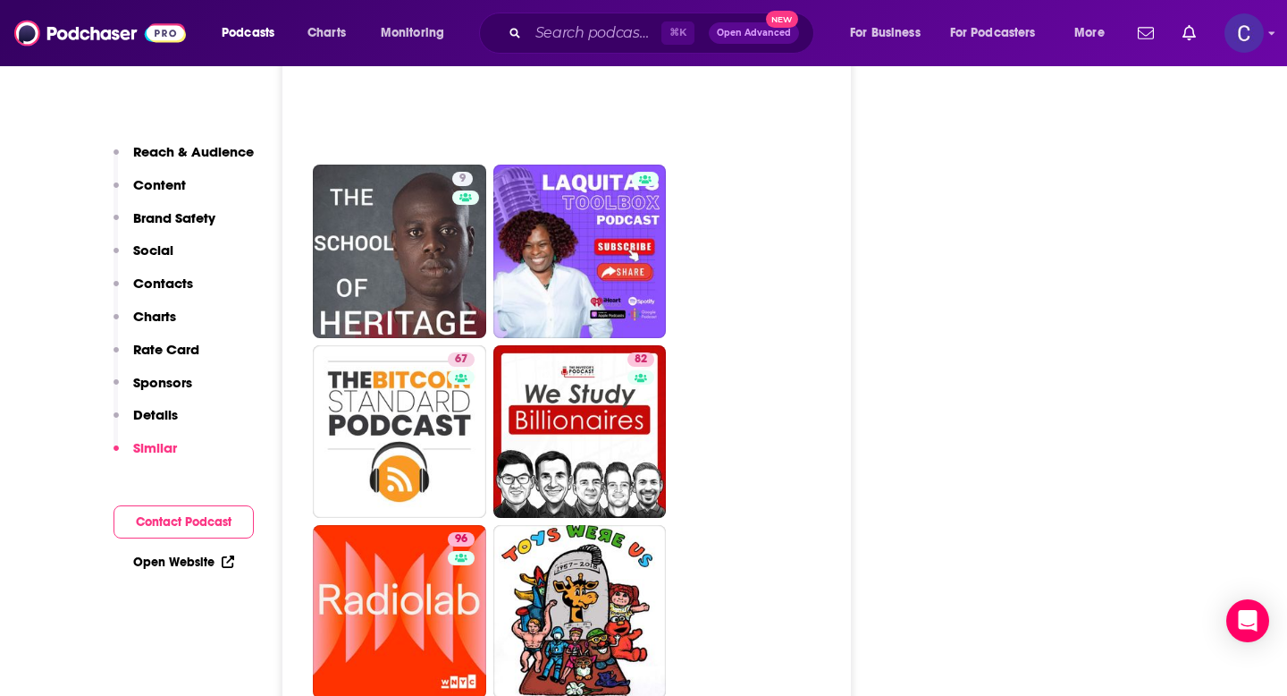
scroll to position [5797, 0]
click at [559, 38] on input "Search podcasts, credits, & more..." at bounding box center [594, 33] width 133 height 29
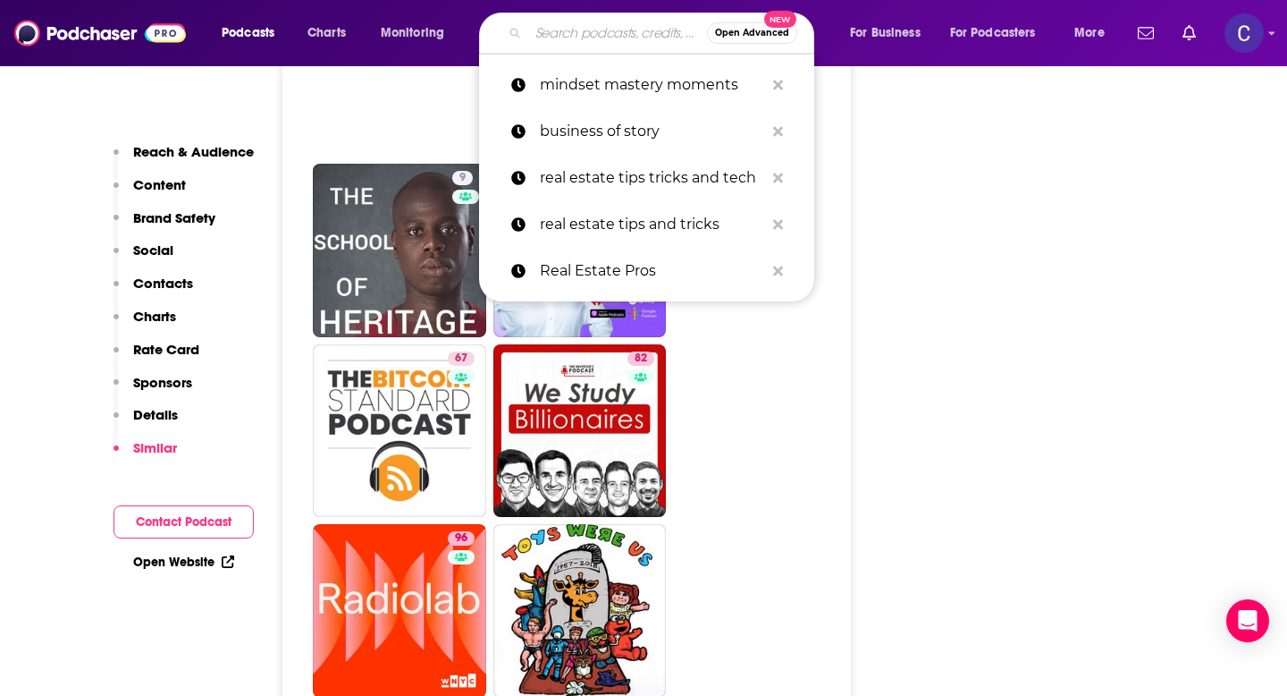
paste input "Spiritual Changemakers"
type input "Spiritual Changemakers"
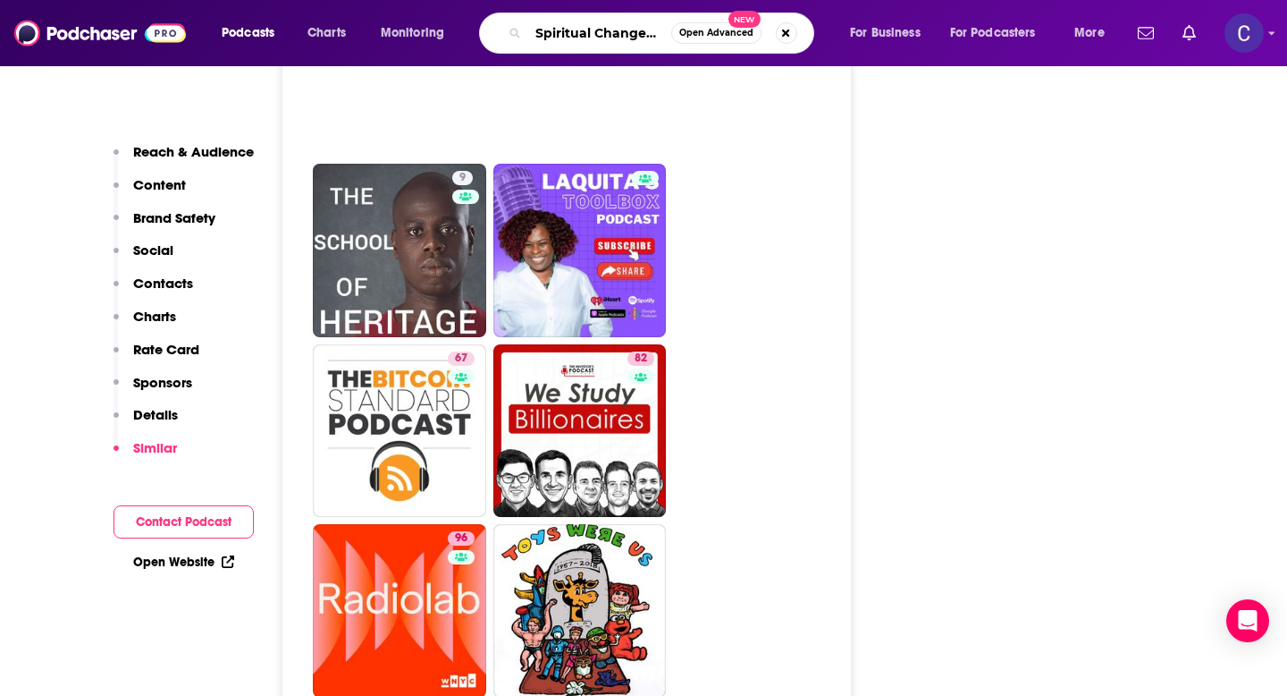
scroll to position [0, 31]
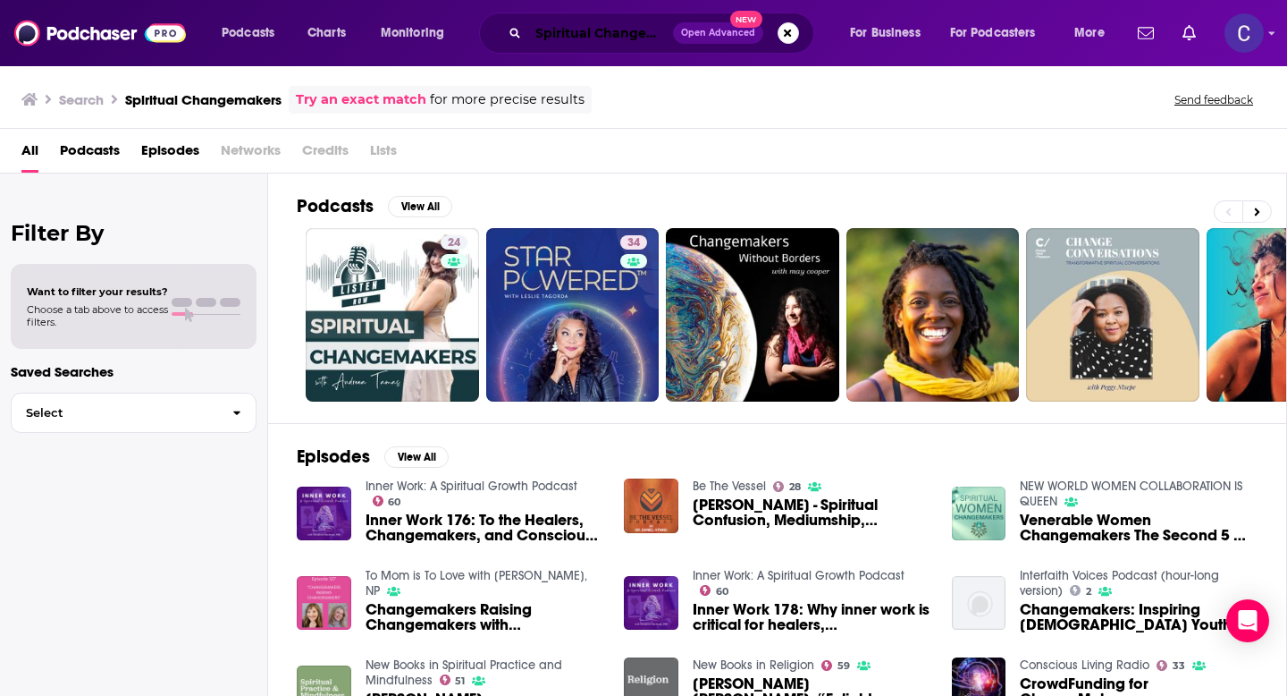
click at [559, 27] on input "Spiritual Changemakers" at bounding box center [600, 33] width 145 height 29
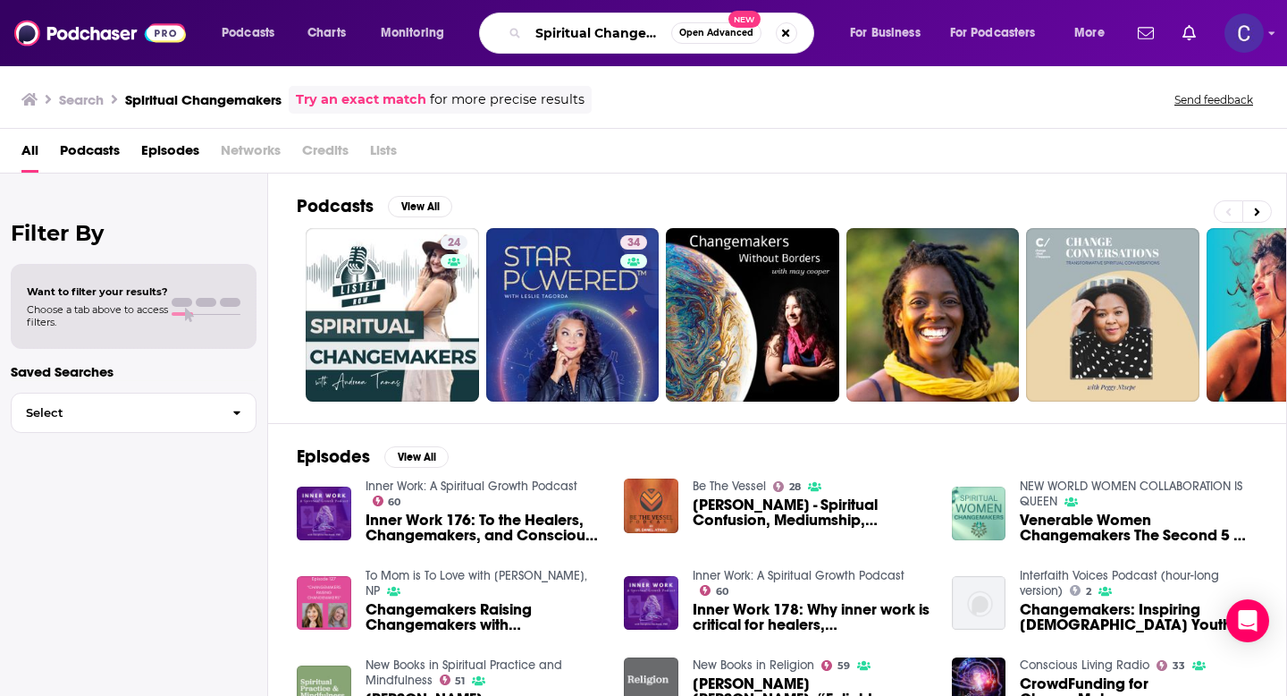
click at [559, 27] on input "Spiritual Changemakers" at bounding box center [599, 33] width 143 height 29
paste input "Wired To Crush It With [PERSON_NAME] [PERSON_NAME]"
type input "Wired To Crush It With [PERSON_NAME] [PERSON_NAME]"
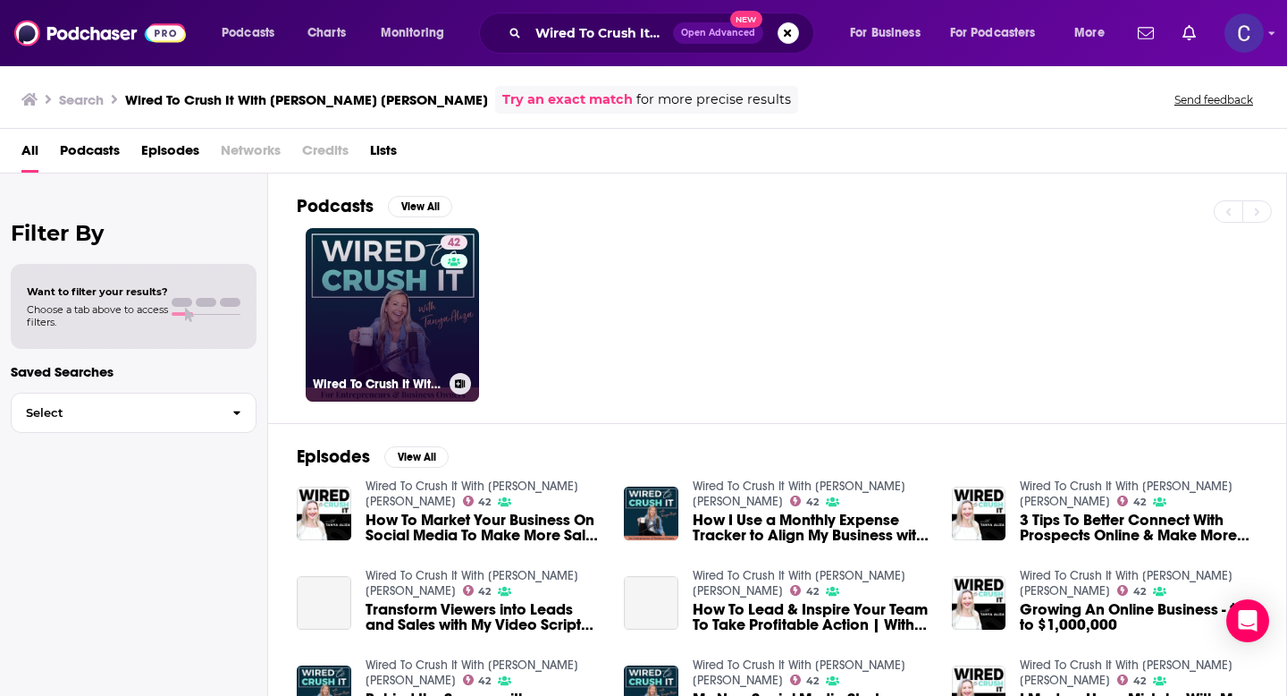
click at [357, 283] on link "42 Wired To Crush It With Tanya Aliza" at bounding box center [392, 314] width 173 height 173
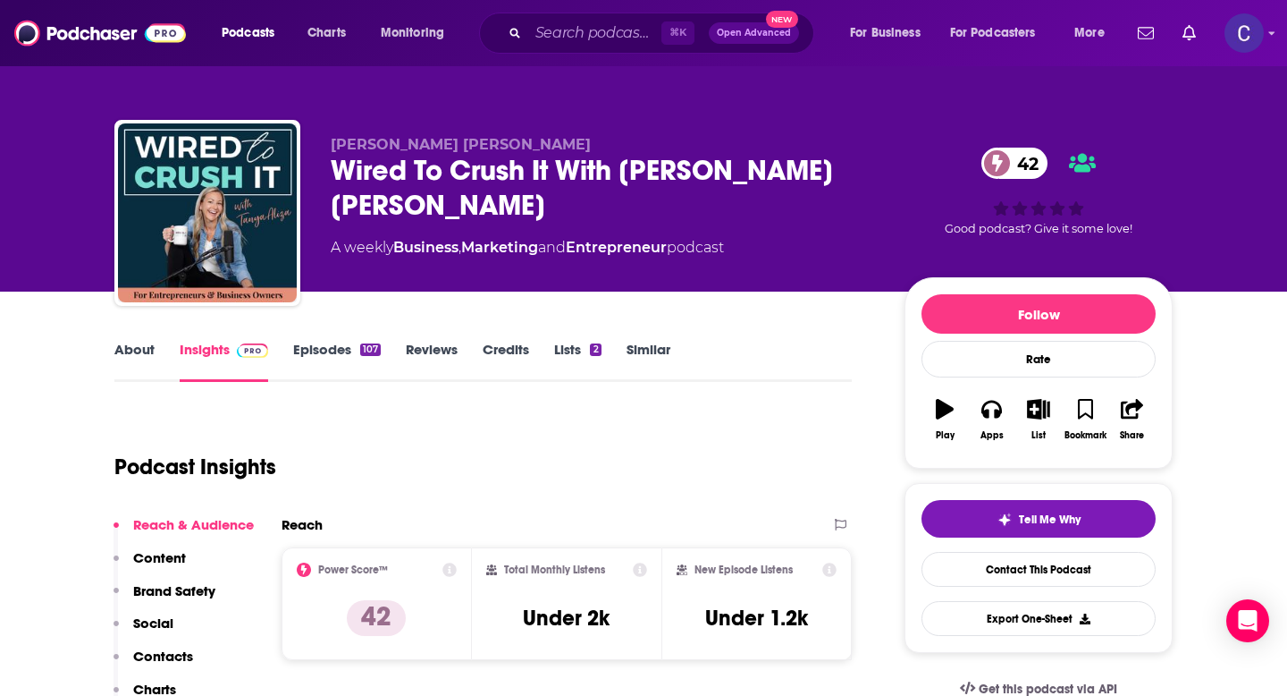
click at [131, 356] on link "About" at bounding box center [134, 361] width 40 height 41
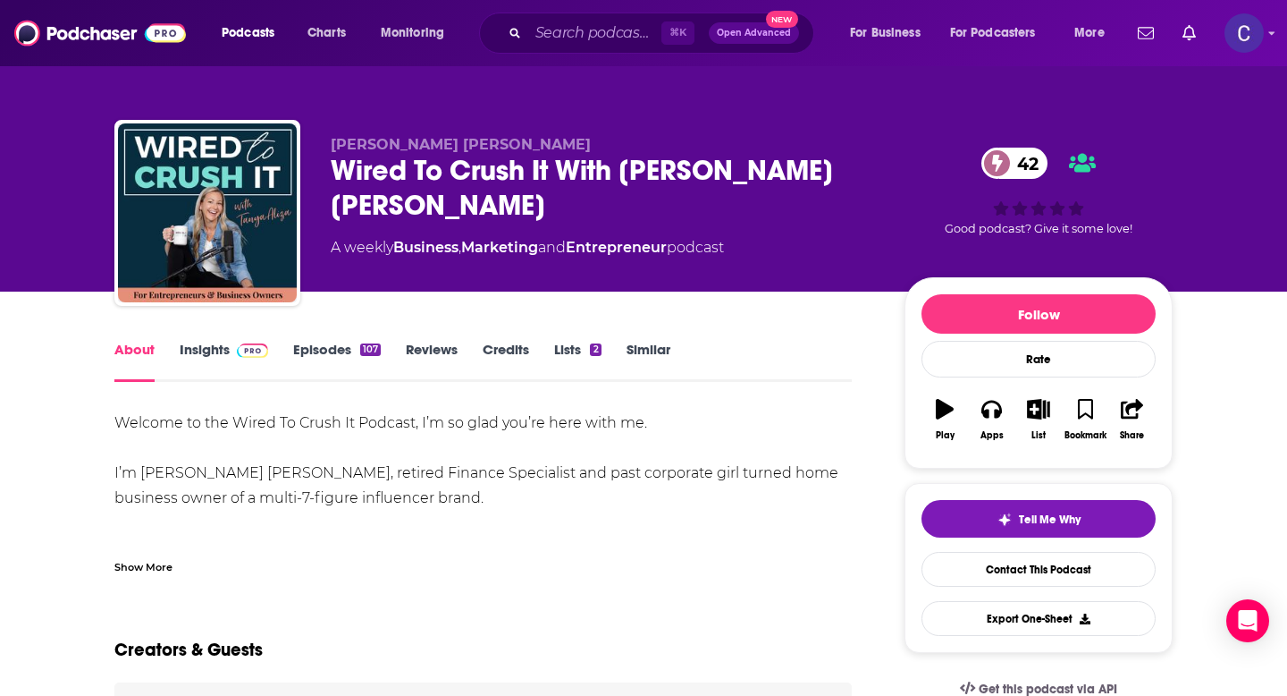
click at [190, 352] on link "Insights" at bounding box center [224, 361] width 89 height 41
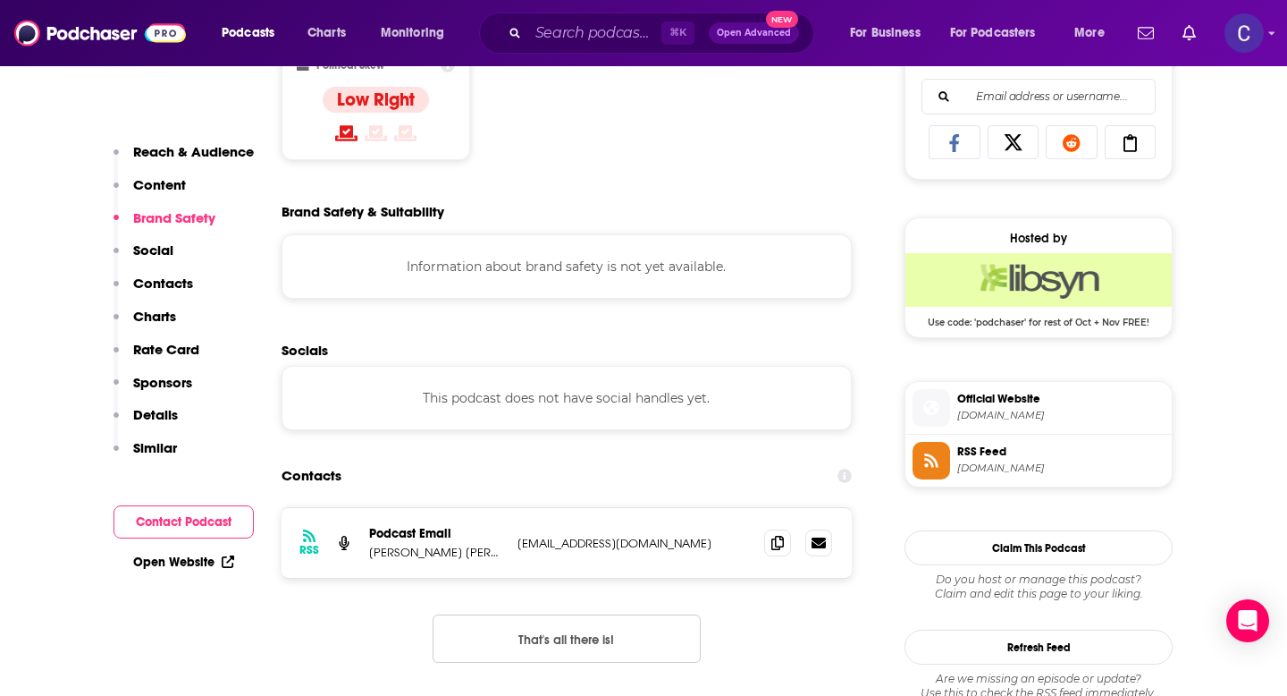
scroll to position [1158, 0]
click at [781, 543] on icon at bounding box center [778, 541] width 13 height 14
click at [608, 20] on input "Search podcasts, credits, & more..." at bounding box center [594, 33] width 133 height 29
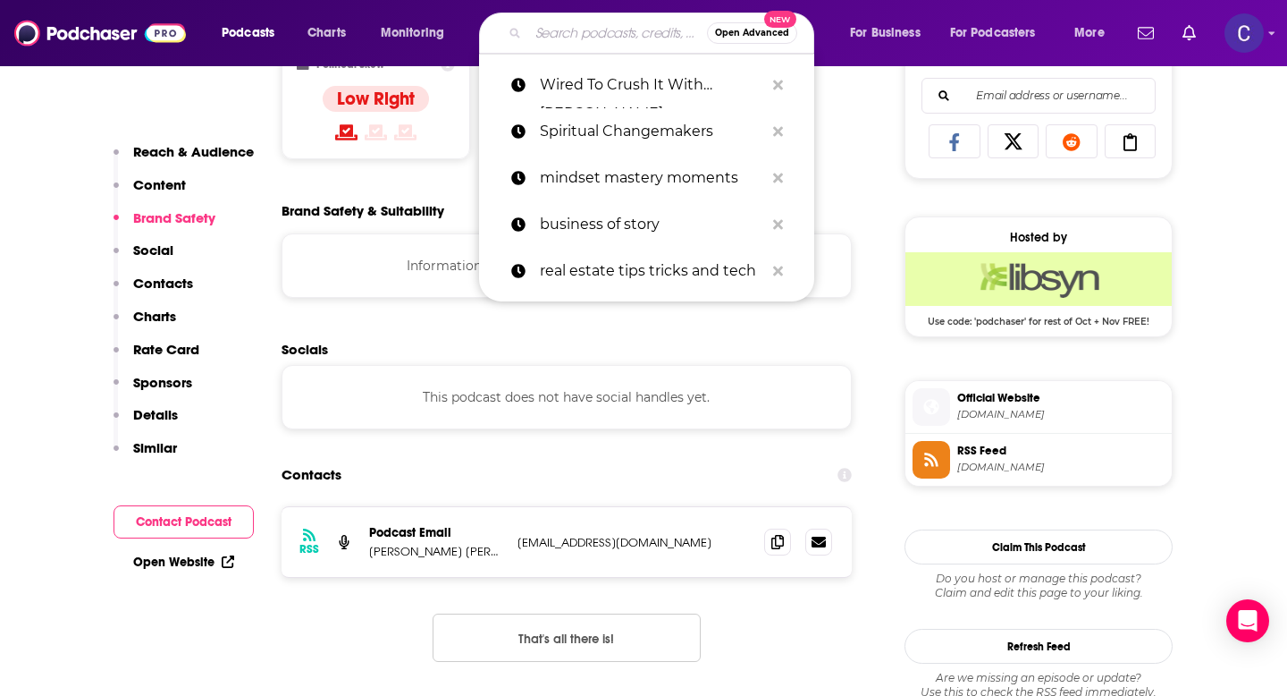
paste input "Leaders Lead with [PERSON_NAME]"
type input "Leaders Lead with [PERSON_NAME]"
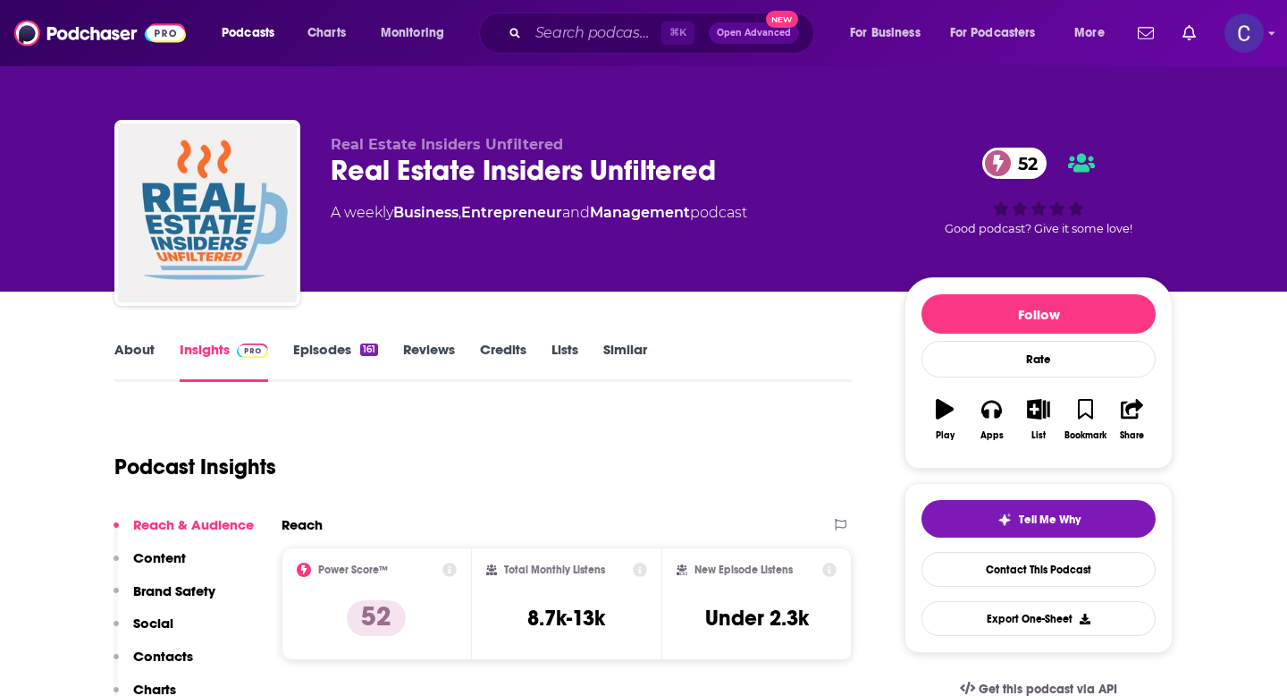
click at [139, 350] on link "About" at bounding box center [134, 361] width 40 height 41
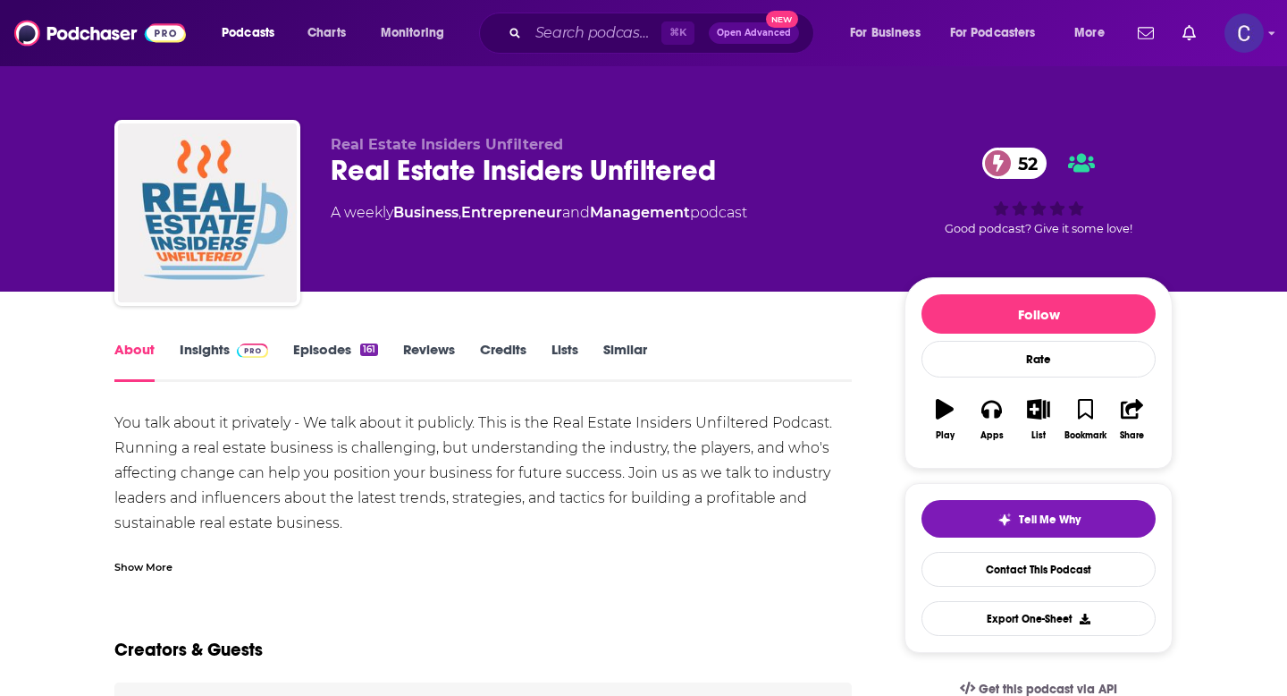
click at [206, 350] on link "Insights" at bounding box center [224, 361] width 89 height 41
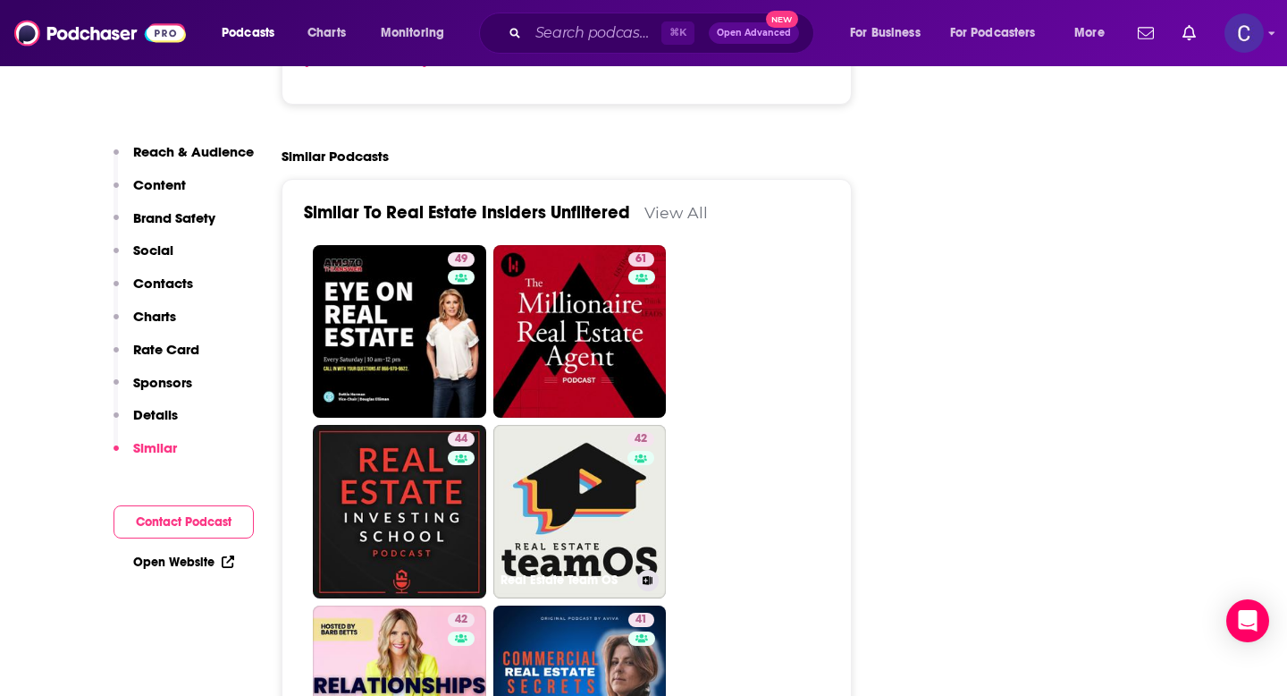
scroll to position [3399, 0]
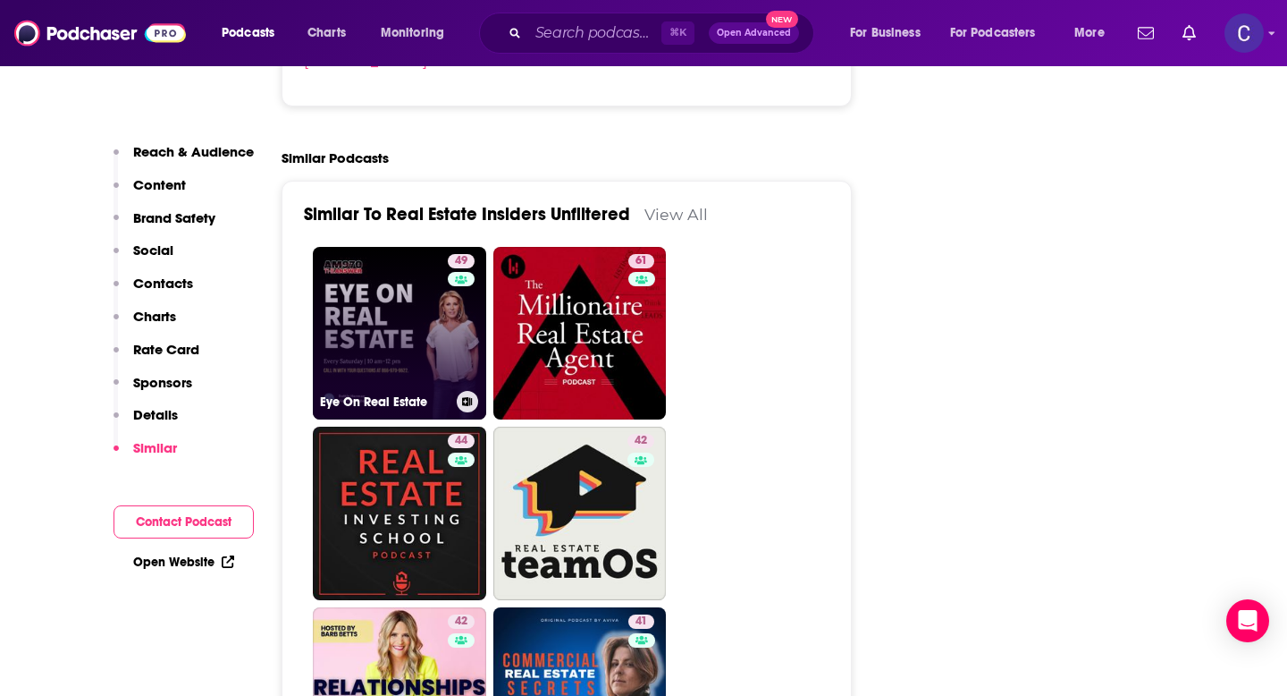
click at [379, 247] on link "49 Eye On Real Estate" at bounding box center [399, 333] width 173 height 173
type input "[URL][DOMAIN_NAME]"
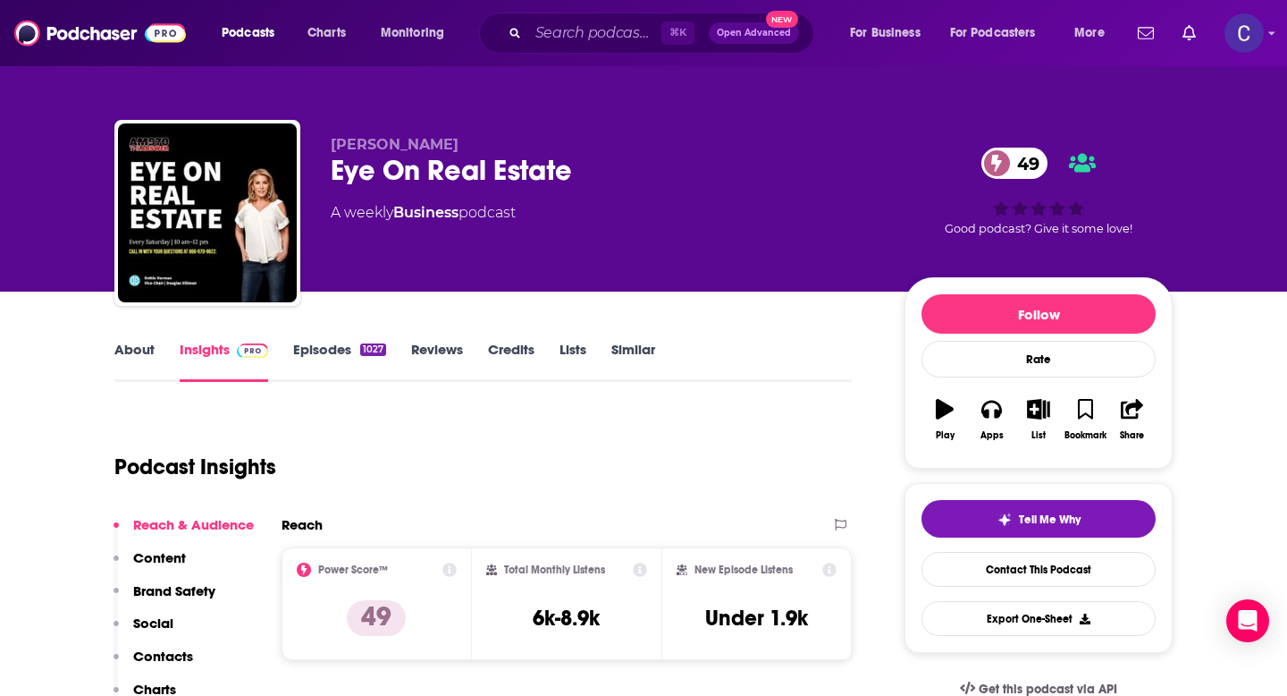
click at [136, 355] on link "About" at bounding box center [134, 361] width 40 height 41
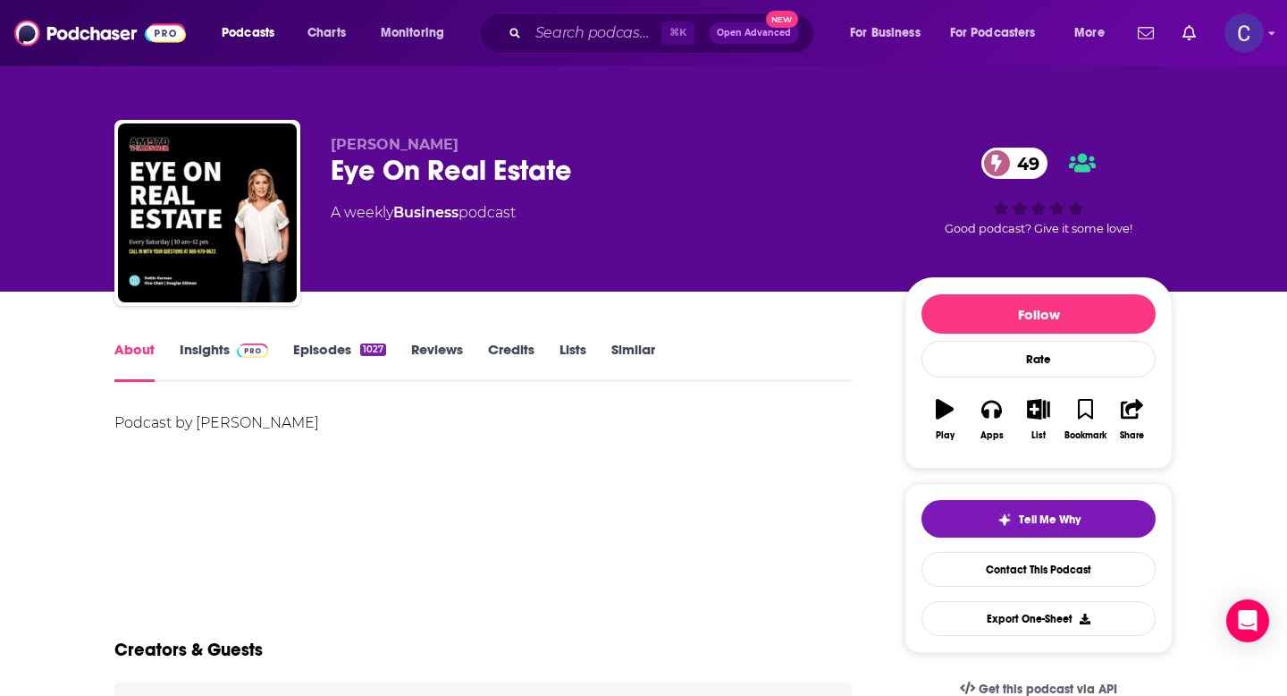
click at [225, 345] on link "Insights" at bounding box center [224, 361] width 89 height 41
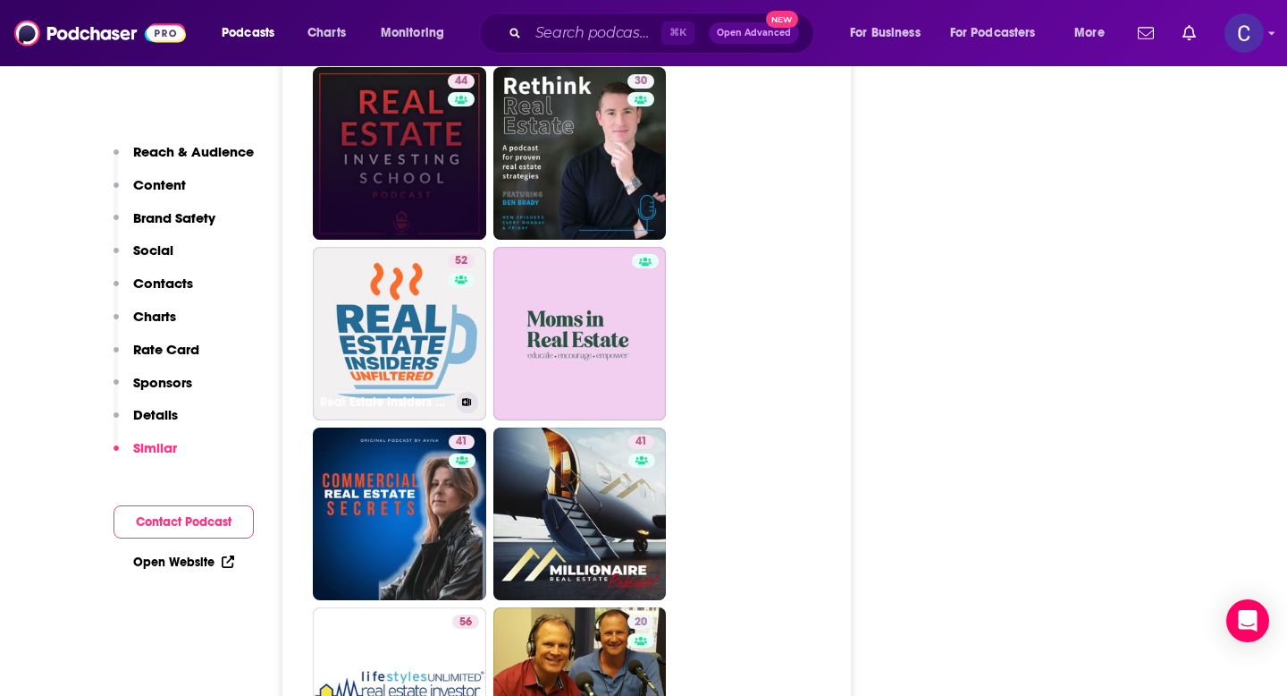
scroll to position [3447, 0]
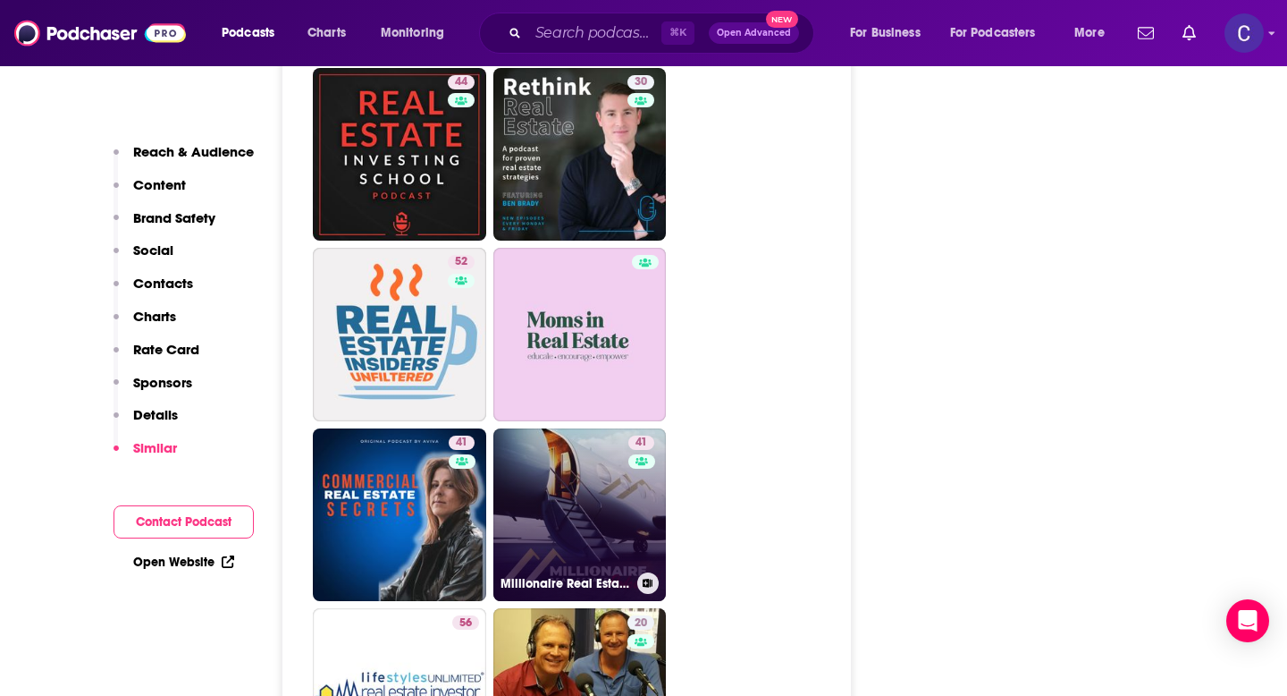
click at [577, 430] on link "41 Millionaire Real Estate Podcast" at bounding box center [580, 514] width 173 height 173
type input "[URL][DOMAIN_NAME]"
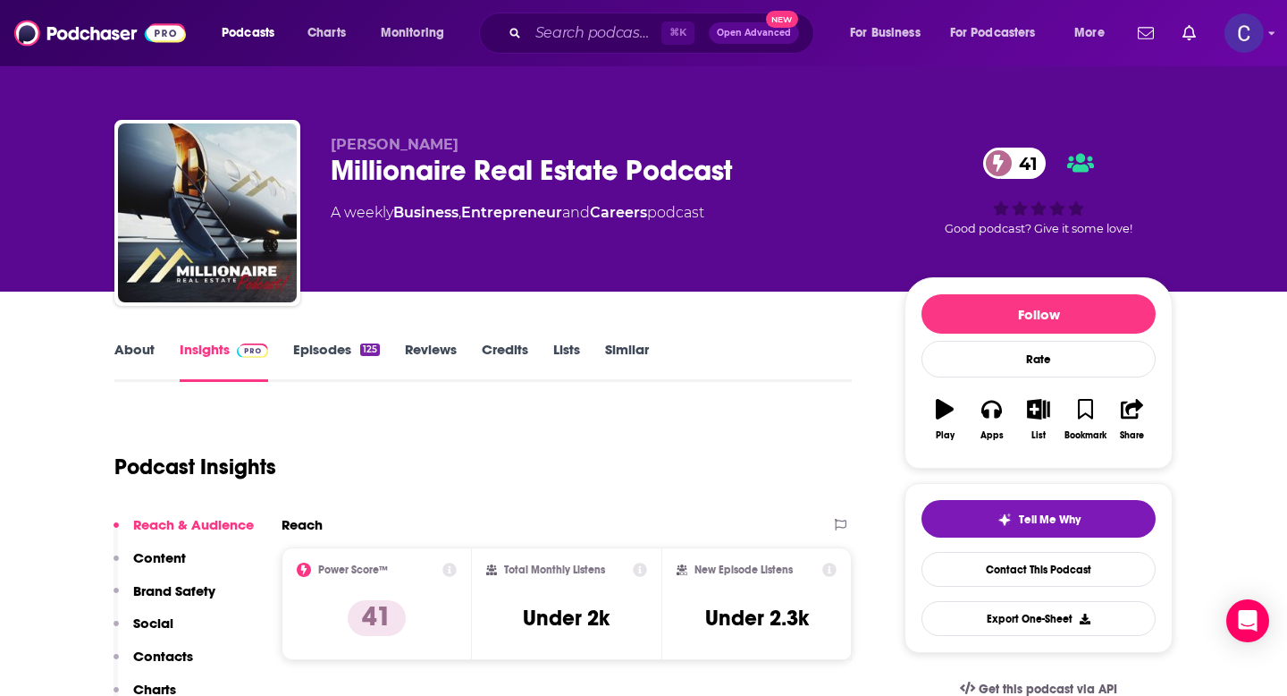
click at [143, 347] on link "About" at bounding box center [134, 361] width 40 height 41
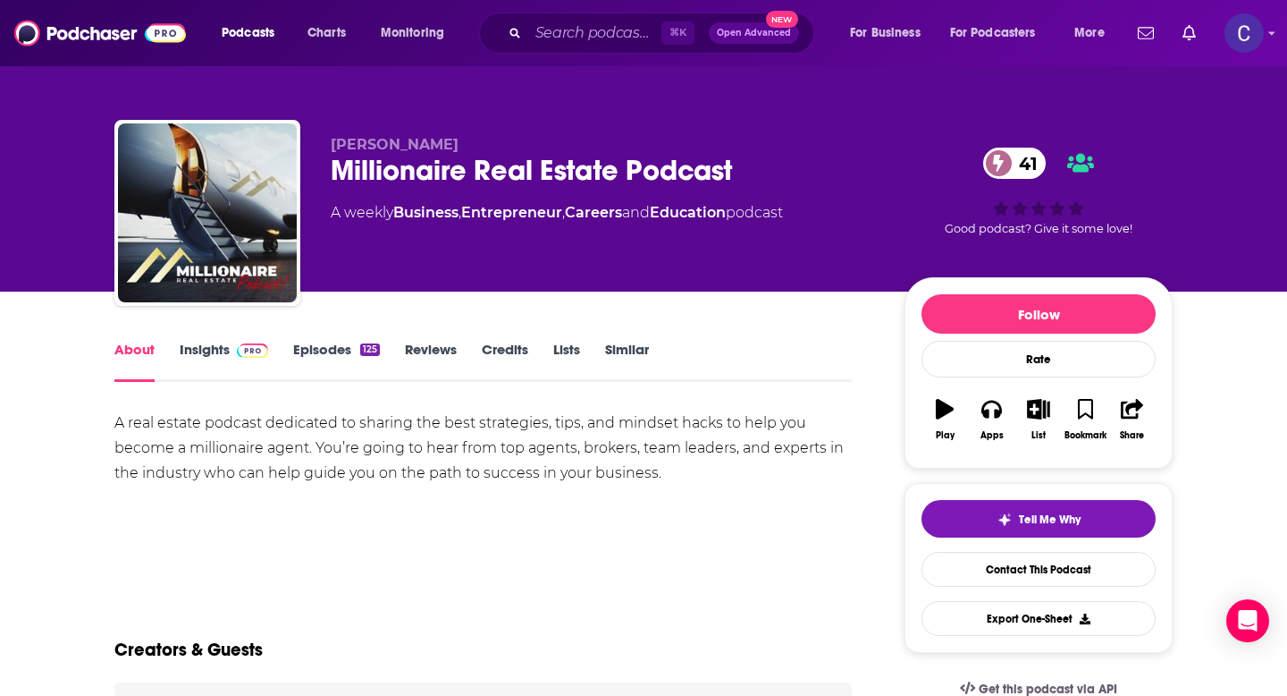
drag, startPoint x: 331, startPoint y: 181, endPoint x: 680, endPoint y: 169, distance: 348.9
click at [680, 169] on div "Millionaire Real Estate Podcast 41" at bounding box center [603, 170] width 545 height 35
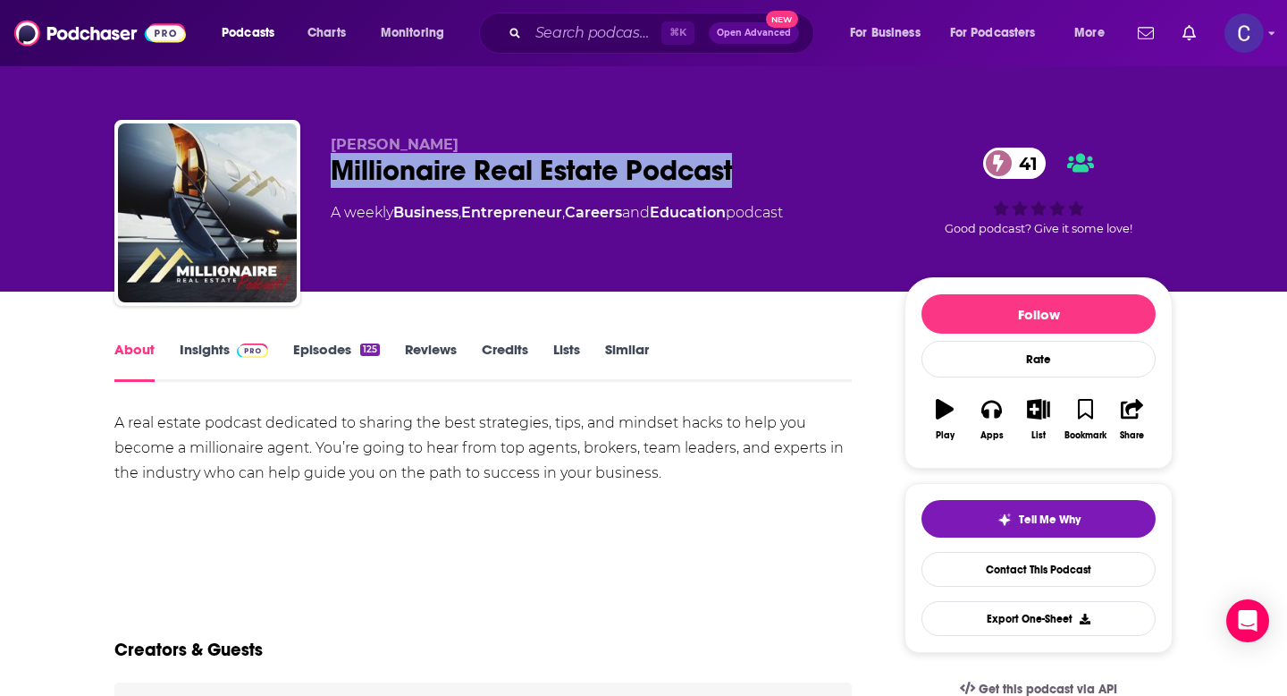
drag, startPoint x: 756, startPoint y: 169, endPoint x: 311, endPoint y: 173, distance: 445.3
click at [311, 173] on div "[PERSON_NAME] Millionaire Real Estate Podcast 41 A weekly Business , Entreprene…" at bounding box center [643, 216] width 1059 height 193
copy h1 "Millionaire Real Estate Podcast"
click at [196, 350] on link "Insights" at bounding box center [224, 361] width 89 height 41
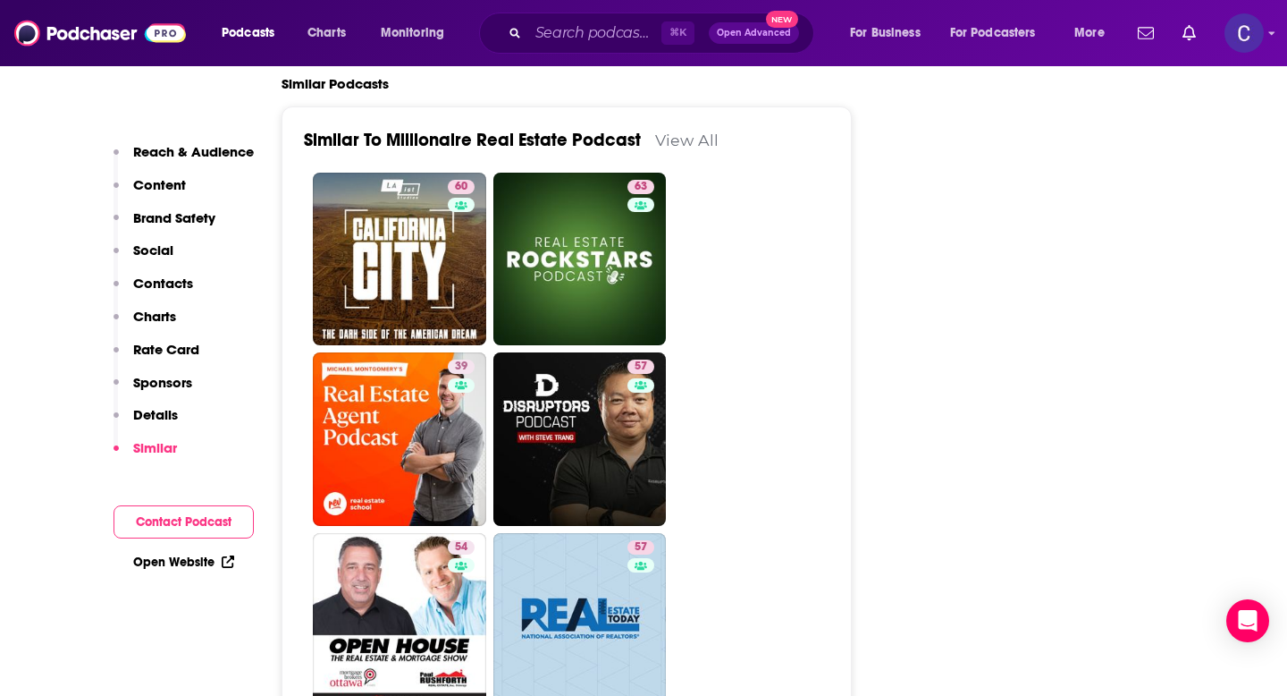
scroll to position [3175, 0]
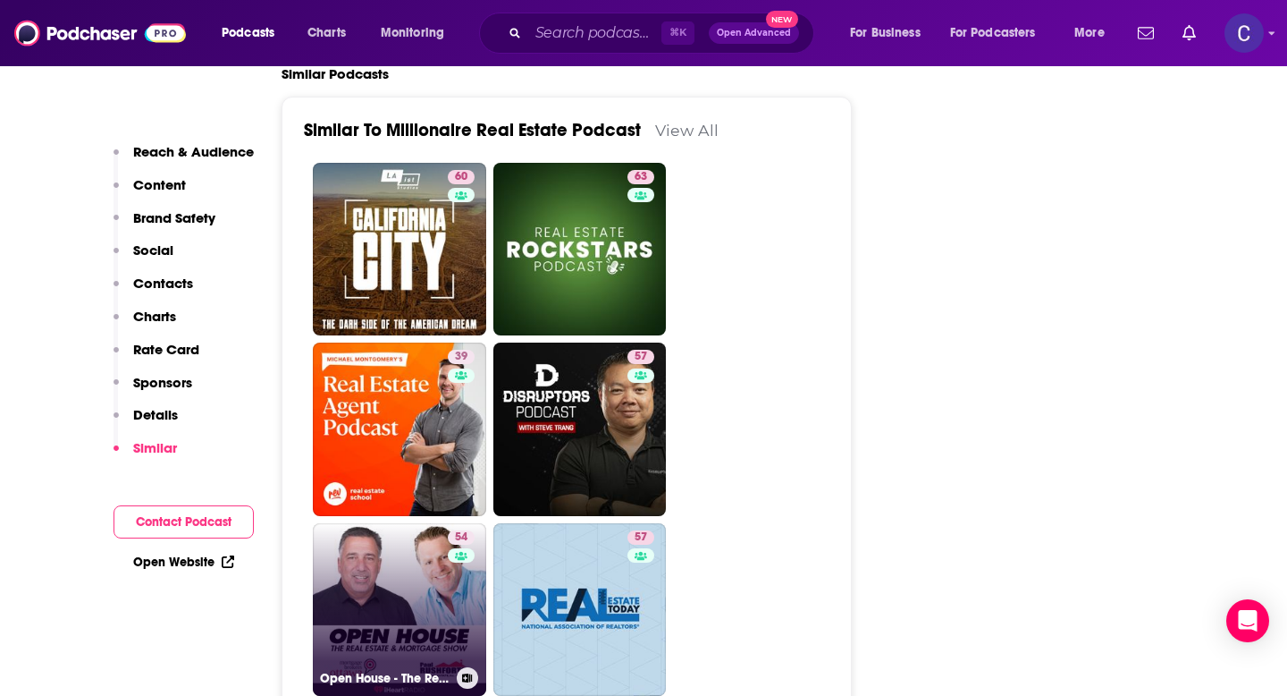
click at [436, 523] on link "54 Open House - The Real Estate & Mortgage Show on 580 CFRA" at bounding box center [399, 609] width 173 height 173
type input "[URL][DOMAIN_NAME]"
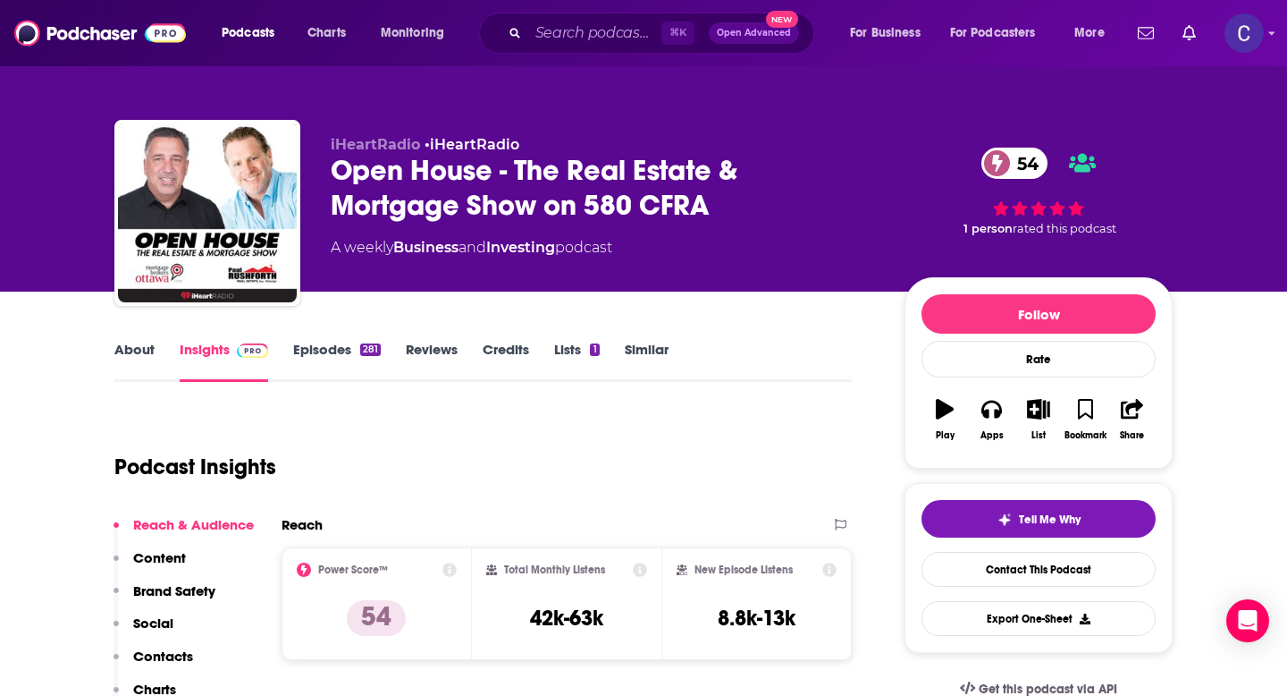
click at [125, 350] on link "About" at bounding box center [134, 361] width 40 height 41
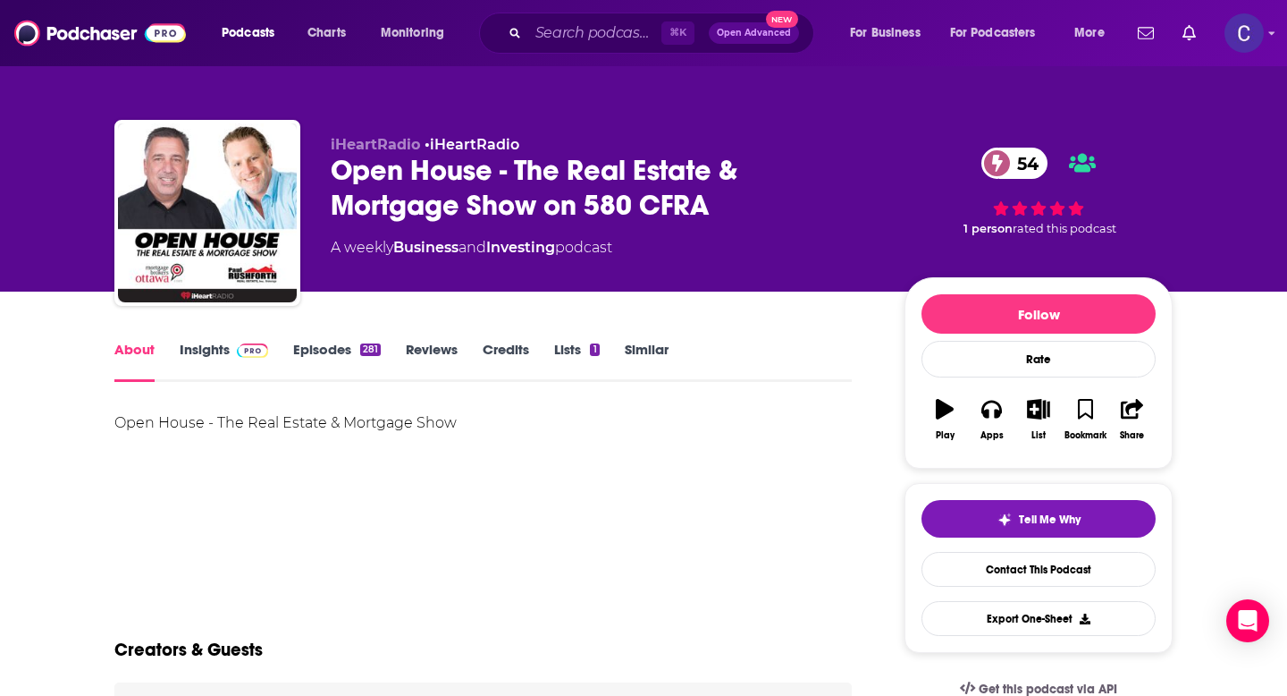
click at [198, 341] on link "Insights" at bounding box center [224, 361] width 89 height 41
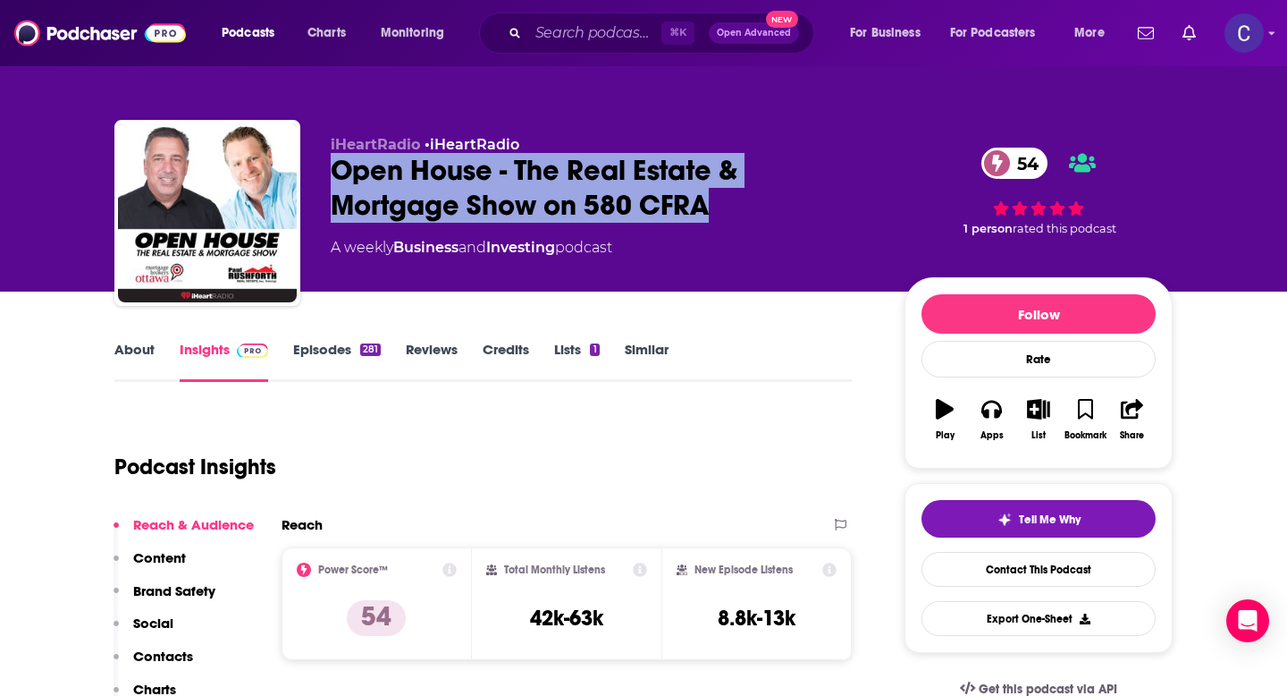
drag, startPoint x: 323, startPoint y: 177, endPoint x: 714, endPoint y: 228, distance: 394.9
click at [714, 228] on div "iHeartRadio • iHeartRadio Open House - The Real Estate & Mortgage Show on 580 C…" at bounding box center [643, 216] width 1059 height 193
copy h2 "Open House - The Real Estate & Mortgage Show on 580 CFRA"
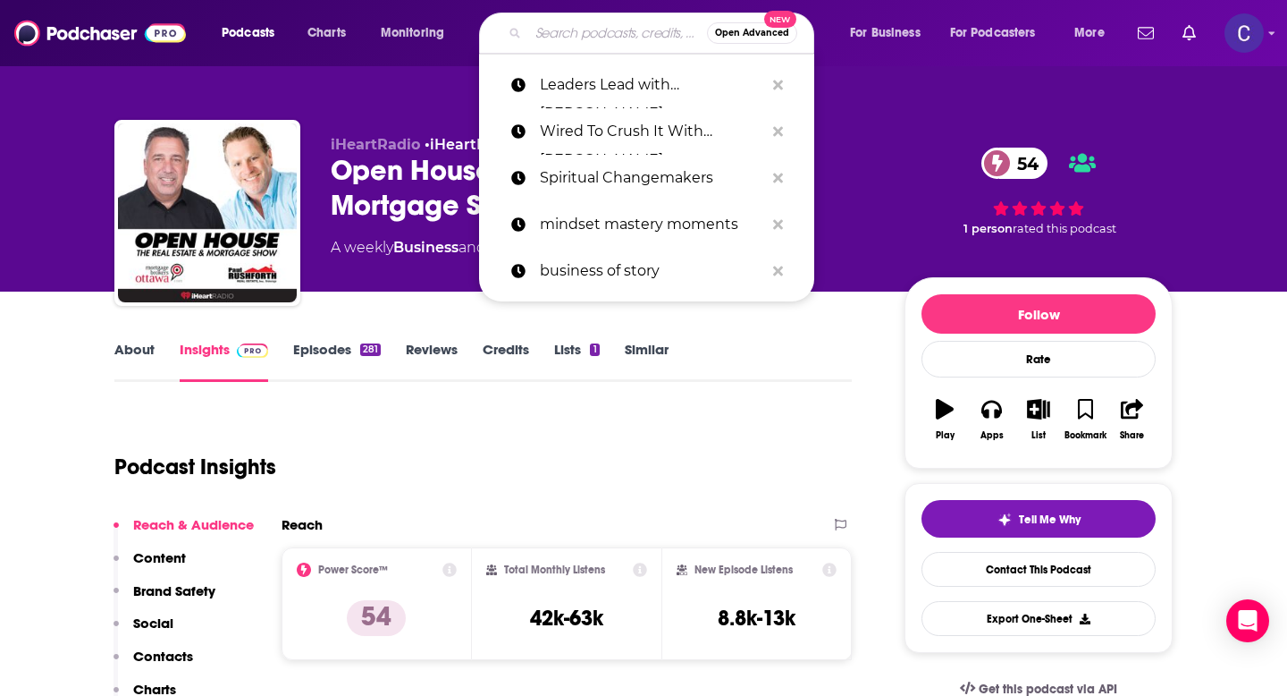
click at [577, 31] on input "Search podcasts, credits, & more..." at bounding box center [617, 33] width 179 height 29
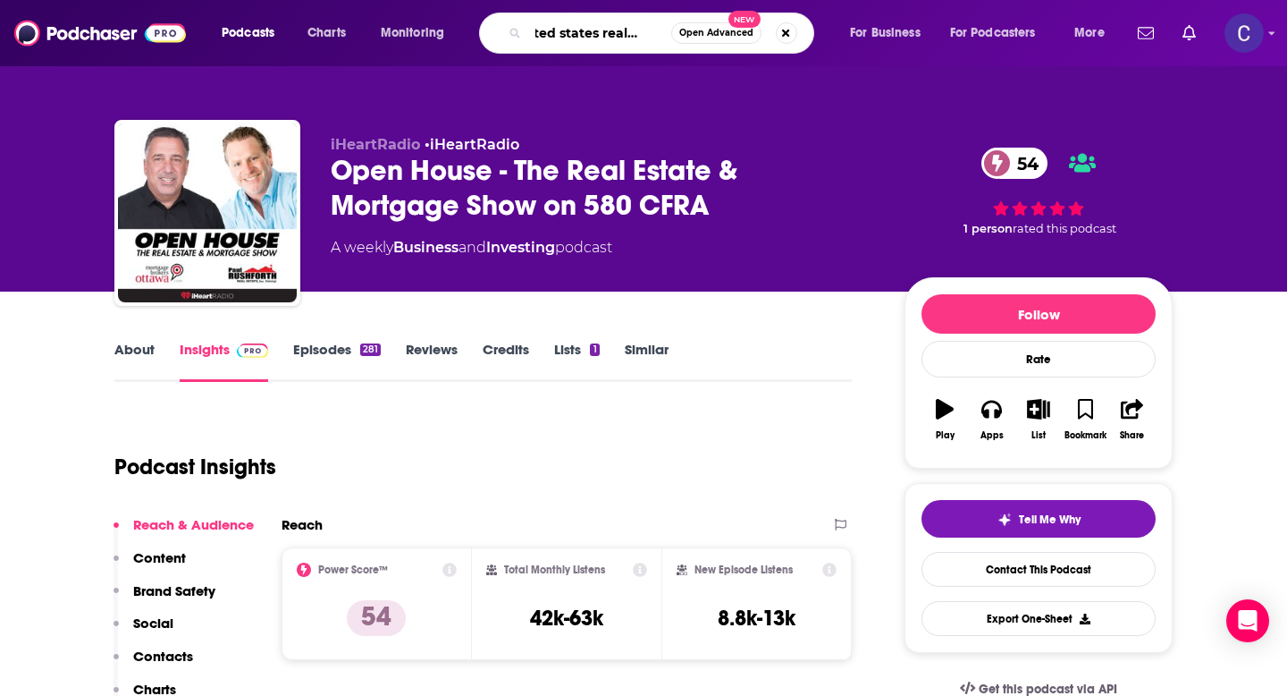
type input "united states real estate"
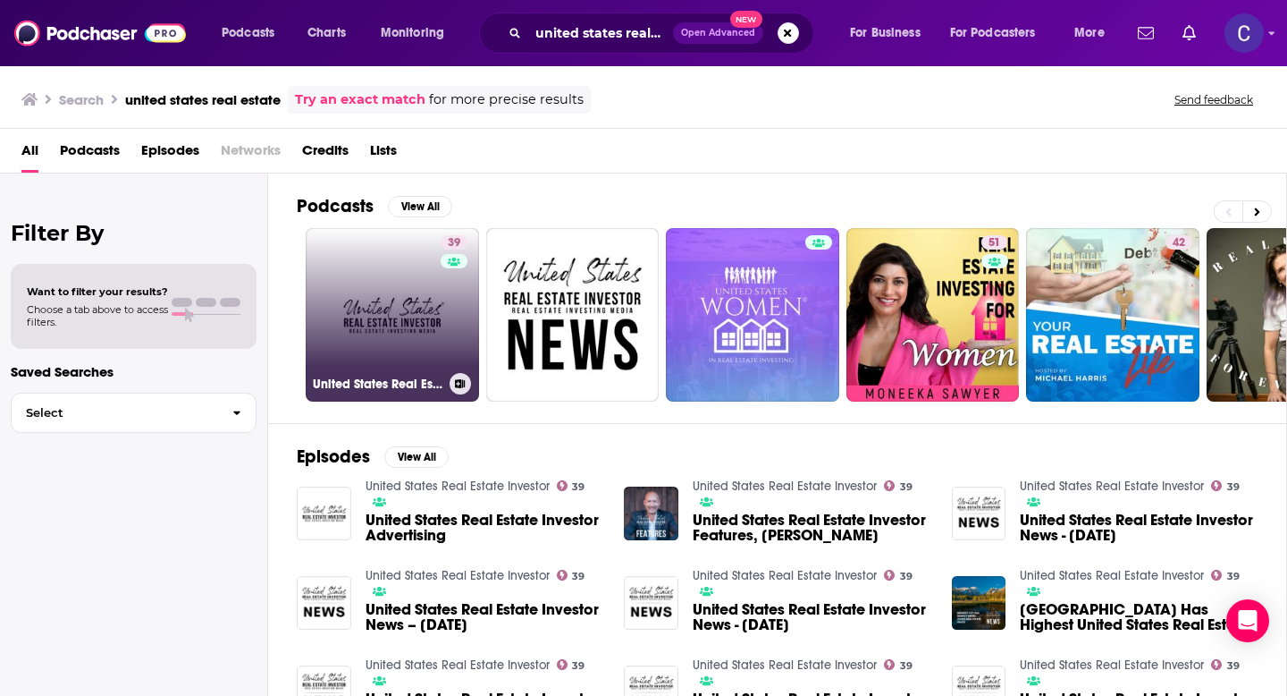
click at [390, 288] on link "39 United States Real Estate Investor" at bounding box center [392, 314] width 173 height 173
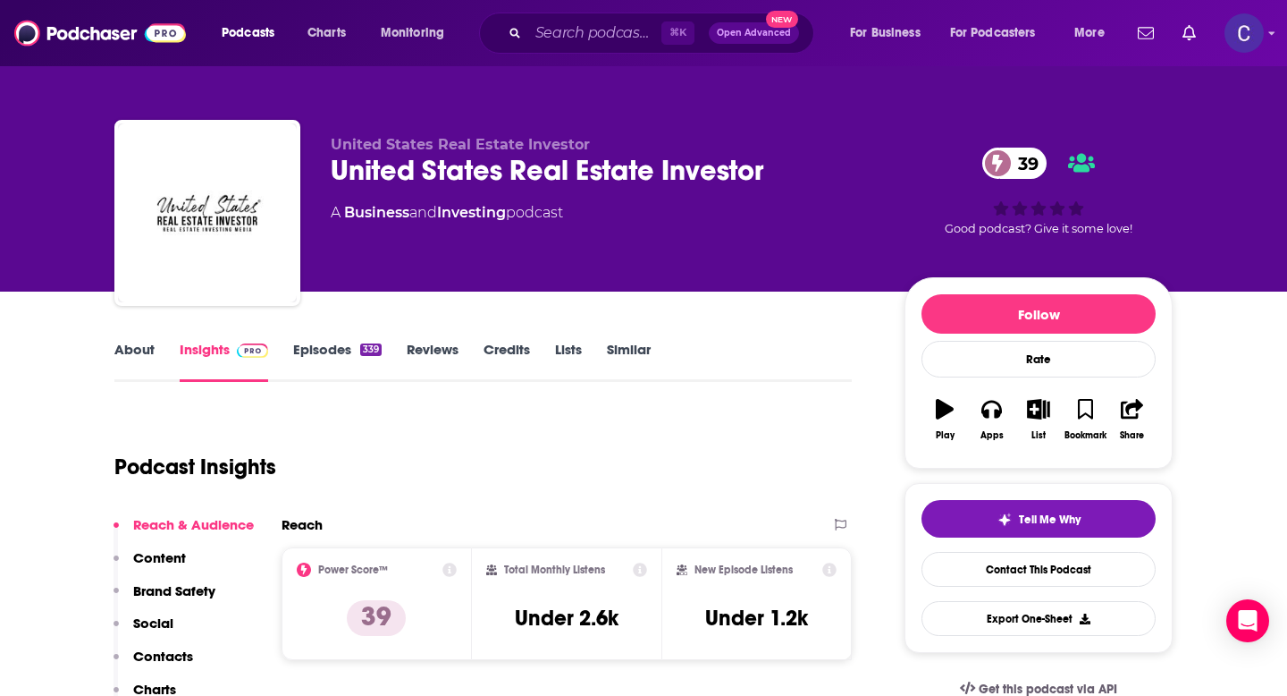
click at [141, 344] on link "About" at bounding box center [134, 361] width 40 height 41
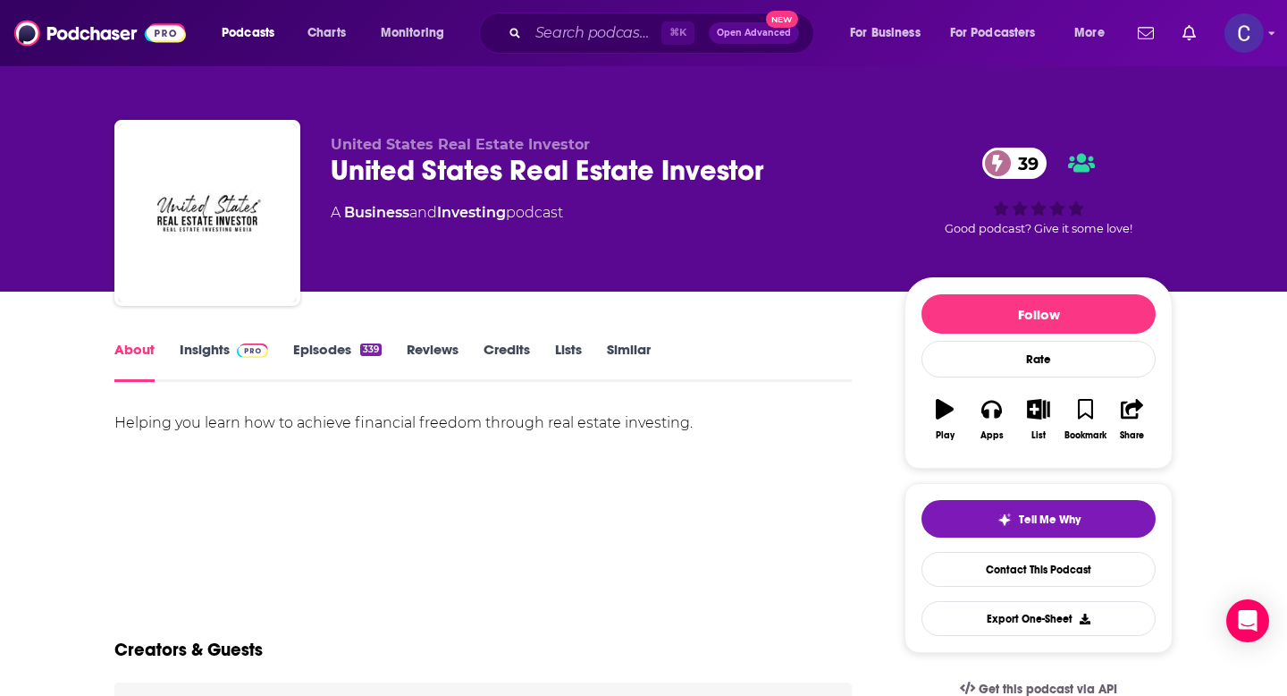
click at [196, 347] on link "Insights" at bounding box center [224, 361] width 89 height 41
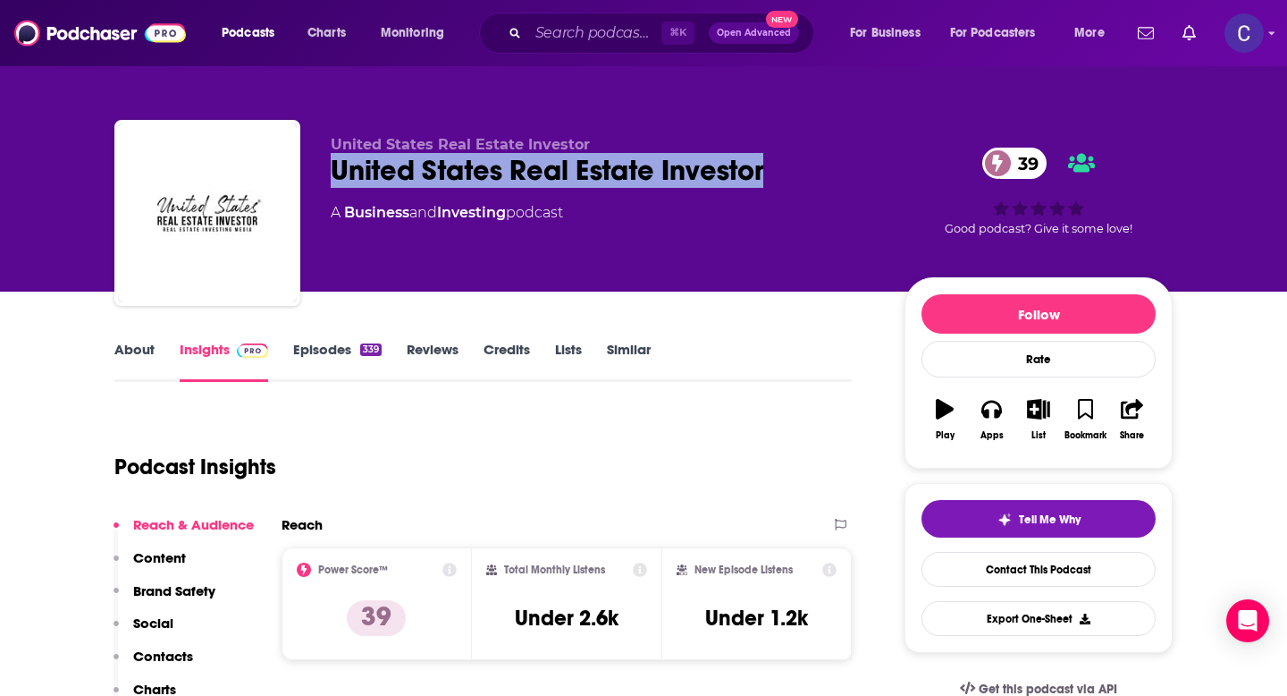
drag, startPoint x: 333, startPoint y: 177, endPoint x: 778, endPoint y: 163, distance: 444.6
click at [778, 163] on div "United States Real Estate Investor 39" at bounding box center [603, 170] width 545 height 35
copy h2 "United States Real Estate Investor"
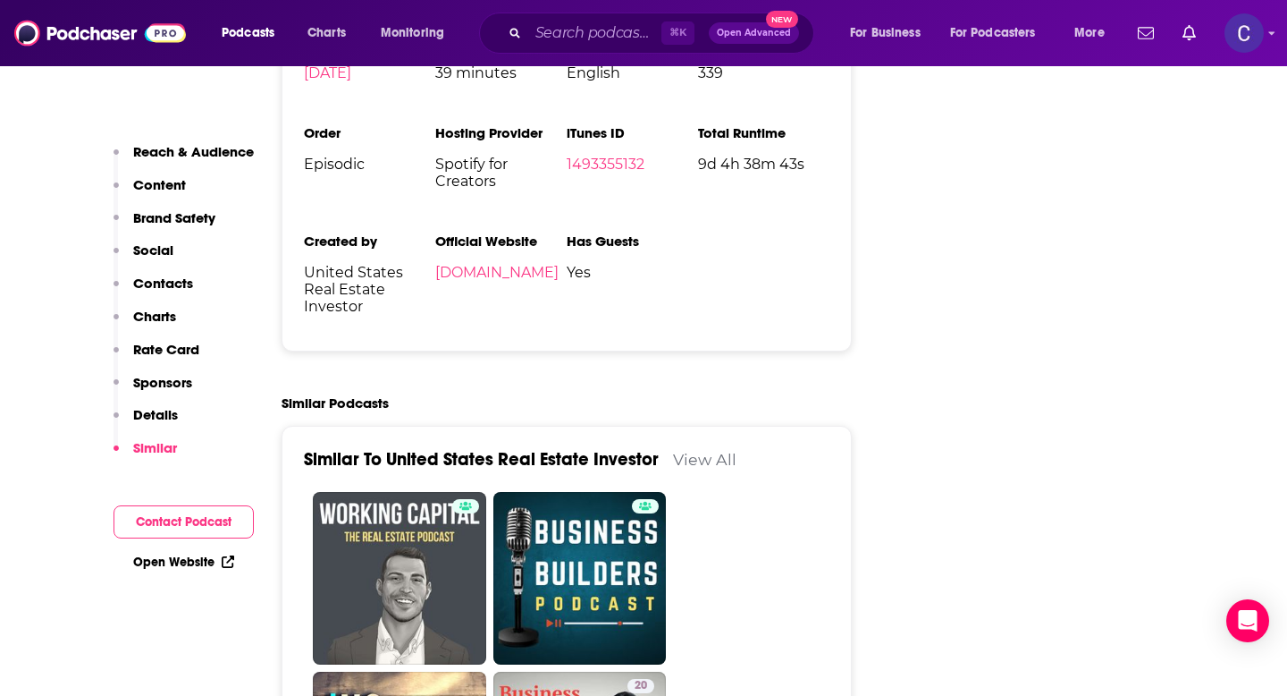
scroll to position [2933, 0]
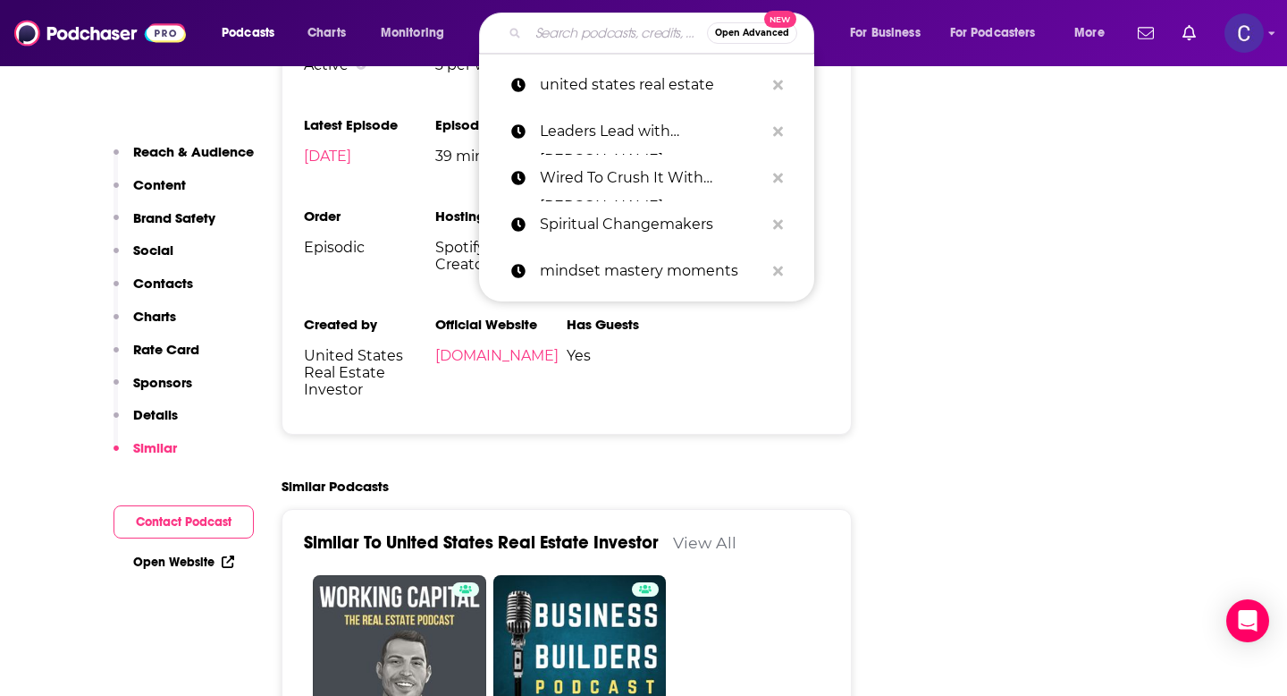
click at [590, 30] on input "Search podcasts, credits, & more..." at bounding box center [617, 33] width 179 height 29
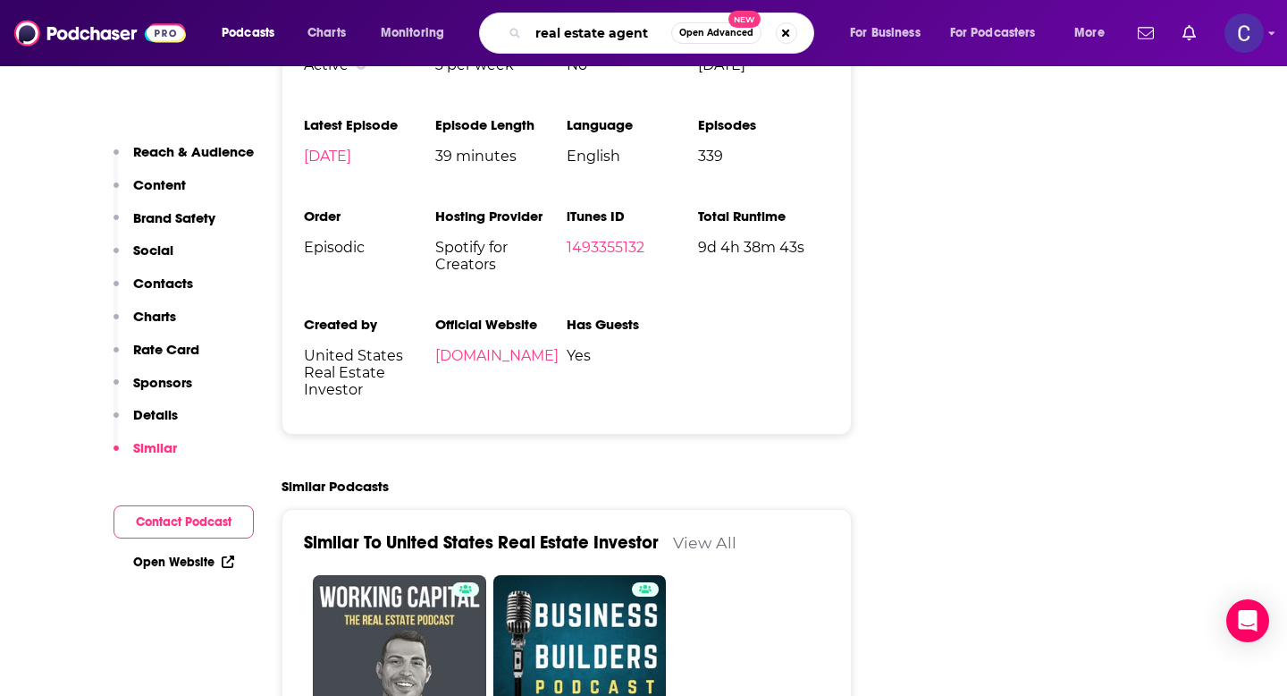
type input "real estate agents"
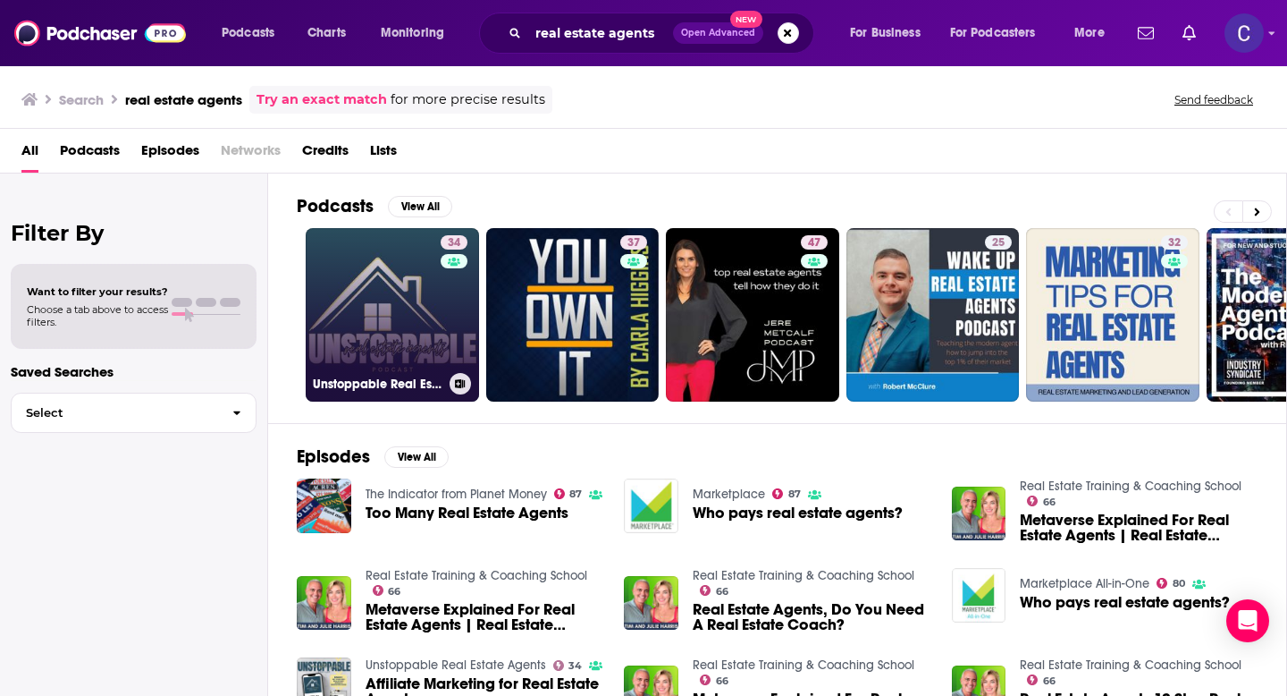
click at [426, 306] on link "34 Unstoppable Real Estate Agents" at bounding box center [392, 314] width 173 height 173
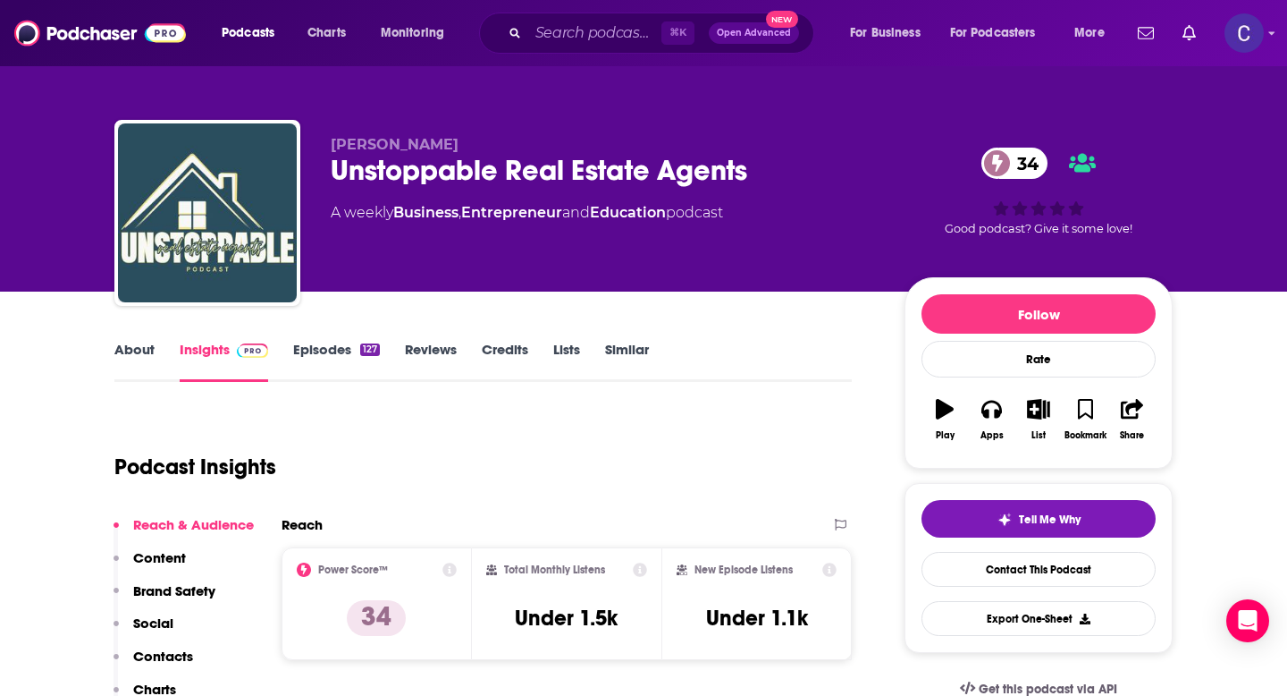
click at [149, 347] on link "About" at bounding box center [134, 361] width 40 height 41
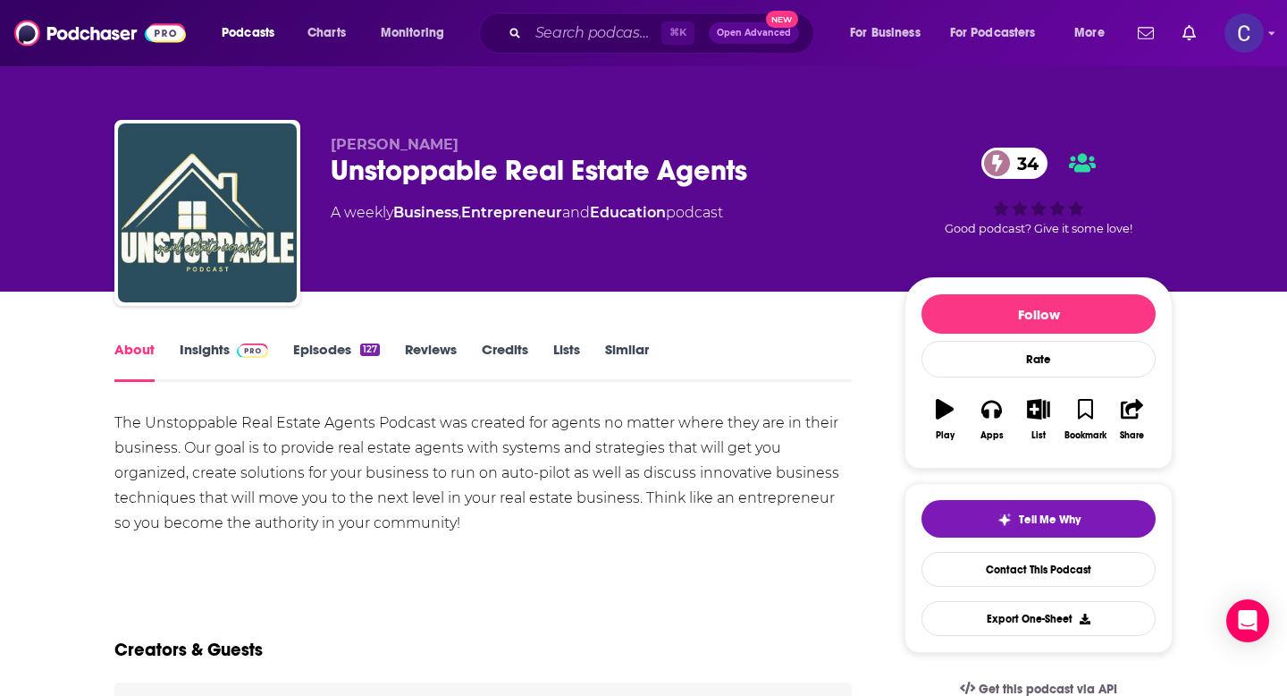
click at [199, 344] on link "Insights" at bounding box center [224, 361] width 89 height 41
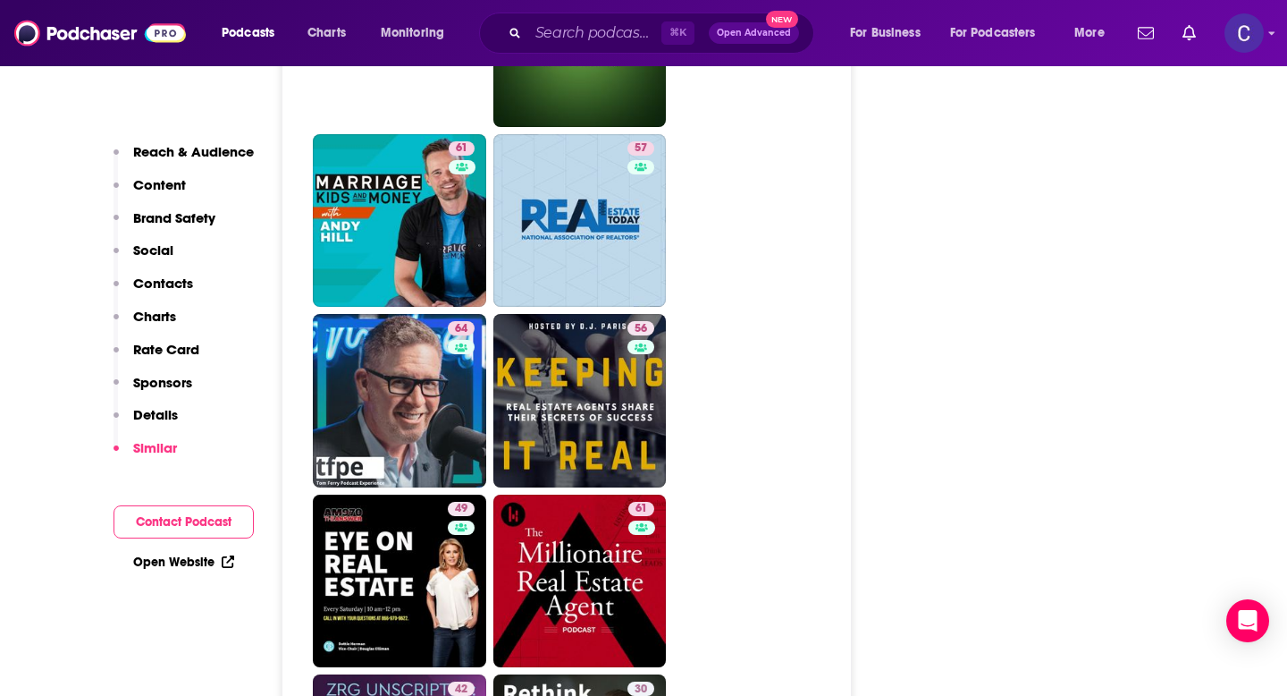
scroll to position [3246, 0]
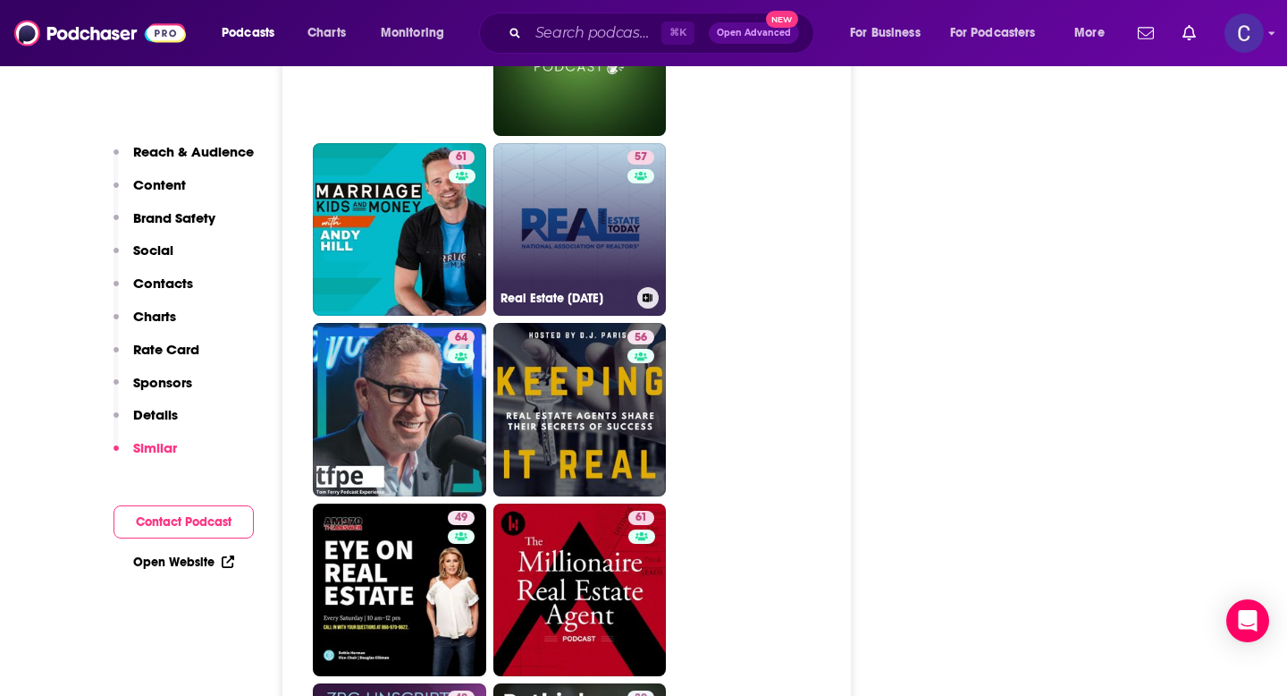
click at [584, 222] on link "57 Real Estate [DATE]" at bounding box center [580, 229] width 173 height 173
type input "[URL][DOMAIN_NAME][DATE]"
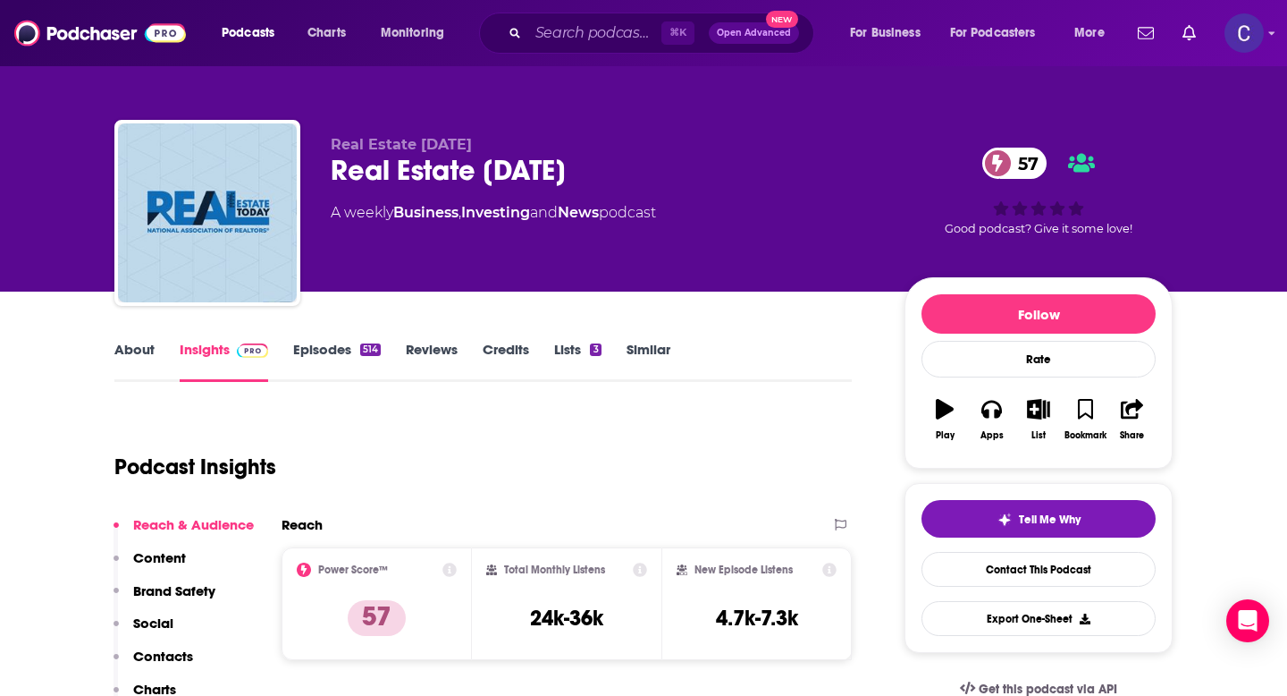
click at [134, 357] on link "About" at bounding box center [134, 361] width 40 height 41
